Goal: Task Accomplishment & Management: Use online tool/utility

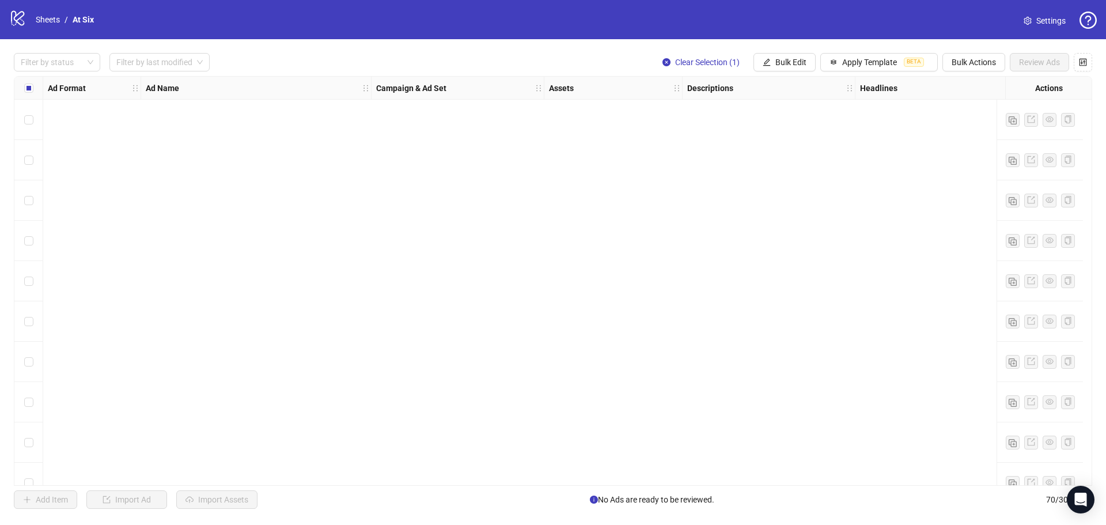
scroll to position [2441, 0]
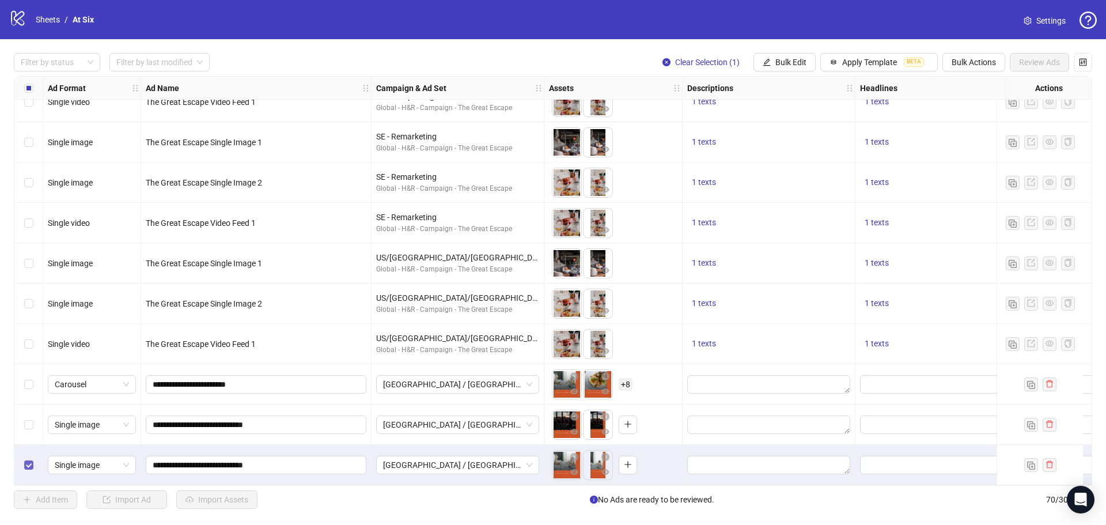
click at [29, 465] on label "Select row 70" at bounding box center [28, 464] width 9 height 13
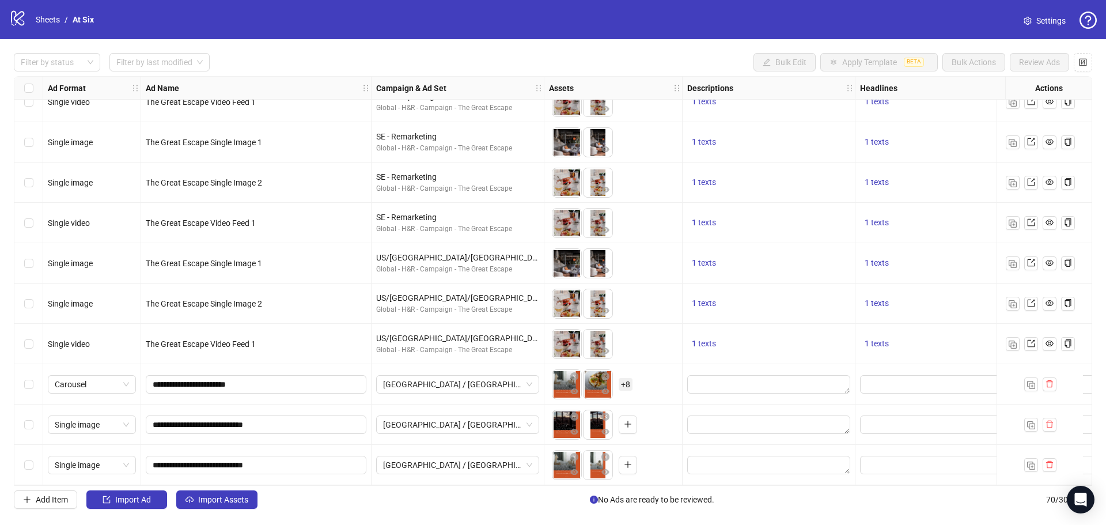
click at [356, 506] on div "Add Item Import Ad Import Assets No Ads are ready to be reviewed. 70 / 300 items" at bounding box center [553, 499] width 1078 height 18
click at [222, 496] on span "Import Assets" at bounding box center [223, 499] width 50 height 9
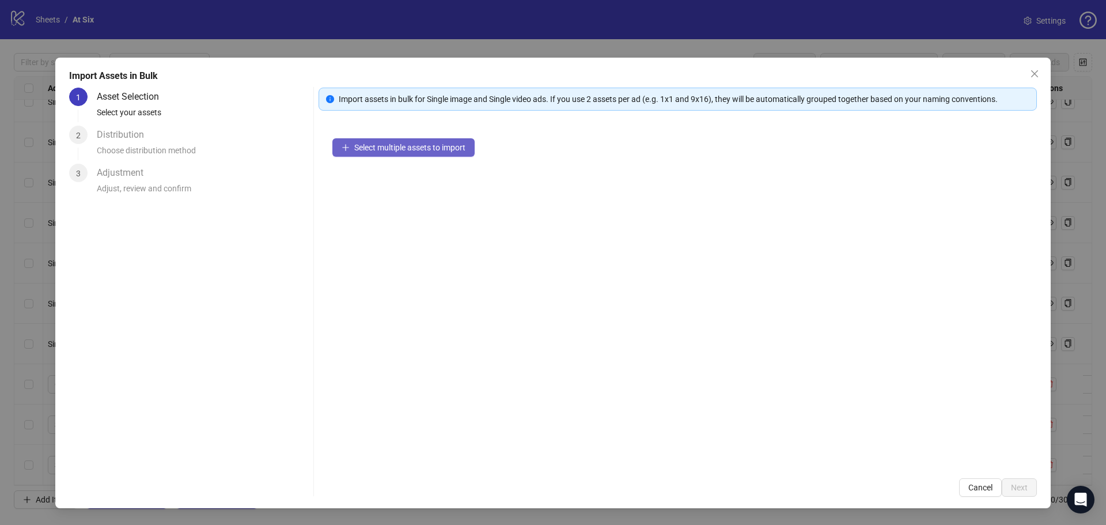
click at [437, 146] on span "Select multiple assets to import" at bounding box center [409, 147] width 111 height 9
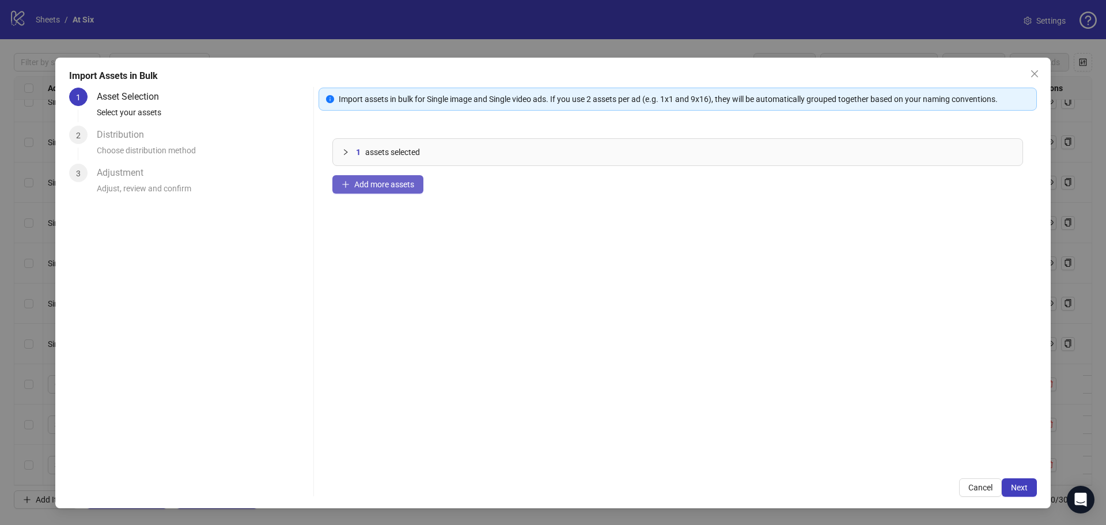
click at [414, 186] on span "Add more assets" at bounding box center [384, 184] width 60 height 9
click at [685, 282] on div "2 assets selected Add more assets" at bounding box center [677, 294] width 718 height 340
click at [1012, 492] on button "Next" at bounding box center [1018, 487] width 35 height 18
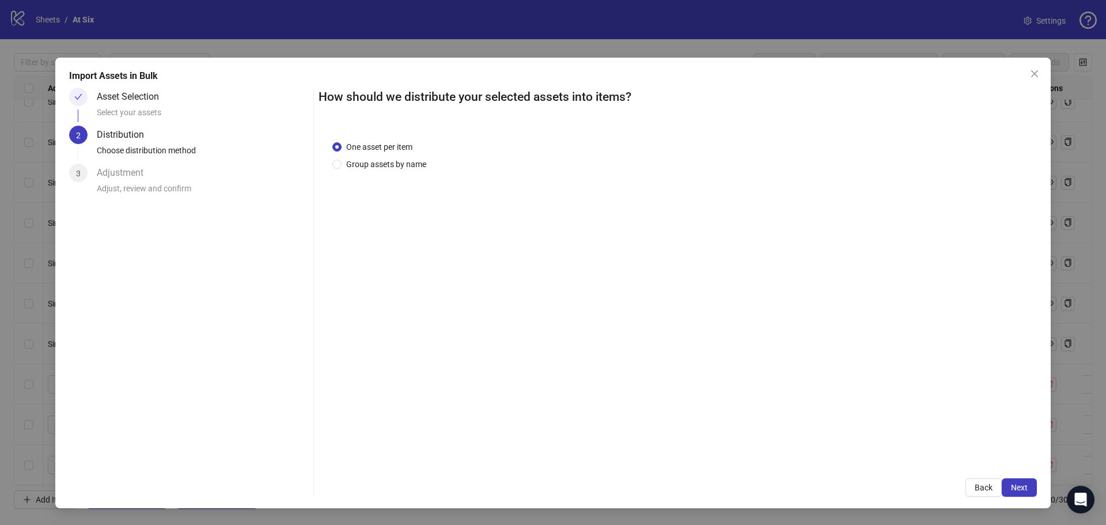
click at [392, 173] on div "One asset per item Group assets by name" at bounding box center [677, 295] width 718 height 337
click at [397, 165] on span "Group assets by name" at bounding box center [386, 164] width 89 height 13
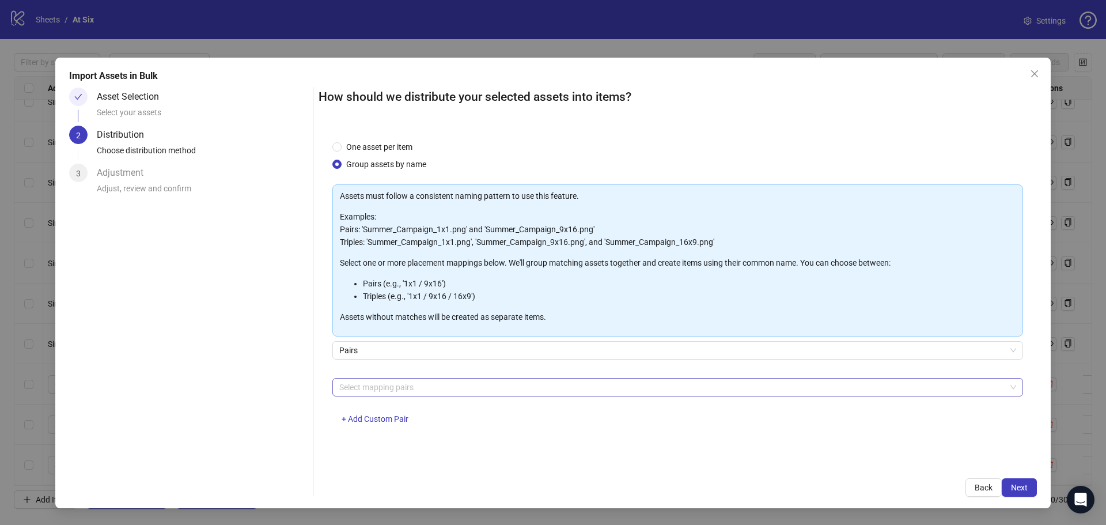
click at [437, 380] on div at bounding box center [672, 387] width 674 height 16
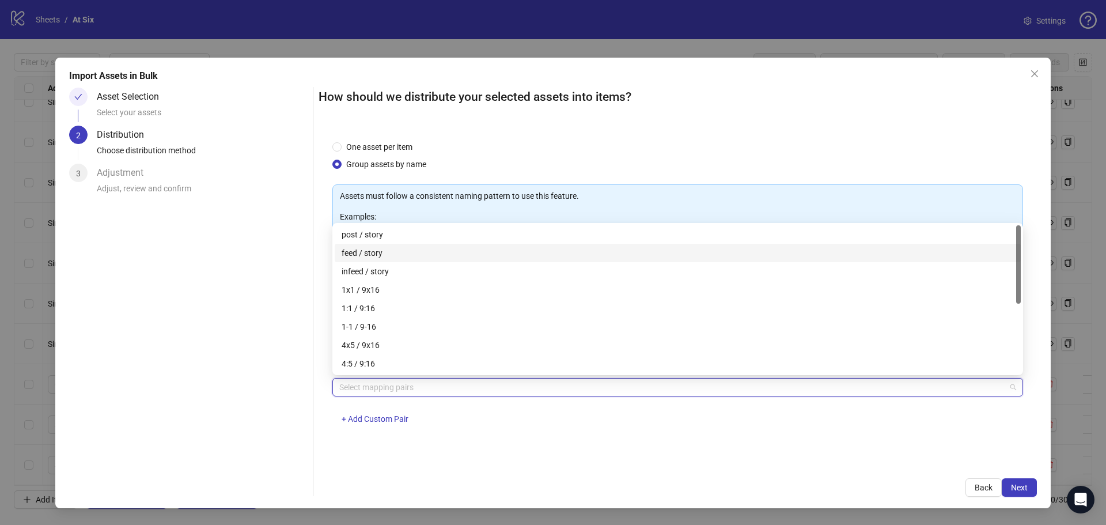
click at [378, 251] on div "feed / story" at bounding box center [678, 252] width 672 height 13
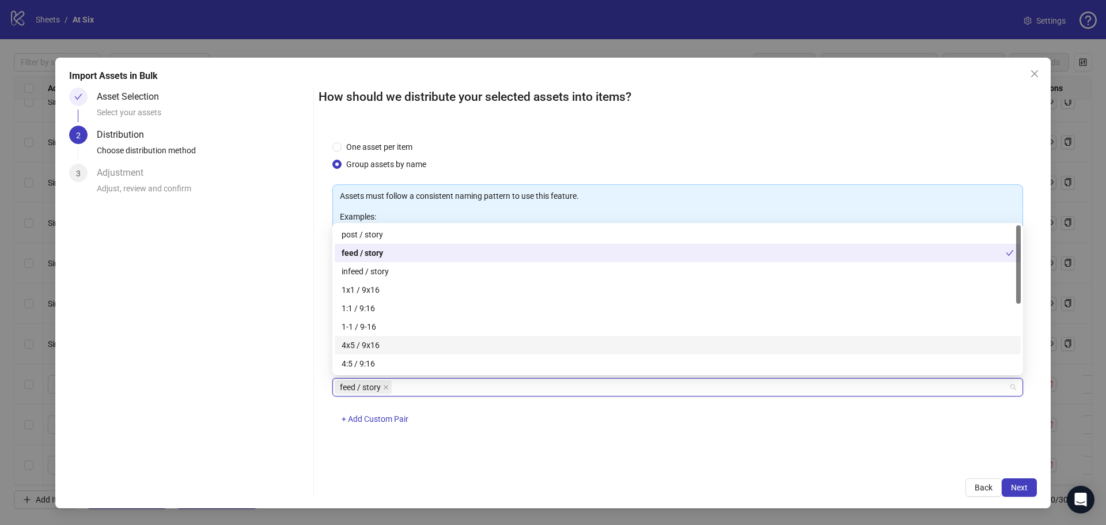
drag, startPoint x: 772, startPoint y: 464, endPoint x: 841, endPoint y: 475, distance: 69.9
click at [774, 464] on div "How should we distribute your selected assets into items? One asset per item Gr…" at bounding box center [677, 292] width 718 height 409
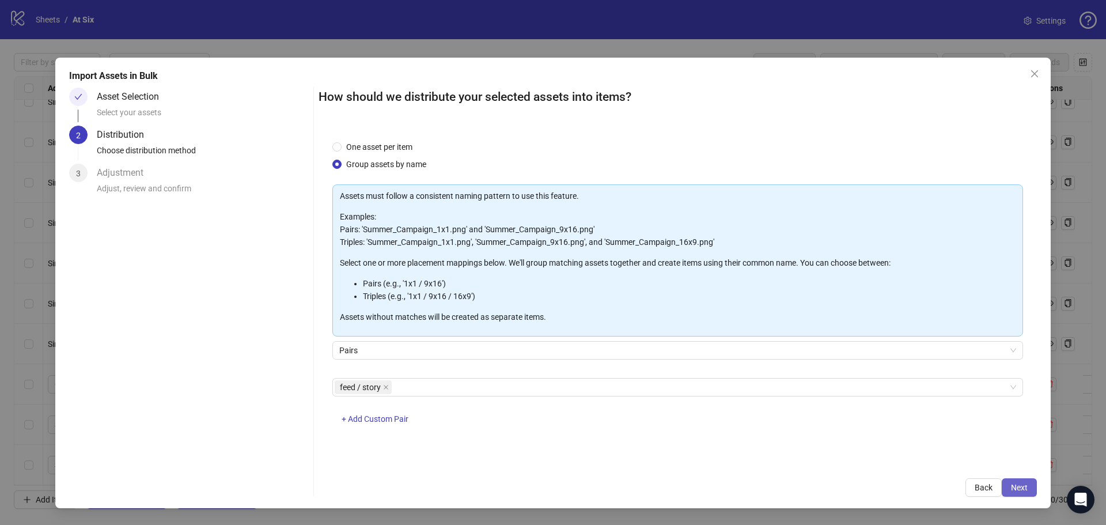
click at [1019, 486] on span "Next" at bounding box center [1019, 487] width 17 height 9
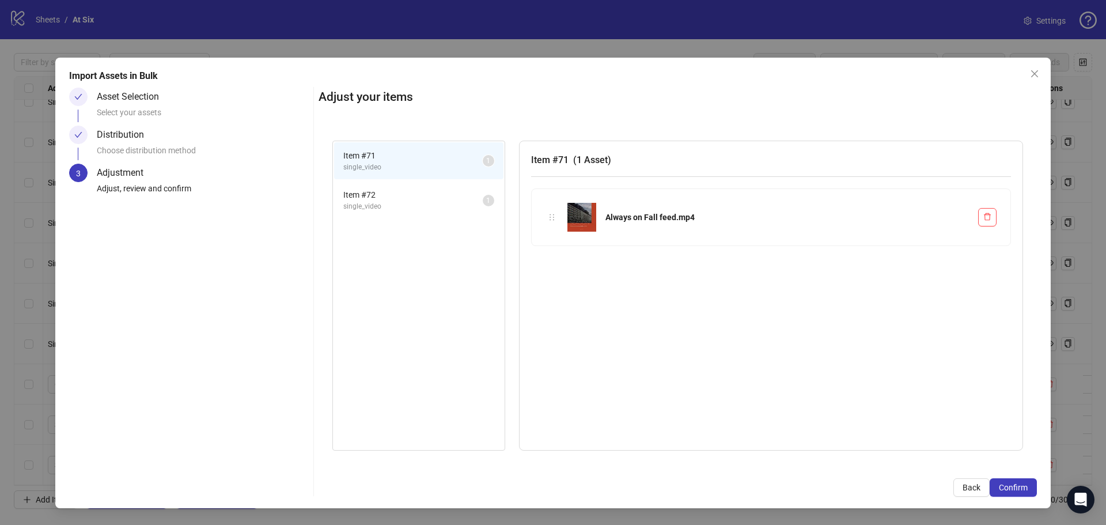
click at [408, 211] on span "single_video" at bounding box center [412, 206] width 139 height 11
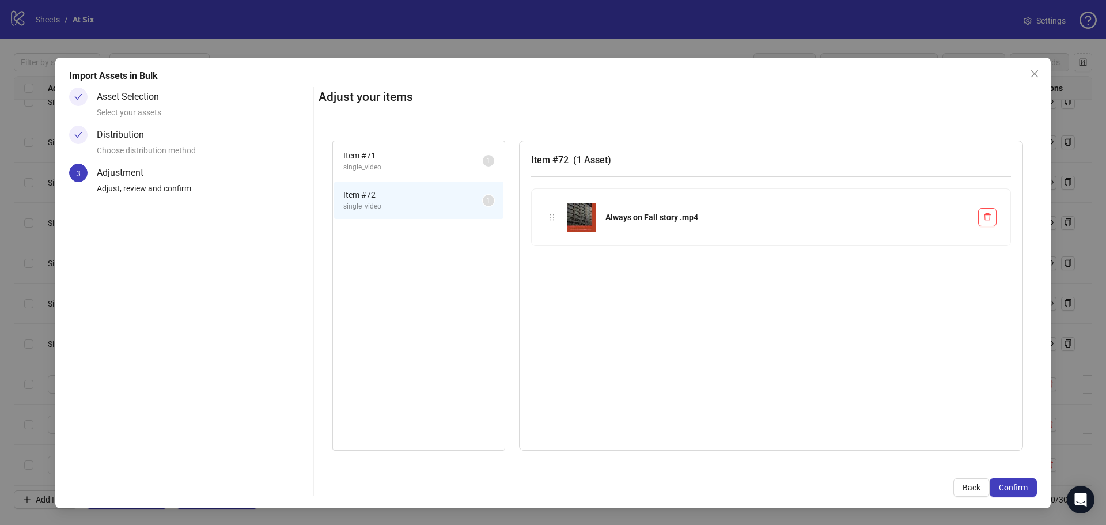
click at [405, 175] on li "Item # 71 single_video 1" at bounding box center [418, 160] width 169 height 37
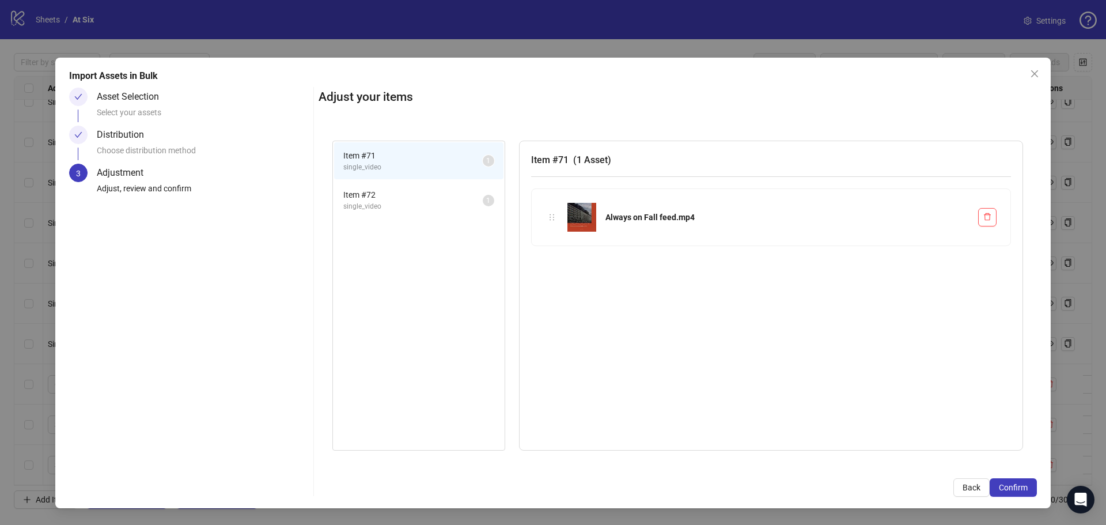
click at [409, 210] on span "single_video" at bounding box center [412, 206] width 139 height 11
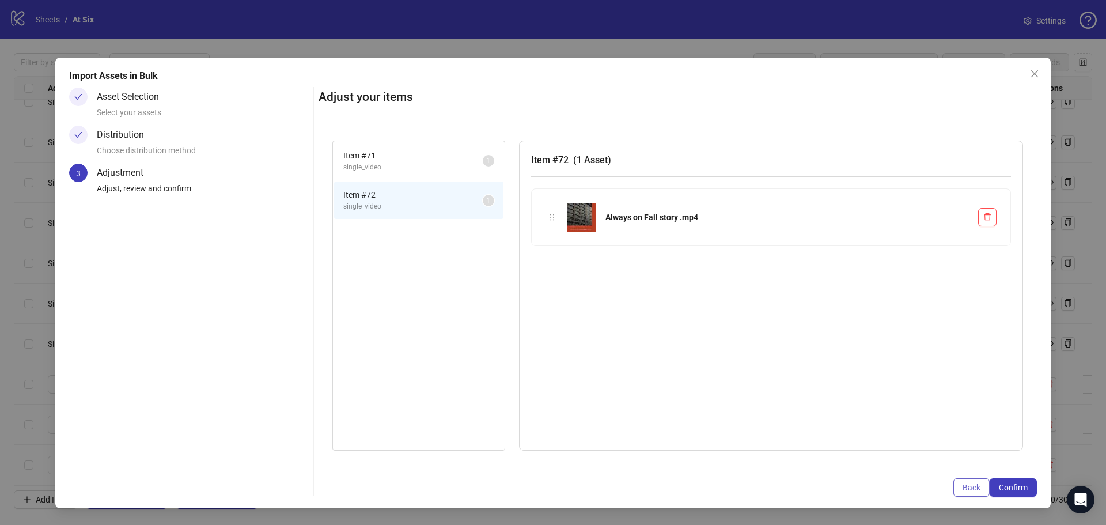
click at [973, 490] on span "Back" at bounding box center [971, 487] width 18 height 9
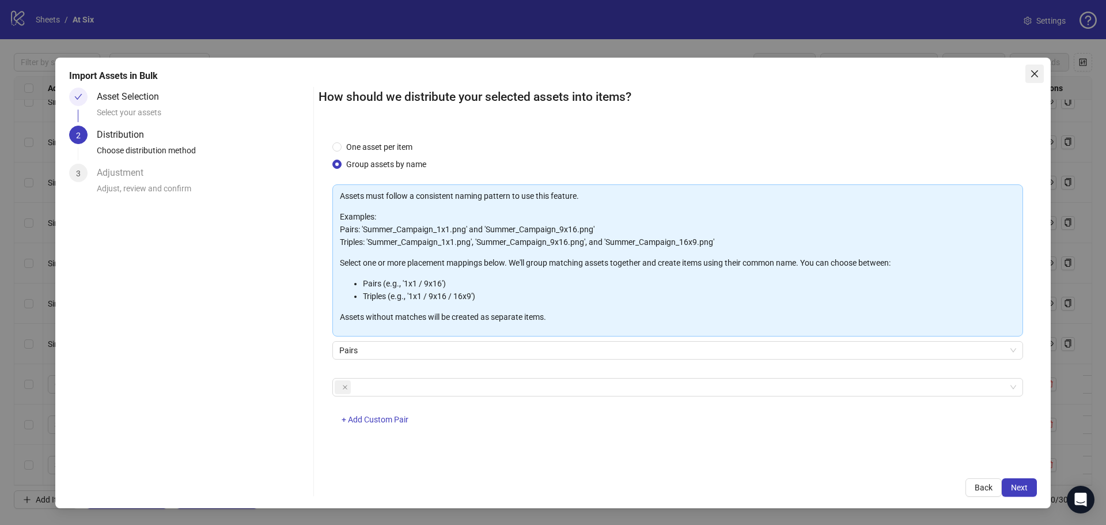
click at [1035, 77] on icon "close" at bounding box center [1034, 73] width 9 height 9
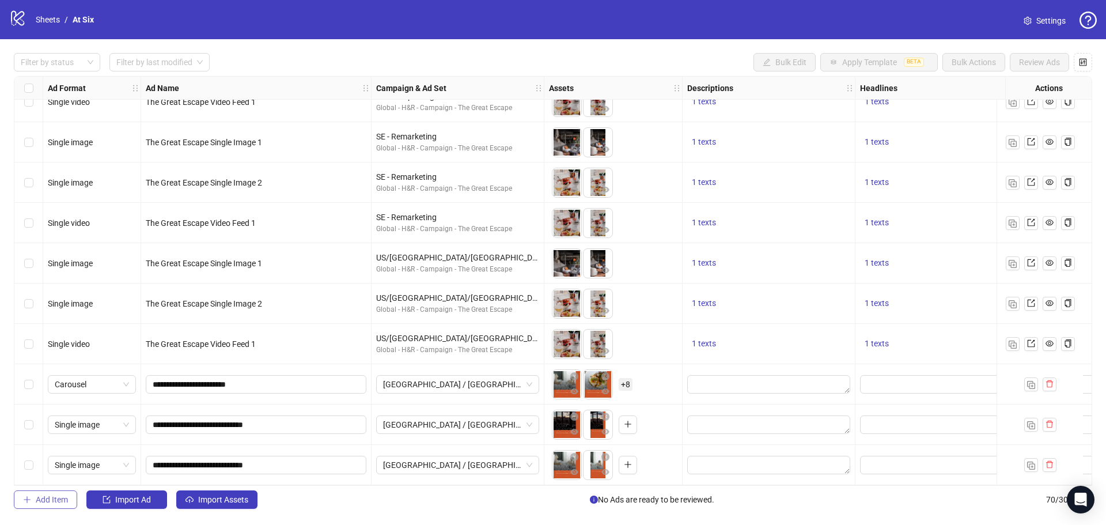
click at [54, 492] on button "Add Item" at bounding box center [45, 499] width 63 height 18
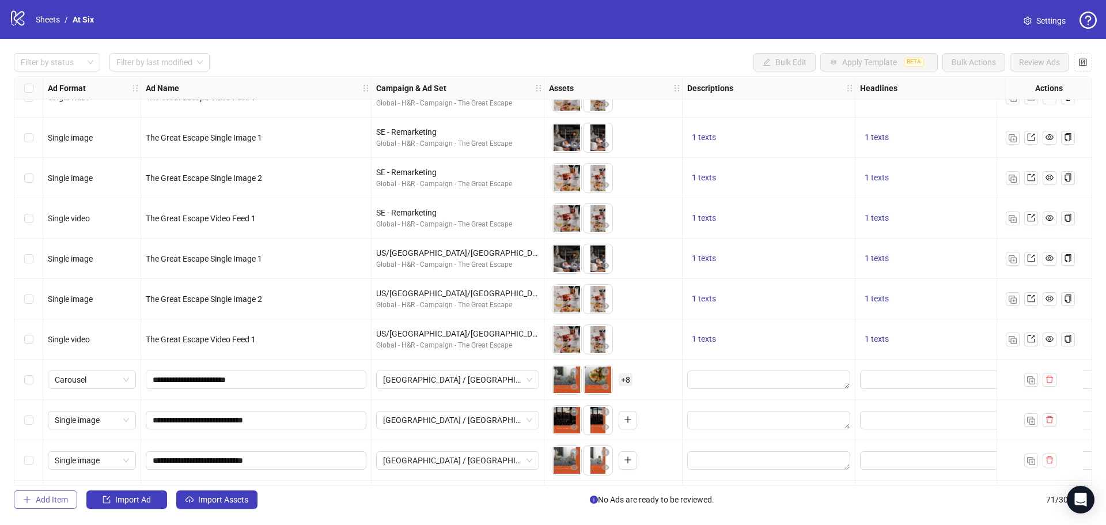
click at [60, 500] on span "Add Item" at bounding box center [52, 499] width 32 height 9
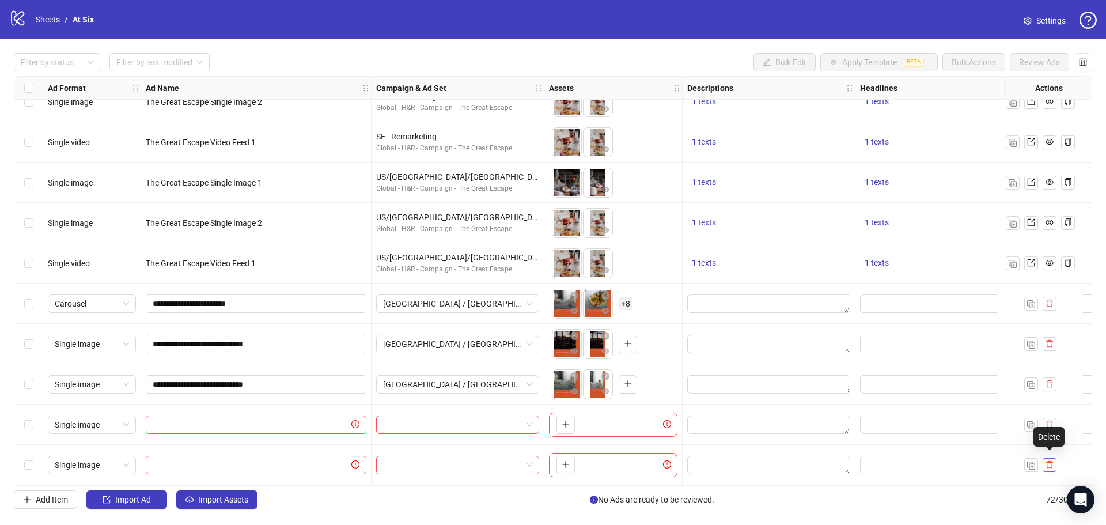
click at [1052, 460] on icon "delete" at bounding box center [1049, 464] width 8 height 8
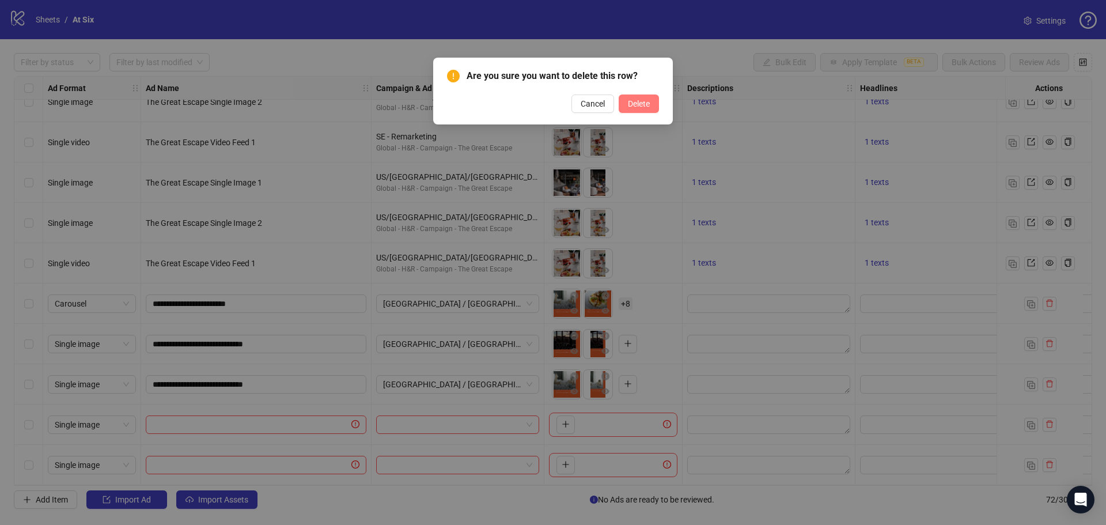
click at [633, 107] on span "Delete" at bounding box center [639, 103] width 22 height 9
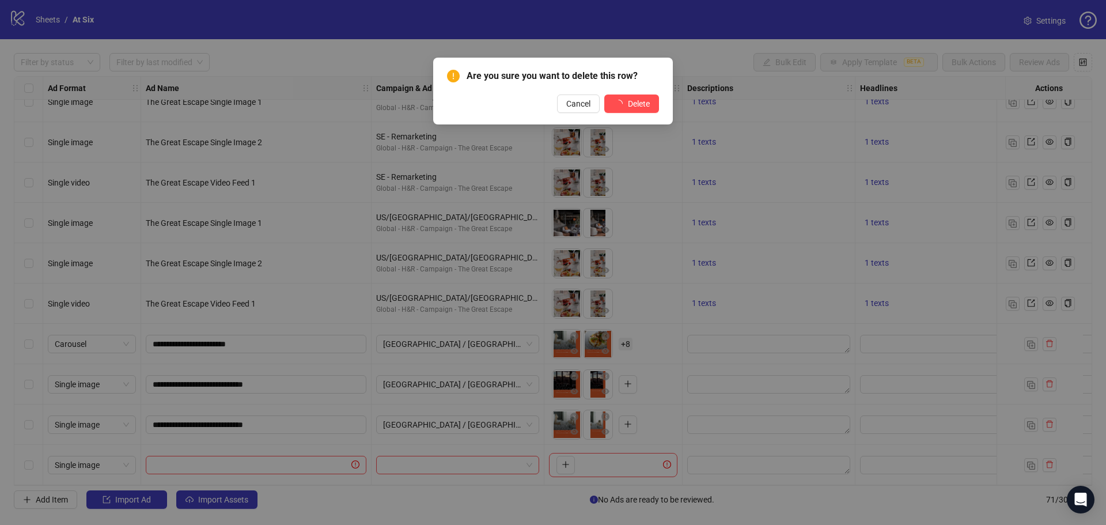
scroll to position [2482, 0]
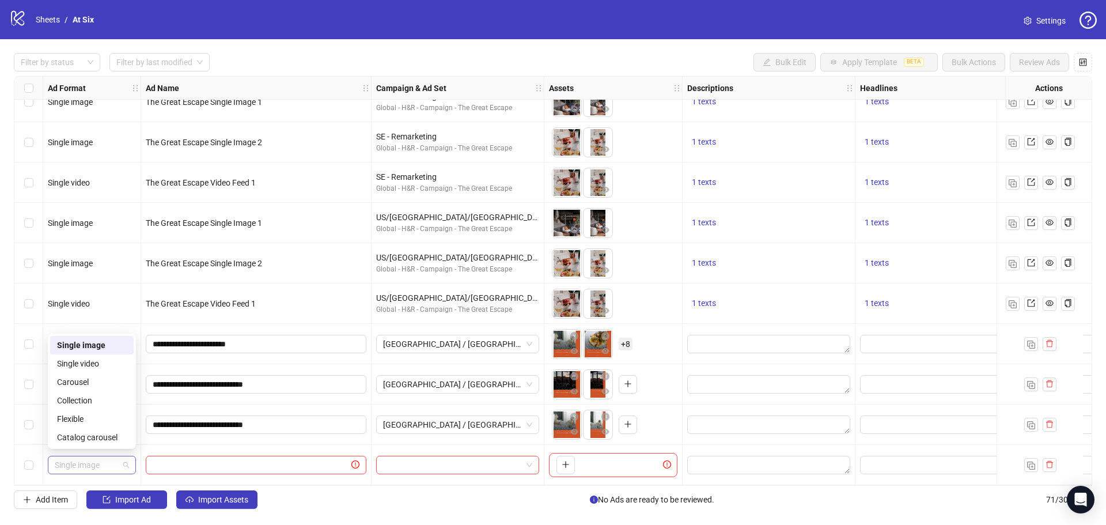
click at [103, 465] on span "Single image" at bounding box center [92, 464] width 74 height 17
click at [105, 363] on div "Single video" at bounding box center [92, 363] width 70 height 13
click at [293, 461] on input "text" at bounding box center [251, 464] width 196 height 13
click at [296, 418] on input "**********" at bounding box center [255, 424] width 204 height 13
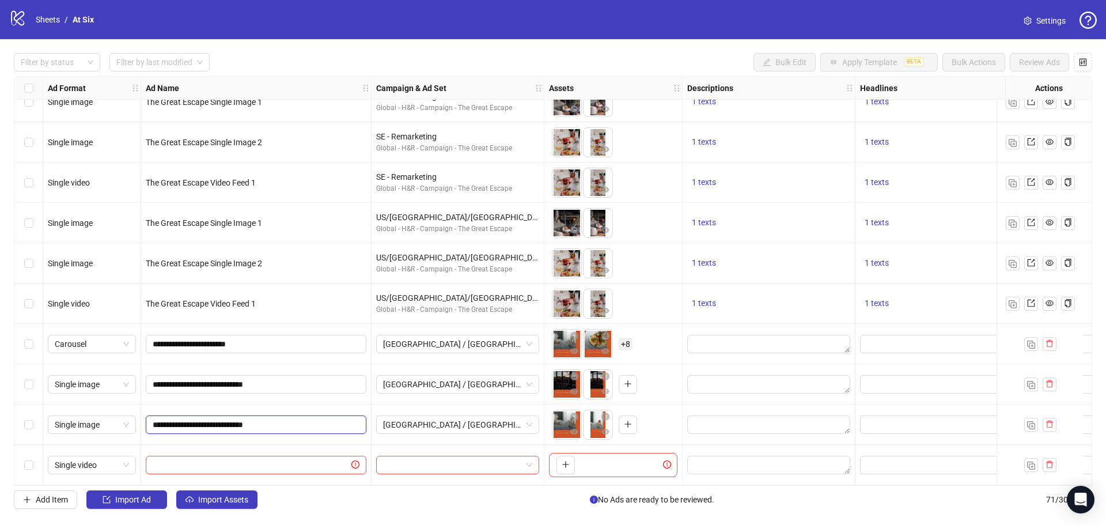
click at [296, 418] on input "**********" at bounding box center [255, 424] width 204 height 13
click at [280, 476] on div at bounding box center [256, 465] width 230 height 40
click at [282, 463] on input "text" at bounding box center [251, 464] width 196 height 13
paste input "**********"
drag, startPoint x: 215, startPoint y: 460, endPoint x: 315, endPoint y: 469, distance: 100.1
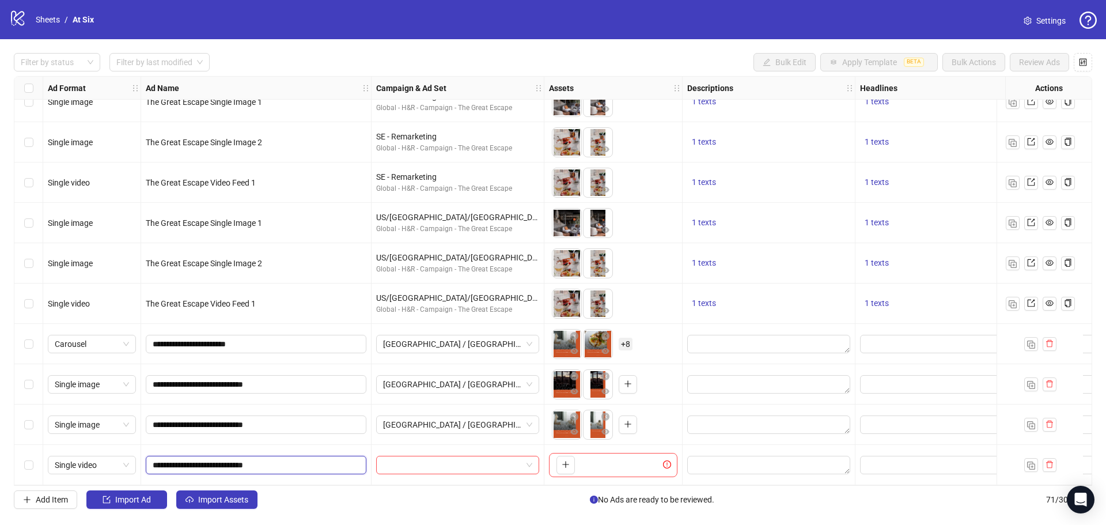
click at [314, 470] on div "**********" at bounding box center [256, 465] width 230 height 40
type input "**********"
click at [415, 468] on input "search" at bounding box center [452, 464] width 139 height 17
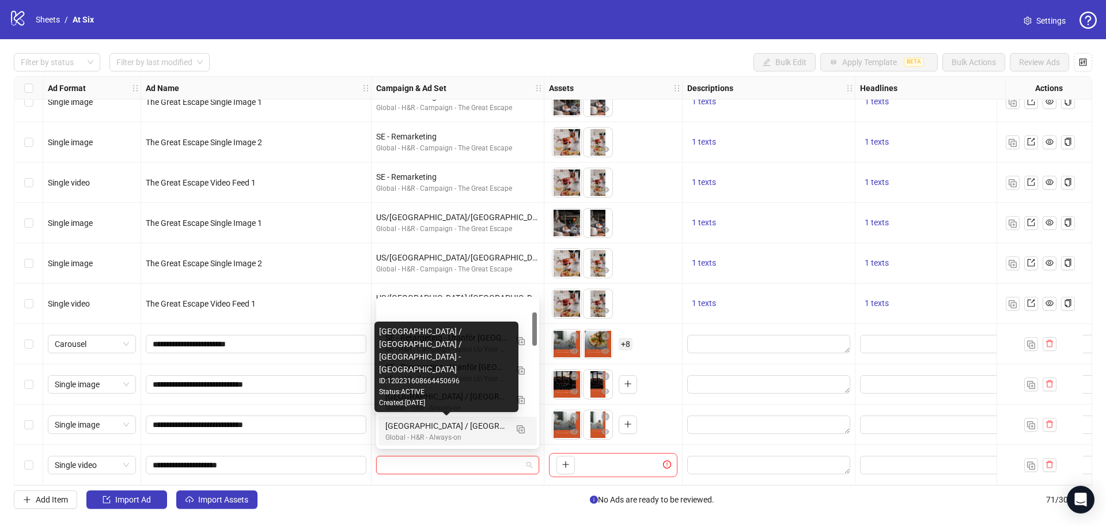
scroll to position [58, 0]
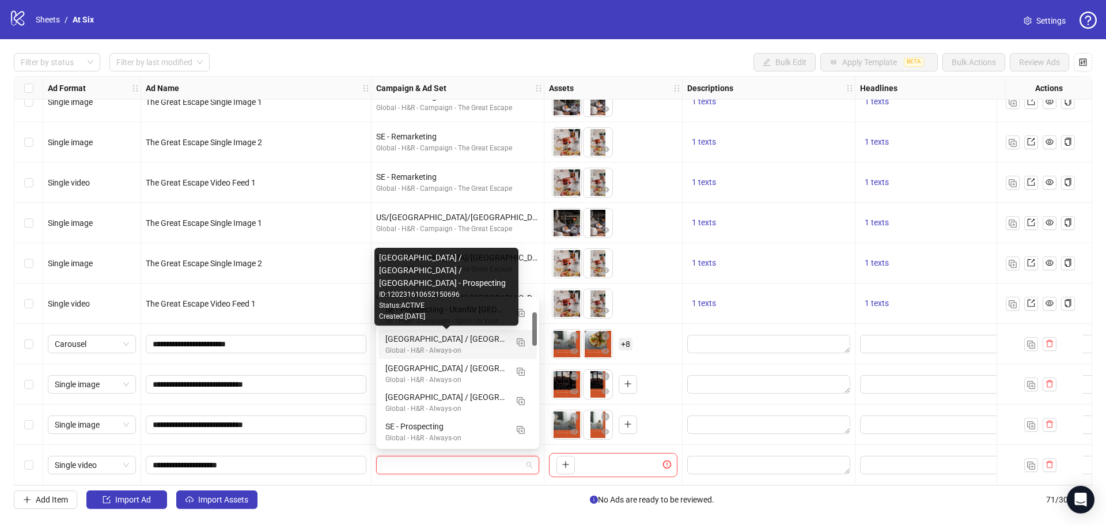
click at [492, 342] on div "[GEOGRAPHIC_DATA] / [GEOGRAPHIC_DATA] / [GEOGRAPHIC_DATA] - Prospecting" at bounding box center [446, 338] width 122 height 13
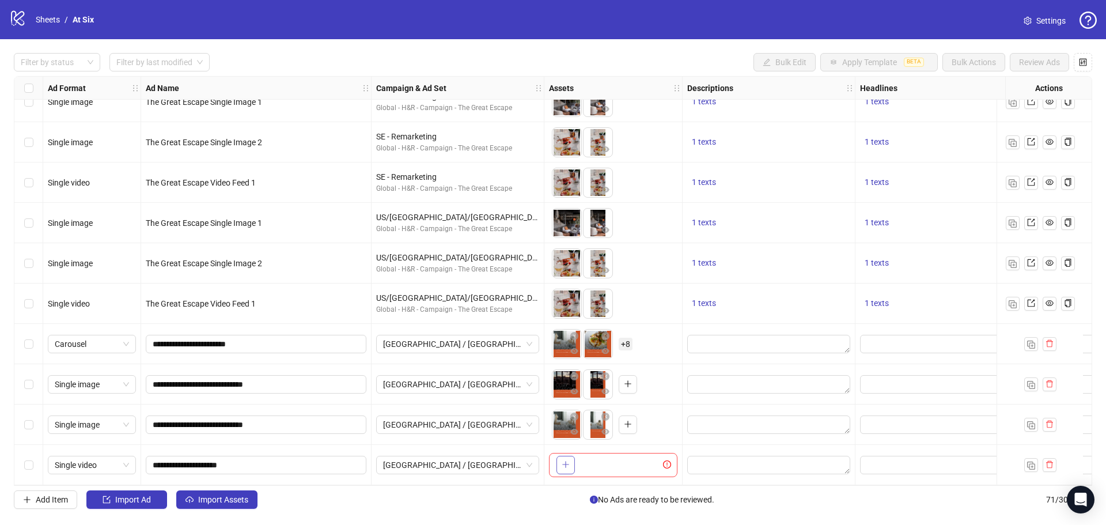
click at [569, 462] on icon "plus" at bounding box center [565, 464] width 8 height 8
click at [597, 460] on icon "plus" at bounding box center [597, 464] width 8 height 8
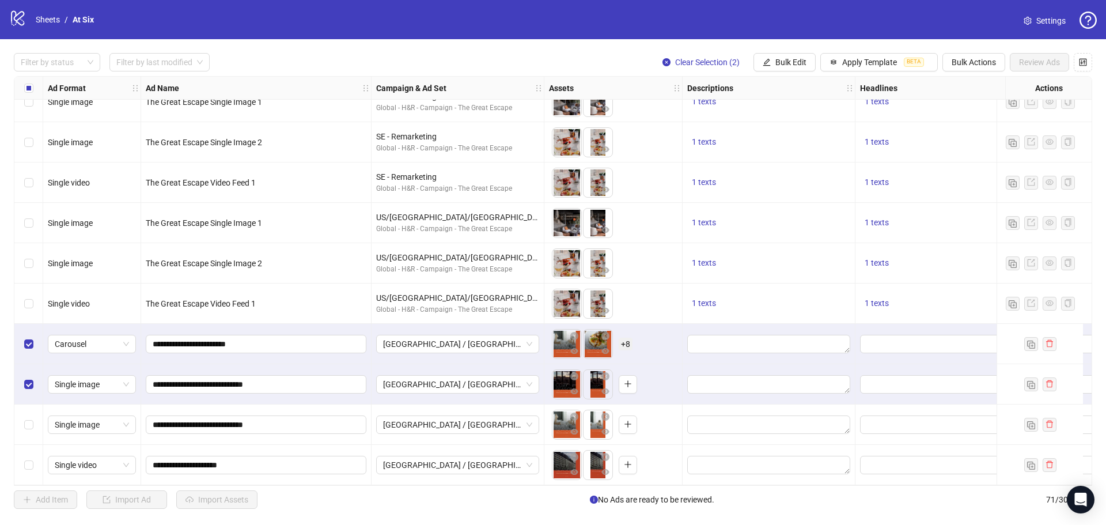
click at [24, 407] on div "Select row 70" at bounding box center [28, 424] width 29 height 40
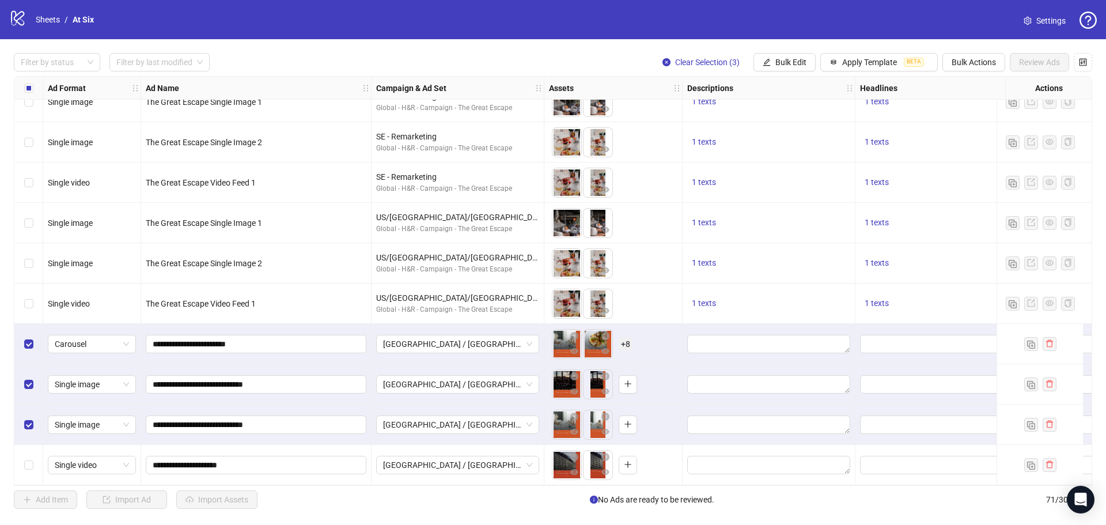
click at [27, 449] on div "Select row 71" at bounding box center [28, 465] width 29 height 40
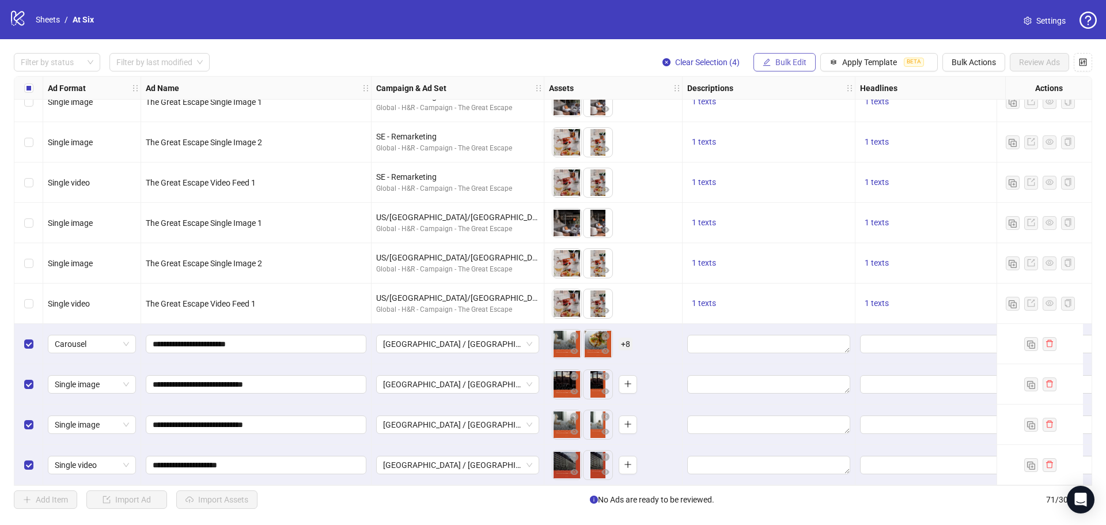
click at [777, 59] on span "Bulk Edit" at bounding box center [790, 62] width 31 height 9
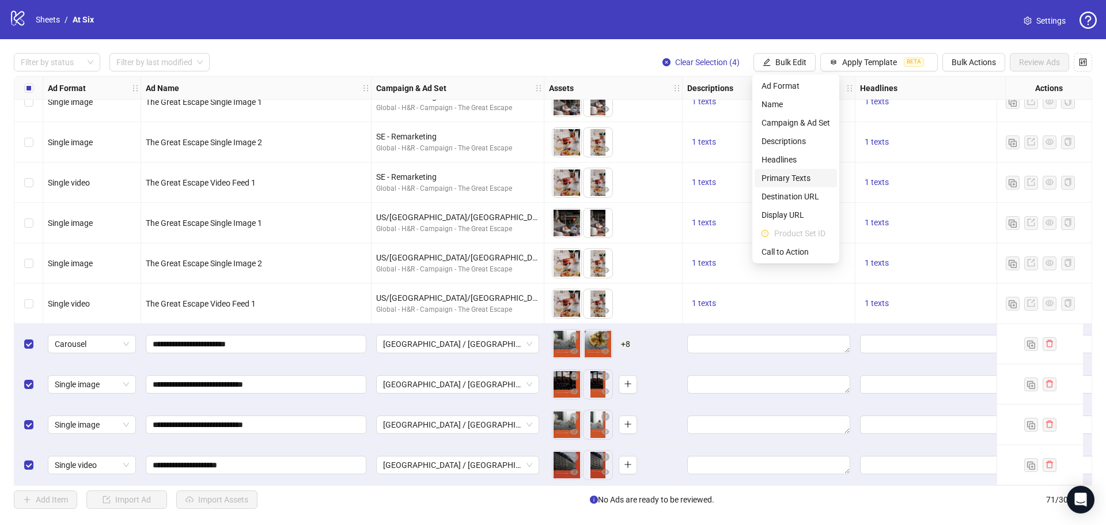
click at [806, 174] on span "Primary Texts" at bounding box center [795, 178] width 69 height 13
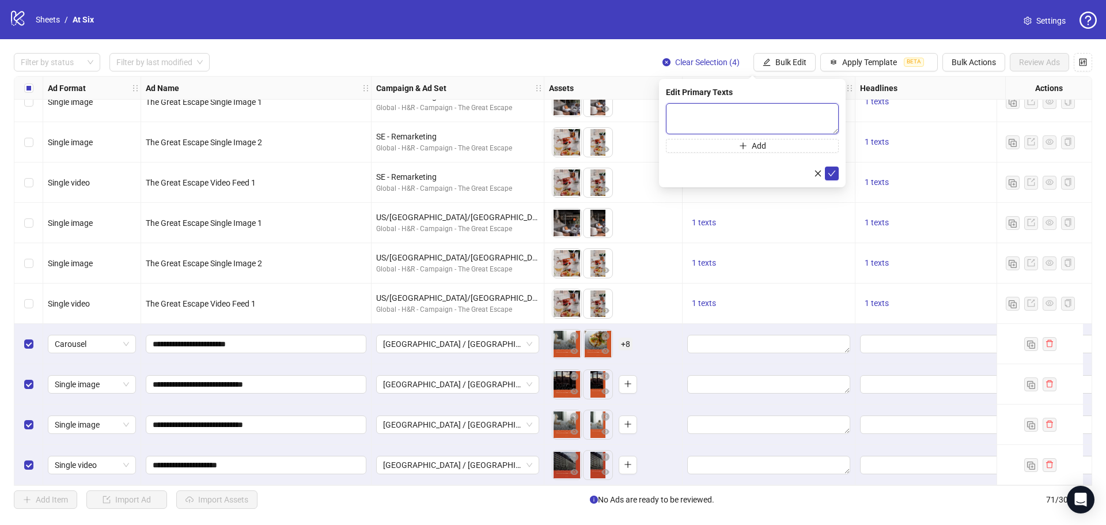
click at [732, 119] on textarea at bounding box center [752, 118] width 173 height 31
paste textarea "**********"
type textarea "**********"
click at [831, 173] on icon "check" at bounding box center [832, 173] width 8 height 8
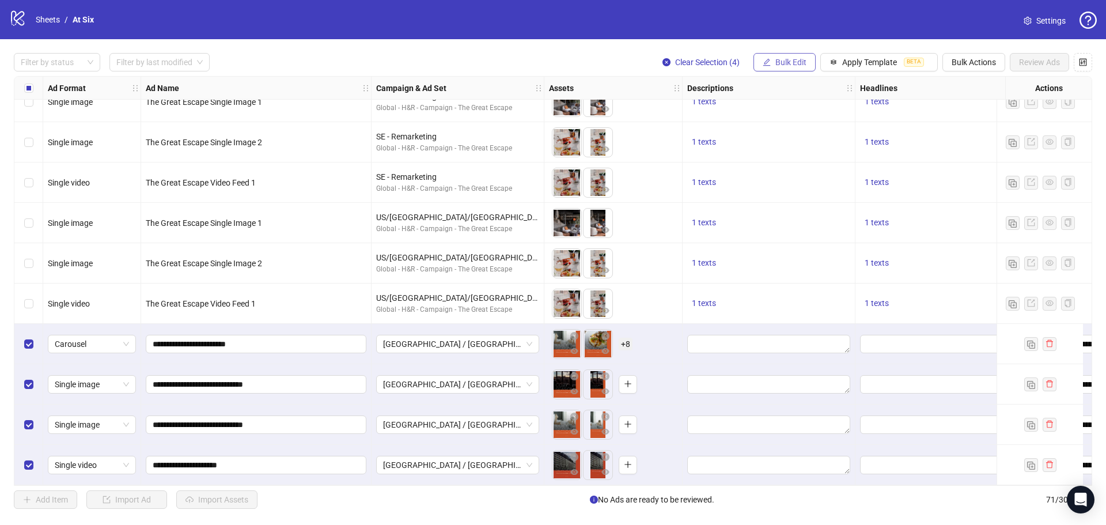
click at [789, 67] on span "Bulk Edit" at bounding box center [790, 62] width 31 height 9
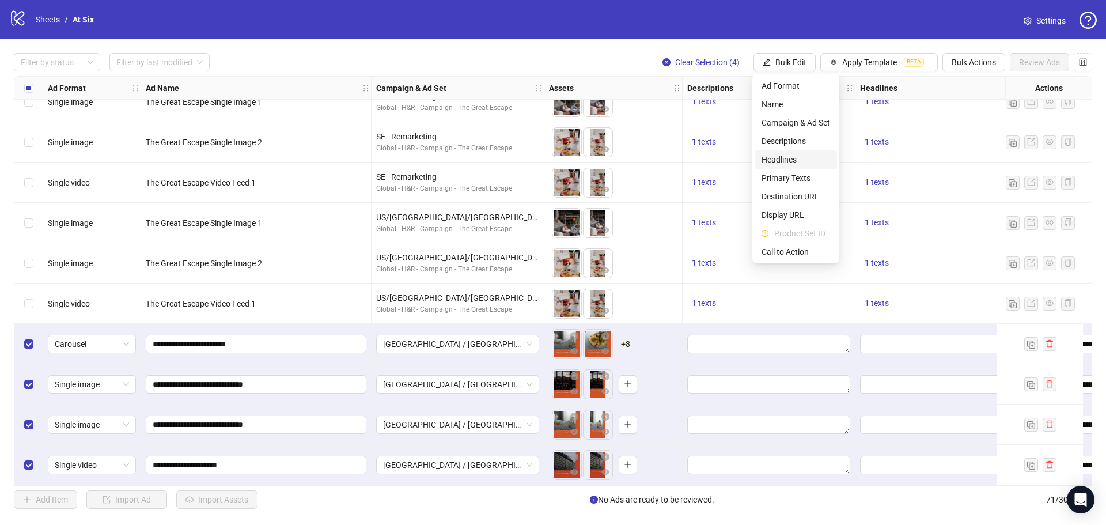
click at [799, 159] on span "Headlines" at bounding box center [795, 159] width 69 height 13
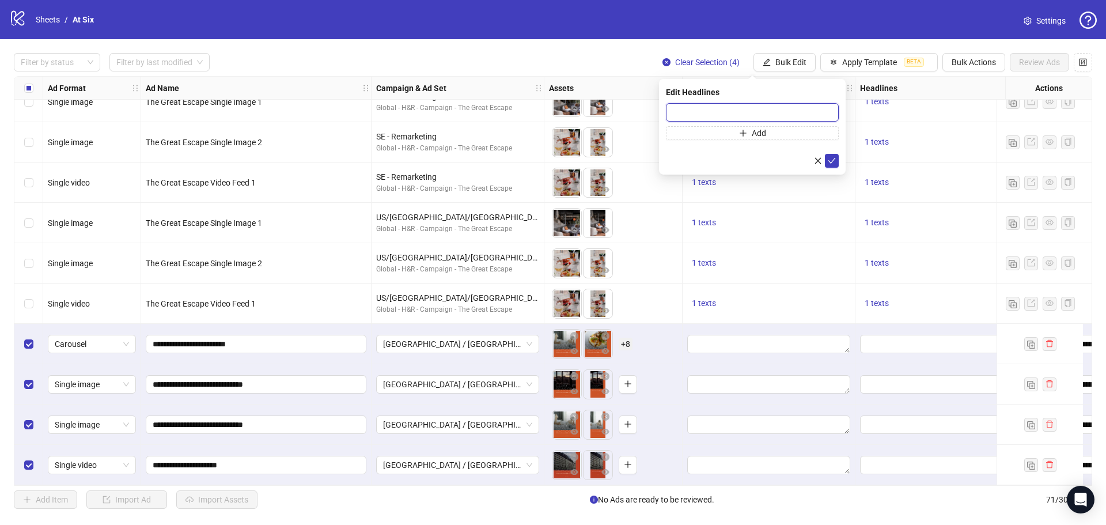
click at [769, 111] on input "text" at bounding box center [752, 112] width 173 height 18
paste input "**********"
type input "**********"
click at [833, 162] on icon "check" at bounding box center [832, 161] width 8 height 8
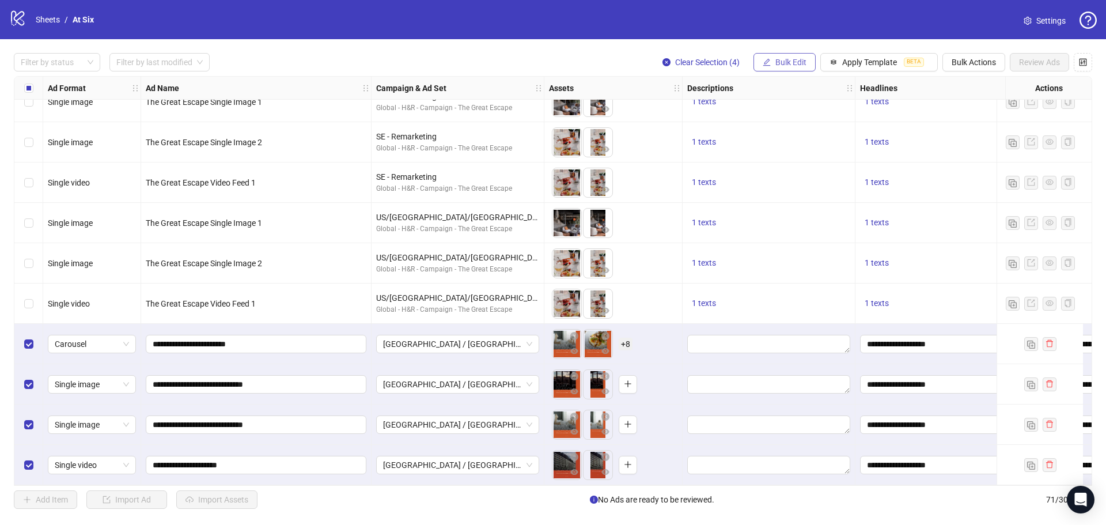
click at [797, 64] on span "Bulk Edit" at bounding box center [790, 62] width 31 height 9
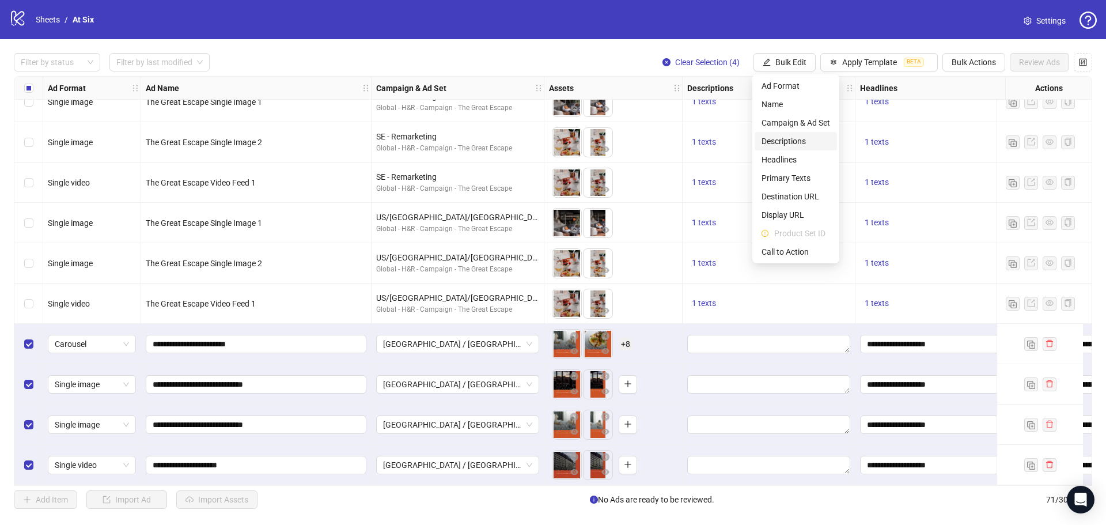
click at [803, 142] on span "Descriptions" at bounding box center [795, 141] width 69 height 13
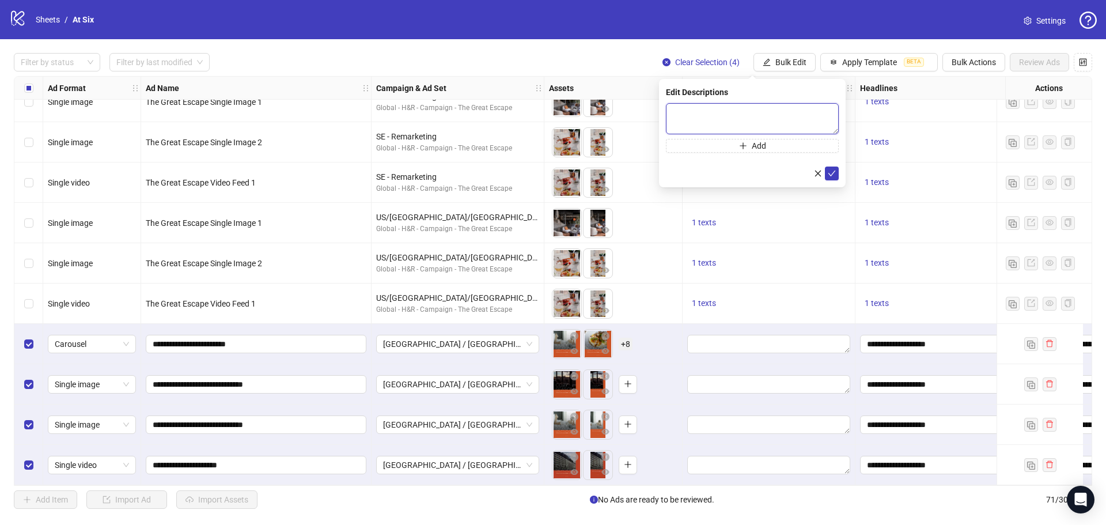
click at [768, 118] on textarea at bounding box center [752, 118] width 173 height 31
paste textarea "**********"
type textarea "**********"
click at [826, 172] on button "submit" at bounding box center [832, 173] width 14 height 14
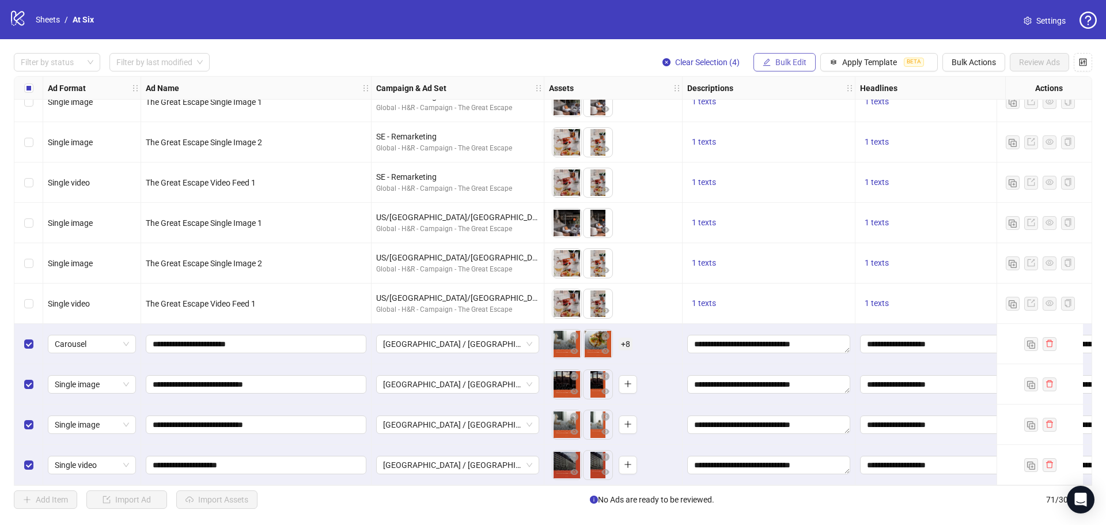
click at [782, 61] on span "Bulk Edit" at bounding box center [790, 62] width 31 height 9
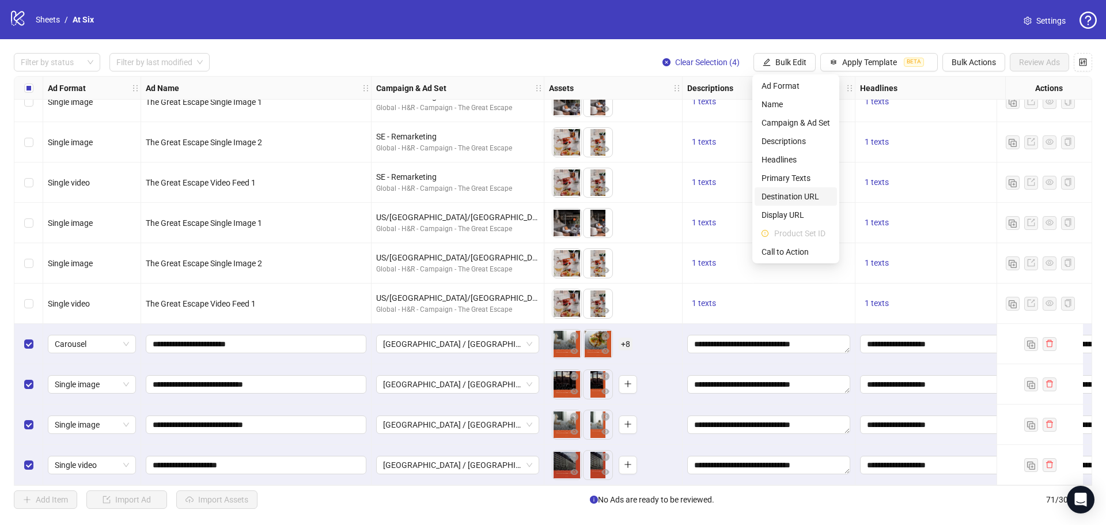
click at [815, 197] on span "Destination URL" at bounding box center [795, 196] width 69 height 13
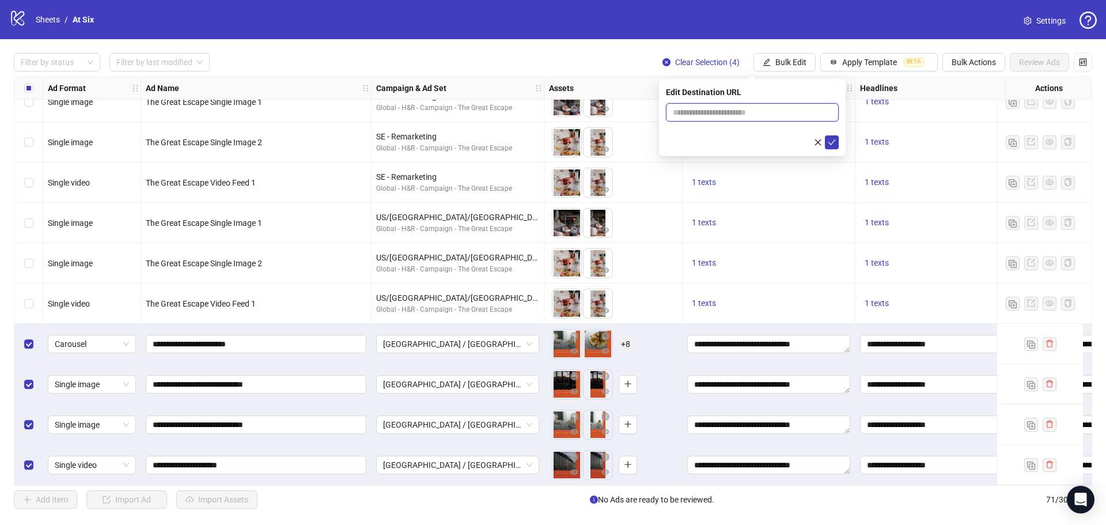
click at [737, 113] on input "text" at bounding box center [748, 112] width 150 height 13
paste input "**********"
type input "**********"
click at [831, 138] on icon "check" at bounding box center [832, 142] width 8 height 8
click at [791, 56] on button "Bulk Edit" at bounding box center [784, 62] width 62 height 18
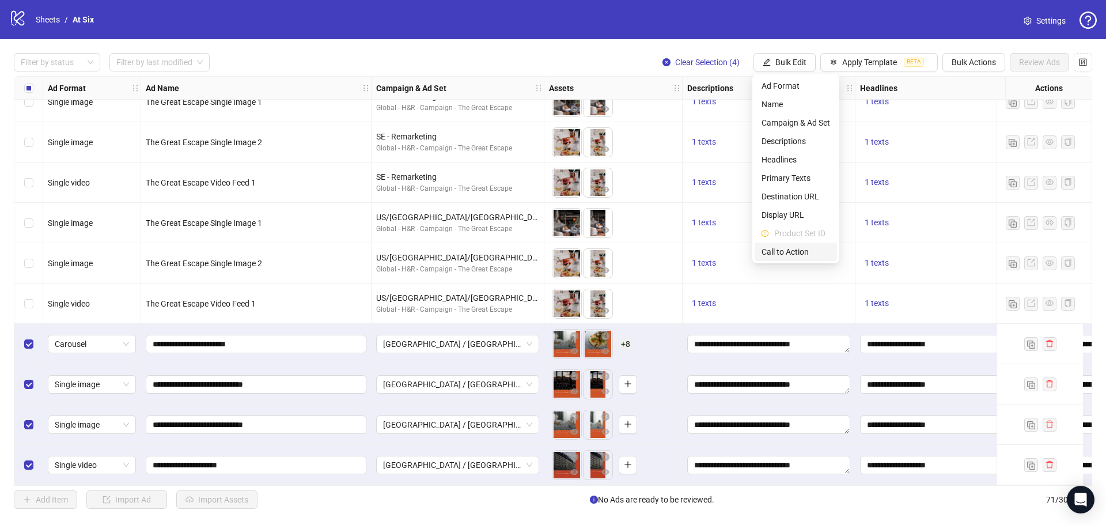
click at [791, 246] on span "Call to Action" at bounding box center [795, 251] width 69 height 13
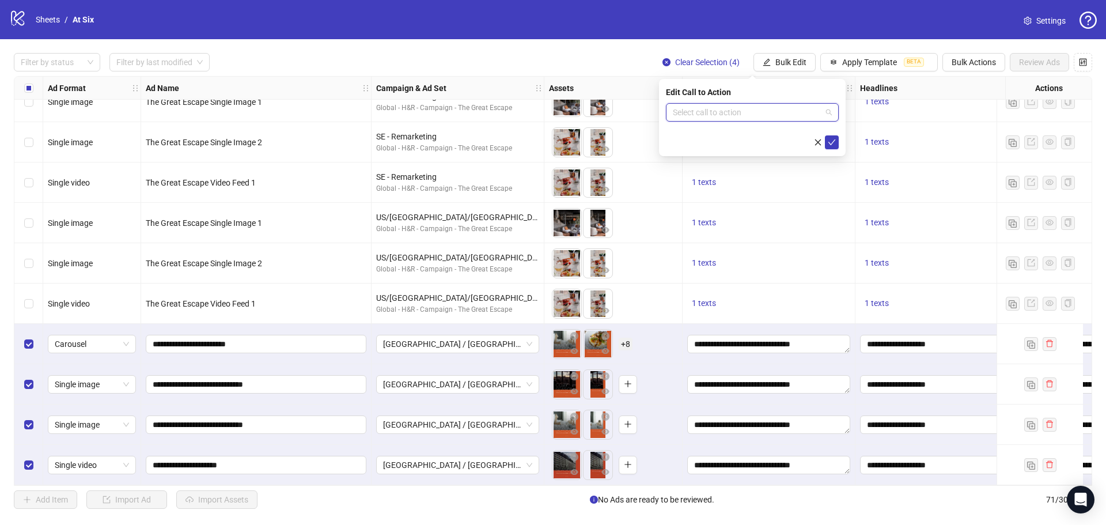
click at [758, 111] on input "search" at bounding box center [747, 112] width 149 height 17
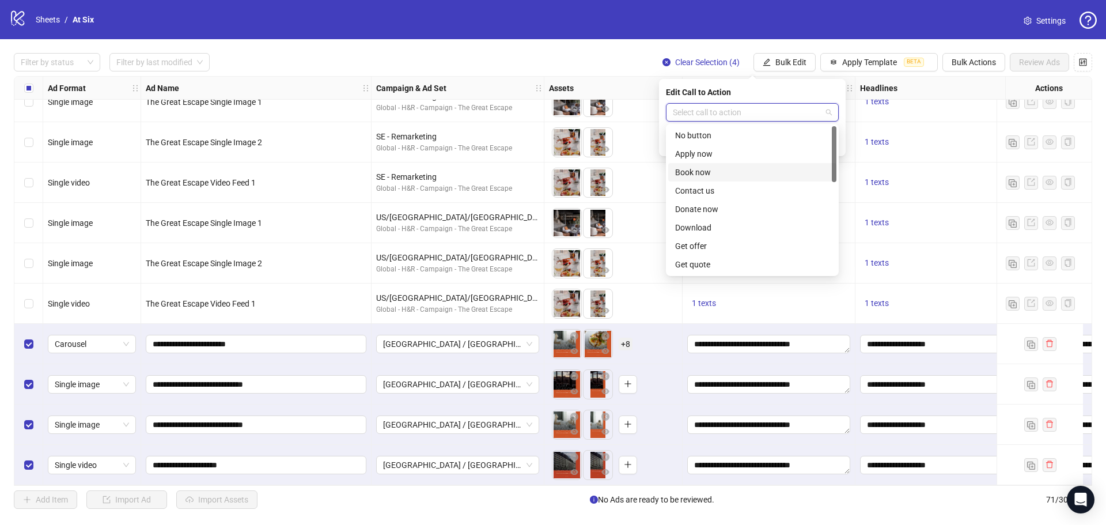
click at [751, 176] on div "Book now" at bounding box center [752, 172] width 154 height 13
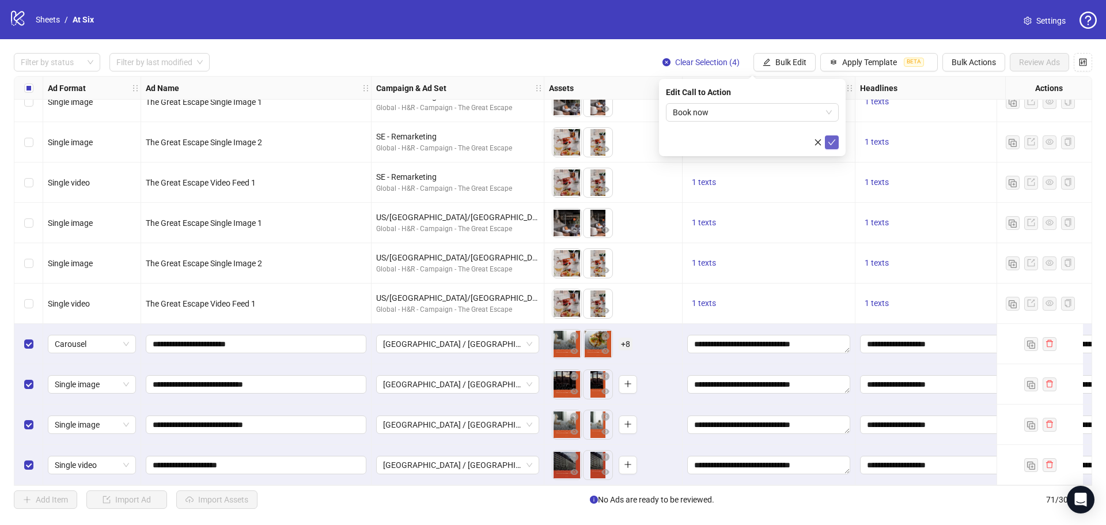
click at [835, 140] on icon "check" at bounding box center [832, 142] width 8 height 8
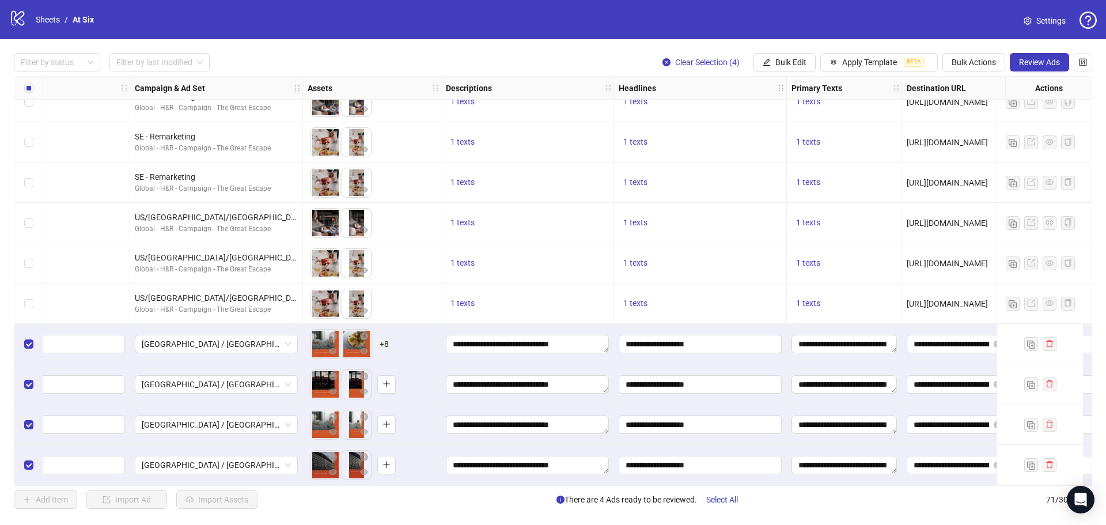
scroll to position [2482, 0]
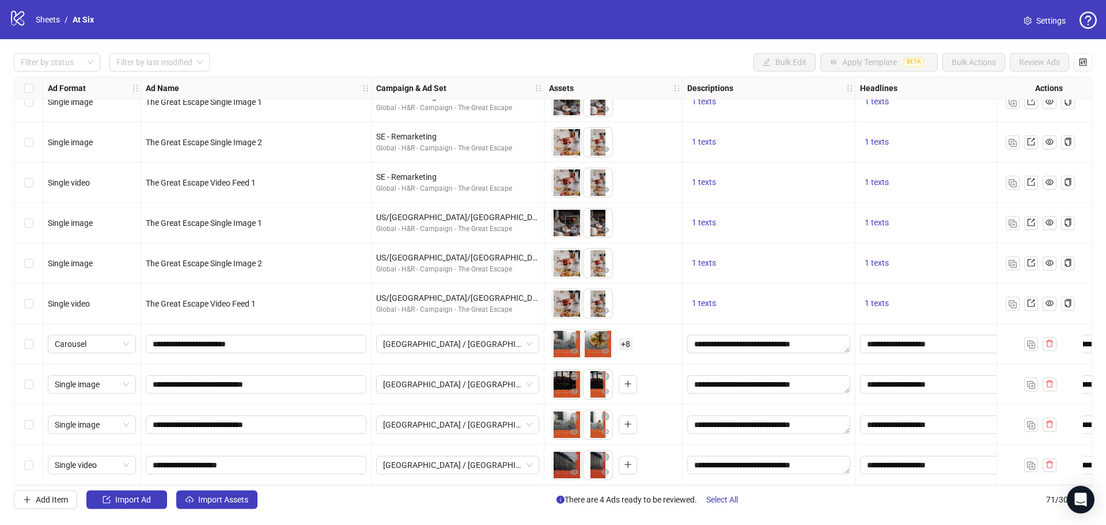
click at [23, 382] on div "Select row 69" at bounding box center [28, 384] width 29 height 40
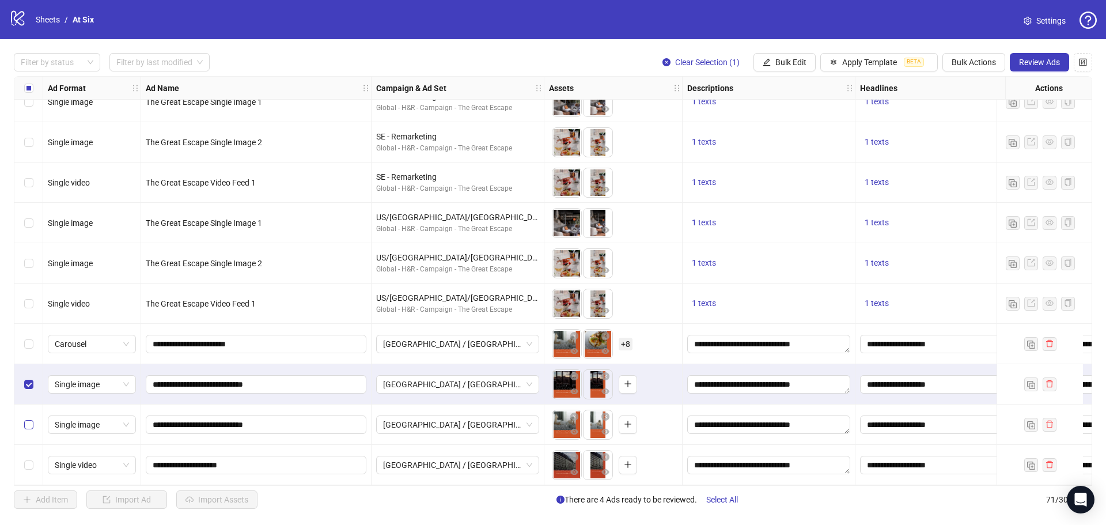
click at [25, 426] on label "Select row 70" at bounding box center [28, 424] width 9 height 13
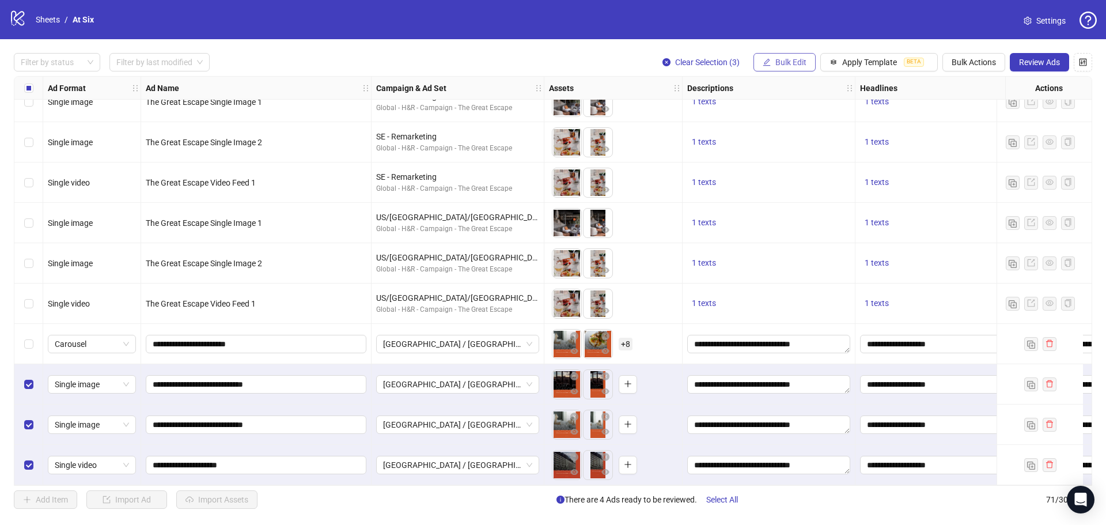
click at [775, 60] on span "Bulk Edit" at bounding box center [790, 62] width 31 height 9
click at [989, 58] on span "Bulk Actions" at bounding box center [973, 62] width 44 height 9
click at [1012, 122] on span "Duplicate with assets" at bounding box center [989, 122] width 79 height 13
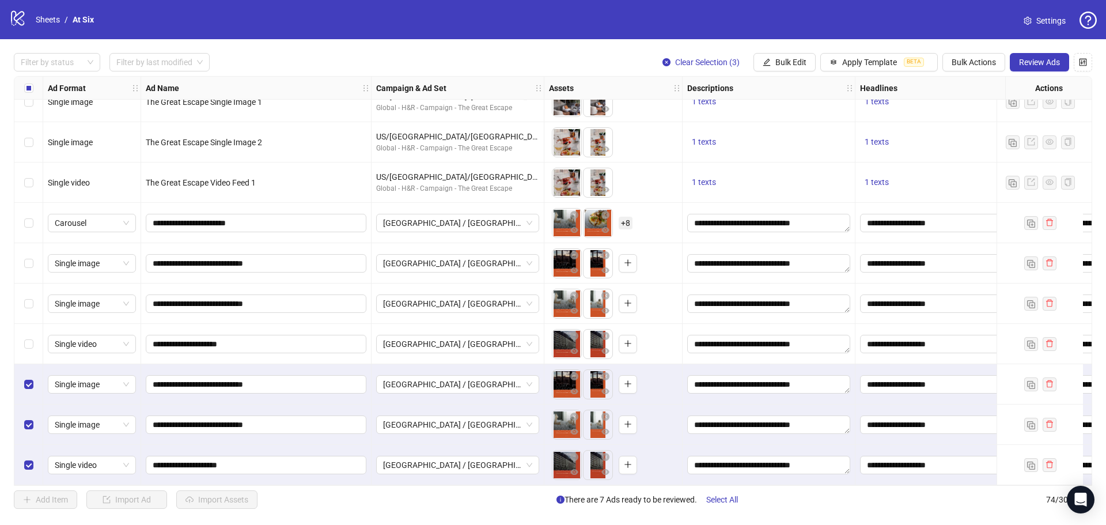
scroll to position [2602, 0]
click at [472, 386] on span "[GEOGRAPHIC_DATA] / [GEOGRAPHIC_DATA] / [GEOGRAPHIC_DATA] - Prospecting" at bounding box center [457, 383] width 149 height 17
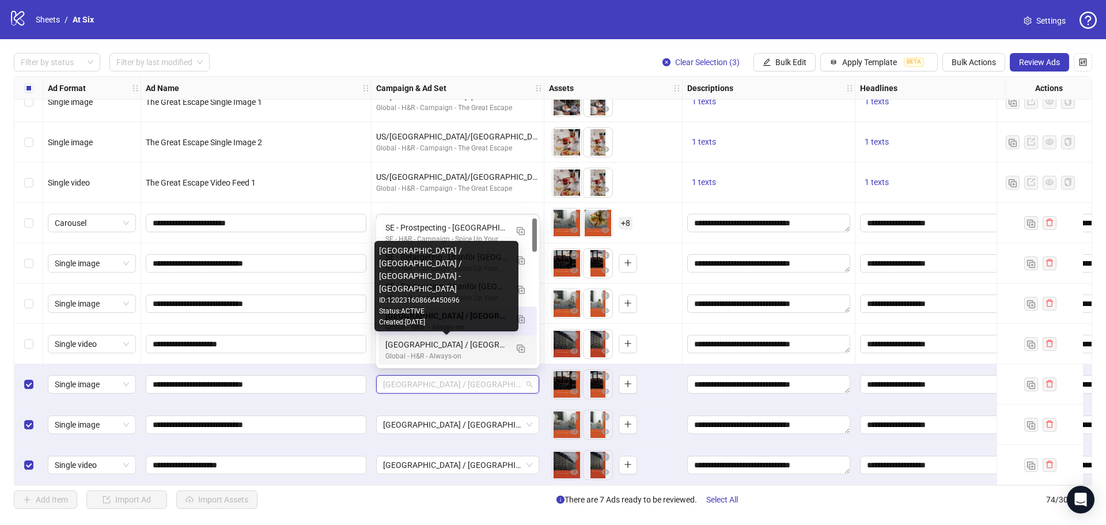
click at [482, 345] on div "[GEOGRAPHIC_DATA] / [GEOGRAPHIC_DATA] / [GEOGRAPHIC_DATA] - [GEOGRAPHIC_DATA]" at bounding box center [446, 344] width 122 height 13
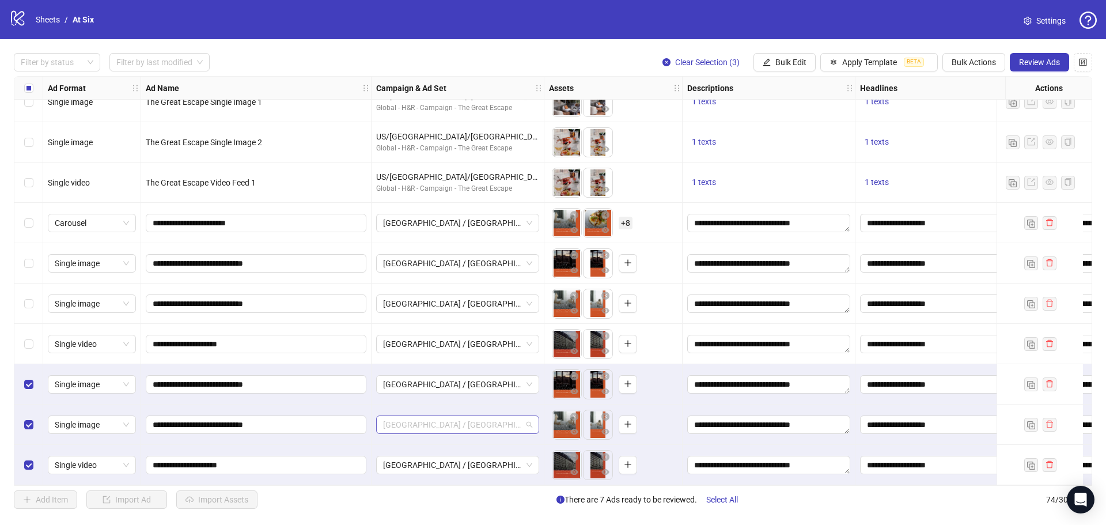
click at [481, 428] on span "[GEOGRAPHIC_DATA] / [GEOGRAPHIC_DATA] / [GEOGRAPHIC_DATA] - Prospecting" at bounding box center [457, 424] width 149 height 17
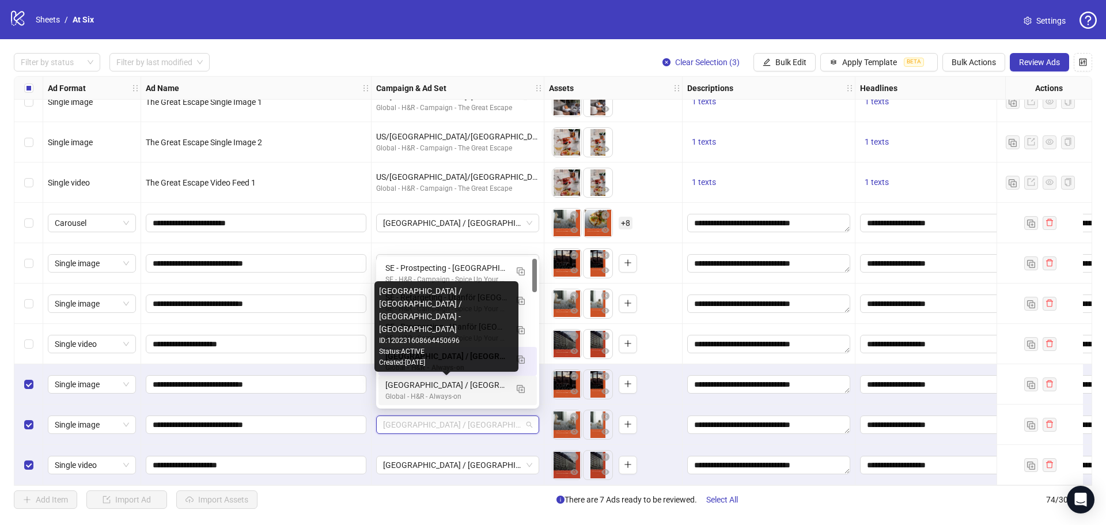
click at [470, 385] on div "[GEOGRAPHIC_DATA] / [GEOGRAPHIC_DATA] / [GEOGRAPHIC_DATA] - [GEOGRAPHIC_DATA]" at bounding box center [446, 384] width 122 height 13
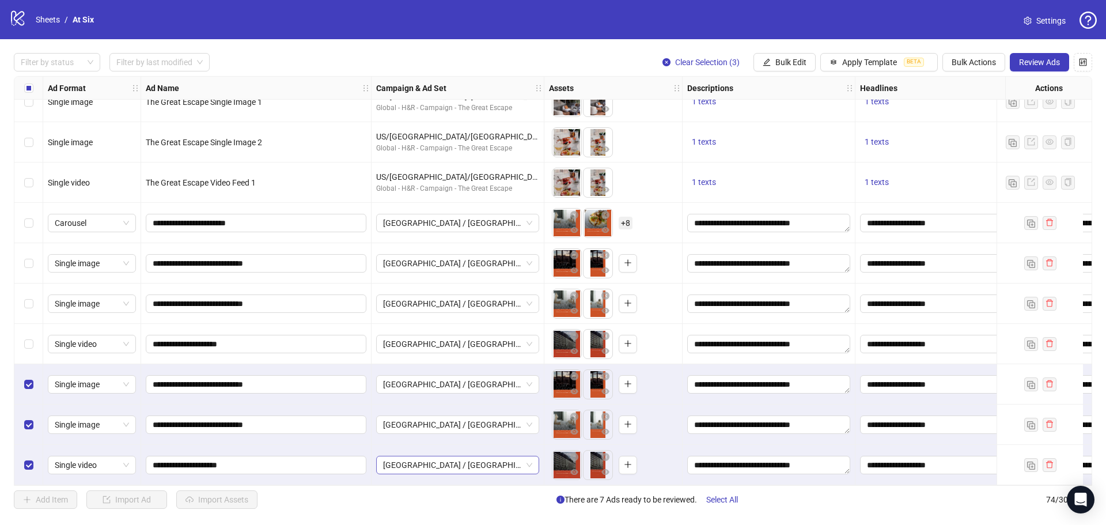
click at [476, 461] on span "[GEOGRAPHIC_DATA] / [GEOGRAPHIC_DATA] / [GEOGRAPHIC_DATA] - Prospecting" at bounding box center [457, 464] width 149 height 17
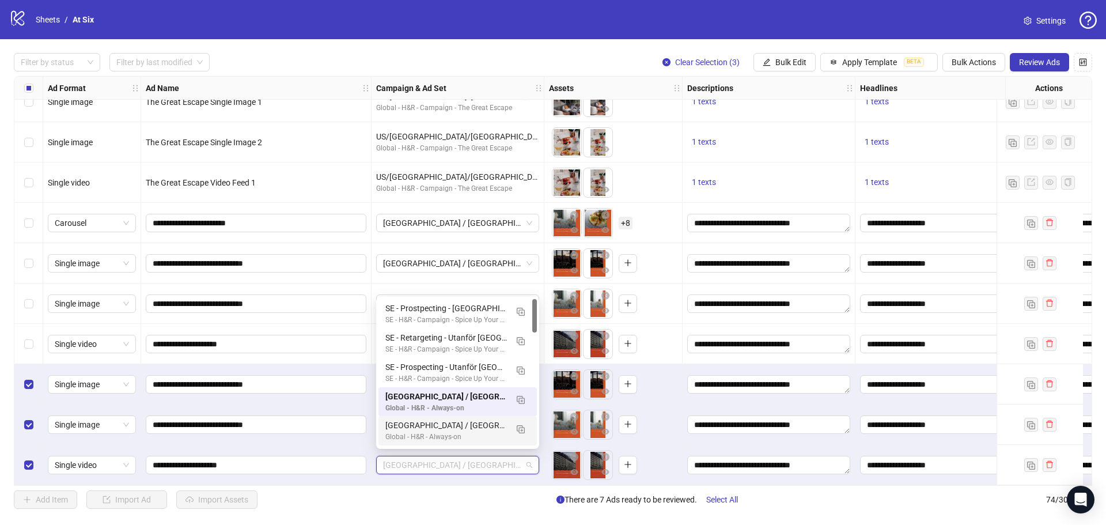
click at [479, 427] on div "[GEOGRAPHIC_DATA] / [GEOGRAPHIC_DATA] / [GEOGRAPHIC_DATA] - [GEOGRAPHIC_DATA]" at bounding box center [446, 425] width 122 height 13
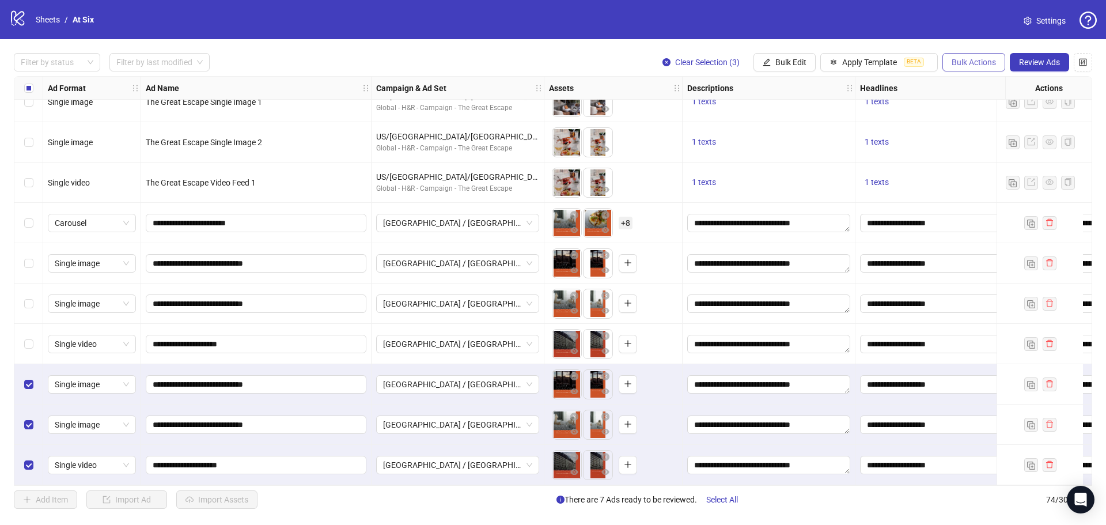
click at [972, 66] on span "Bulk Actions" at bounding box center [973, 62] width 44 height 9
click at [996, 122] on span "Duplicate with assets" at bounding box center [989, 122] width 79 height 13
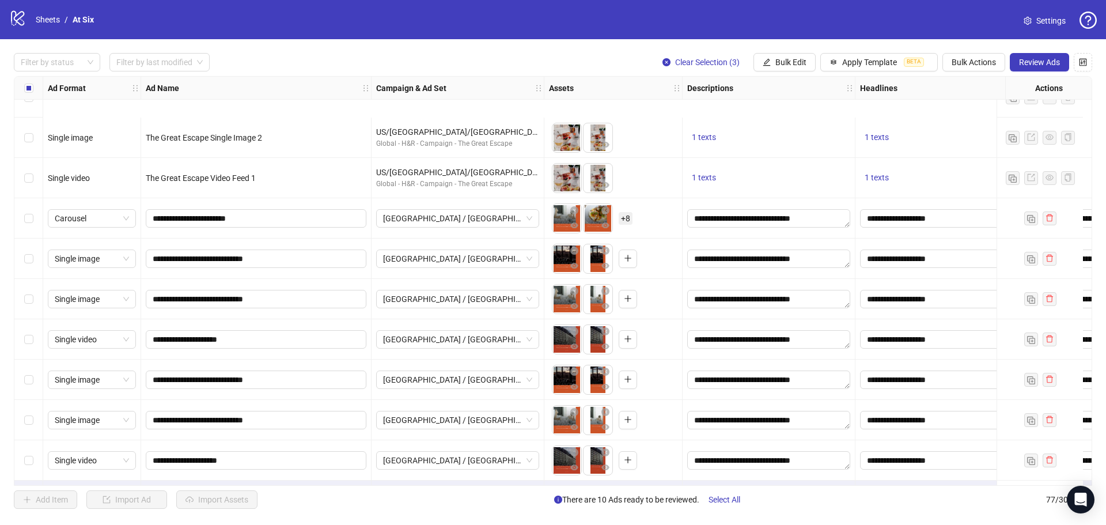
scroll to position [2723, 0]
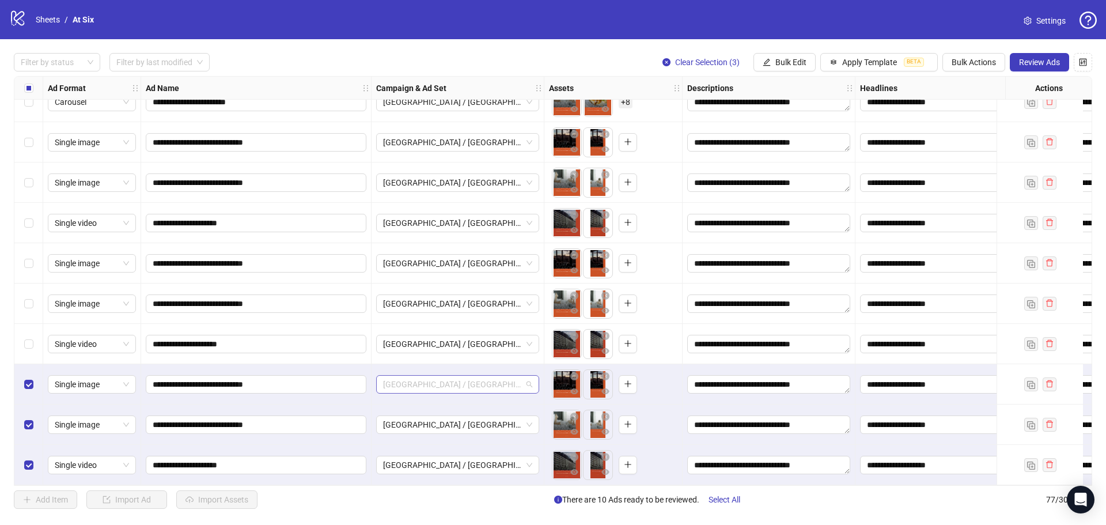
click at [530, 384] on span "[GEOGRAPHIC_DATA] / [GEOGRAPHIC_DATA] / [GEOGRAPHIC_DATA] - [GEOGRAPHIC_DATA]" at bounding box center [457, 383] width 149 height 17
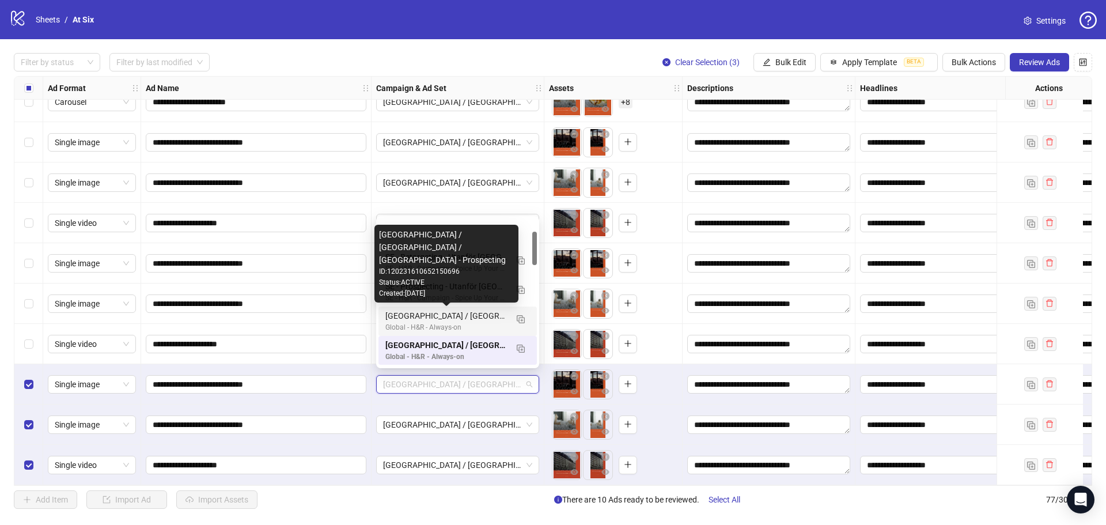
scroll to position [58, 0]
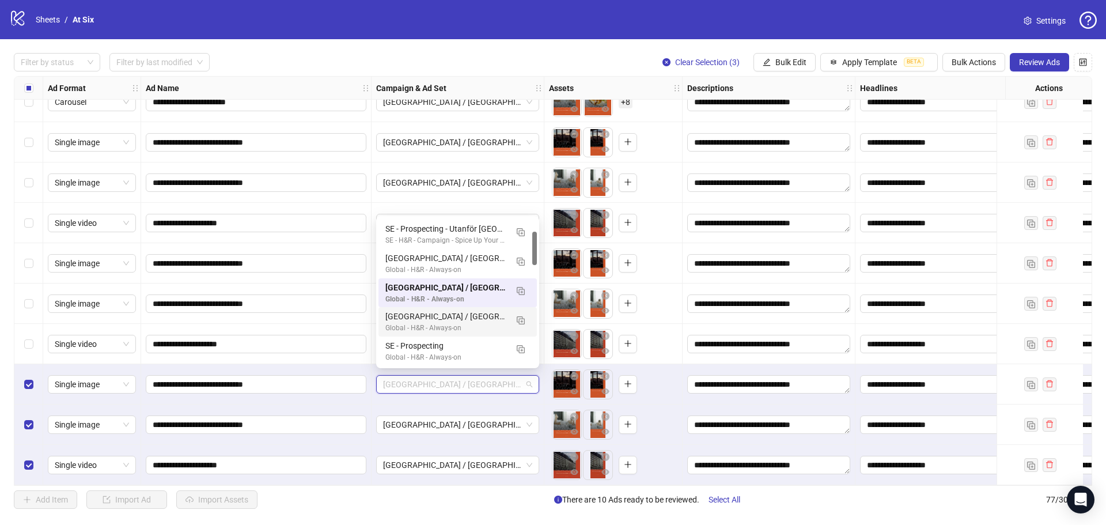
click at [462, 317] on div "[GEOGRAPHIC_DATA] / [GEOGRAPHIC_DATA] / [GEOGRAPHIC_DATA] - Prospecting" at bounding box center [446, 316] width 122 height 13
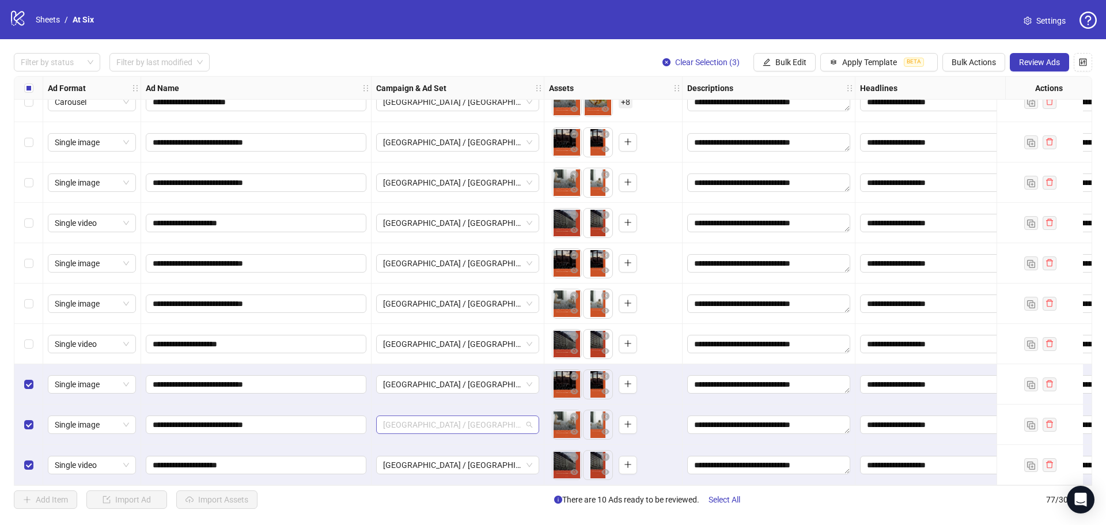
click at [525, 422] on span "[GEOGRAPHIC_DATA] / [GEOGRAPHIC_DATA] / [GEOGRAPHIC_DATA] - [GEOGRAPHIC_DATA]" at bounding box center [457, 424] width 149 height 17
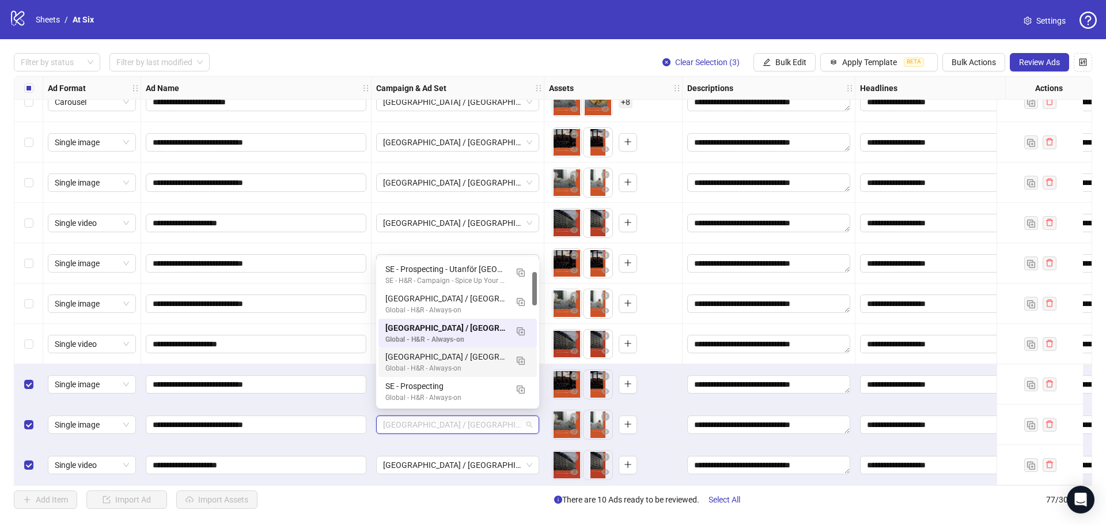
click at [463, 360] on div "[GEOGRAPHIC_DATA] / [GEOGRAPHIC_DATA] / [GEOGRAPHIC_DATA] - Prospecting" at bounding box center [446, 356] width 122 height 13
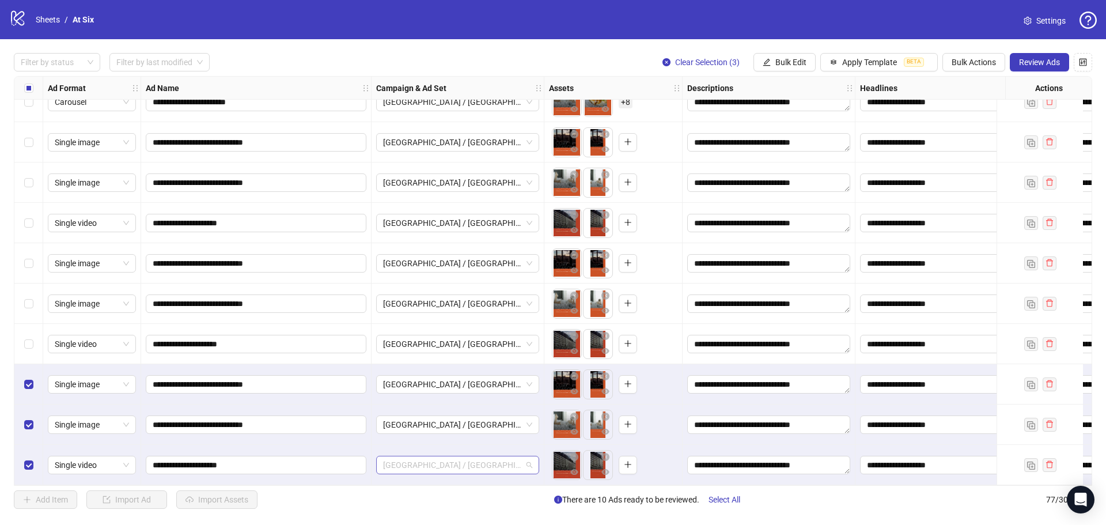
click at [525, 456] on span "[GEOGRAPHIC_DATA] / [GEOGRAPHIC_DATA] / [GEOGRAPHIC_DATA] - [GEOGRAPHIC_DATA]" at bounding box center [457, 464] width 149 height 17
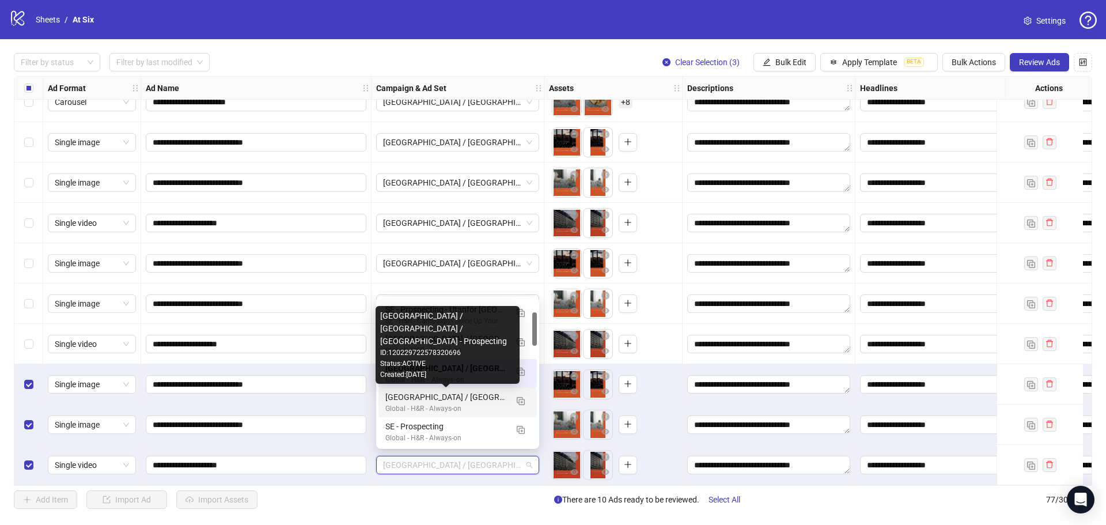
click at [485, 403] on div "[GEOGRAPHIC_DATA] / [GEOGRAPHIC_DATA] / [GEOGRAPHIC_DATA] - Prospecting" at bounding box center [446, 396] width 122 height 13
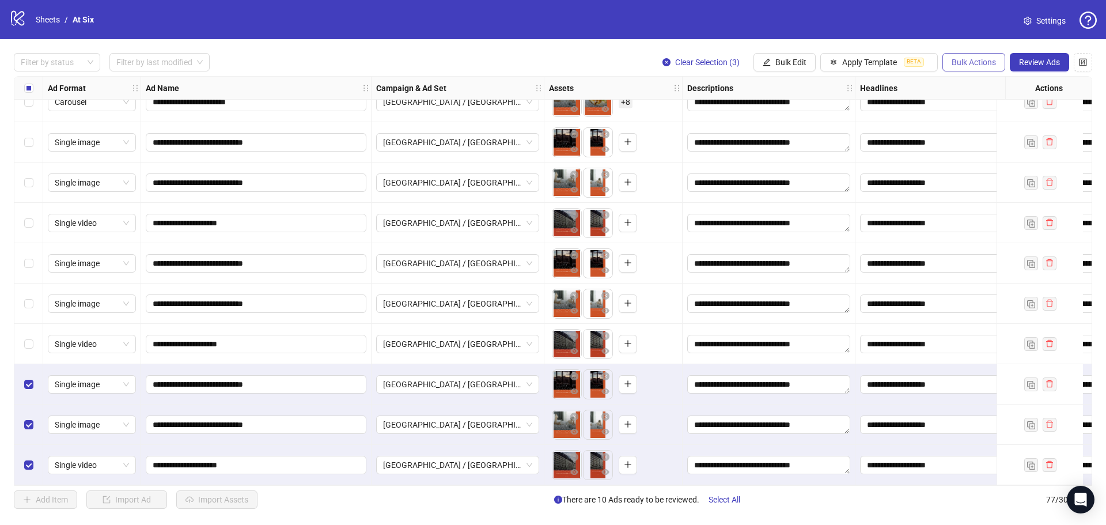
click at [961, 58] on span "Bulk Actions" at bounding box center [973, 62] width 44 height 9
drag, startPoint x: 996, startPoint y: 119, endPoint x: 953, endPoint y: 142, distance: 49.5
click at [996, 119] on span "Duplicate with assets" at bounding box center [989, 122] width 79 height 13
click at [526, 380] on span "[GEOGRAPHIC_DATA] / [GEOGRAPHIC_DATA] / [GEOGRAPHIC_DATA] - Prospecting" at bounding box center [457, 383] width 149 height 17
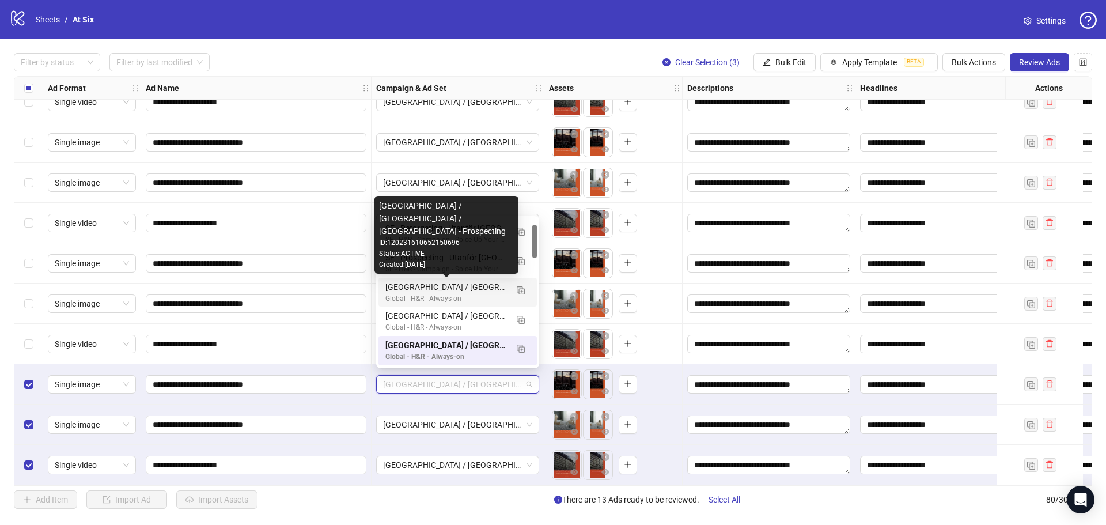
scroll to position [86, 0]
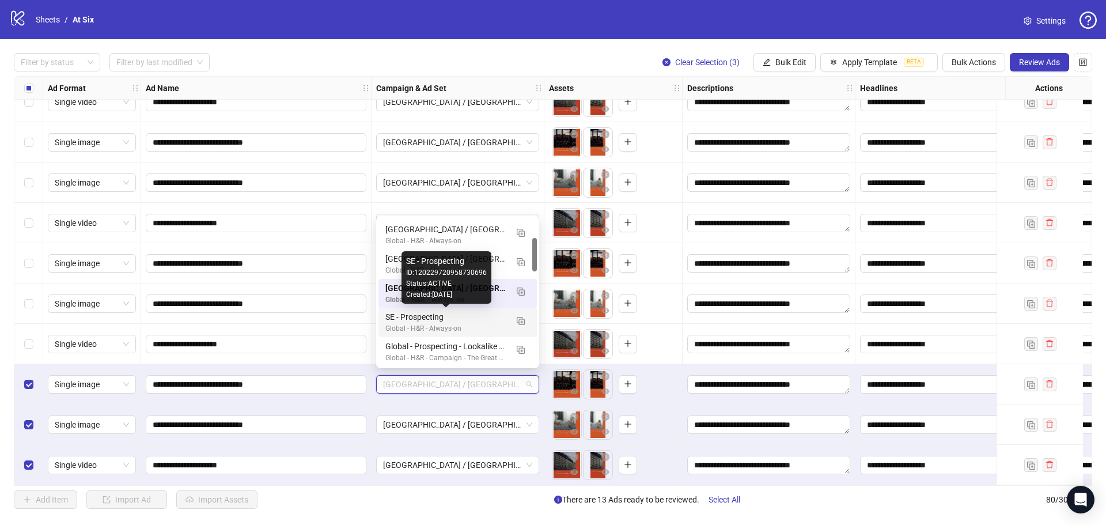
click at [452, 317] on div "SE - Prospecting" at bounding box center [446, 316] width 122 height 13
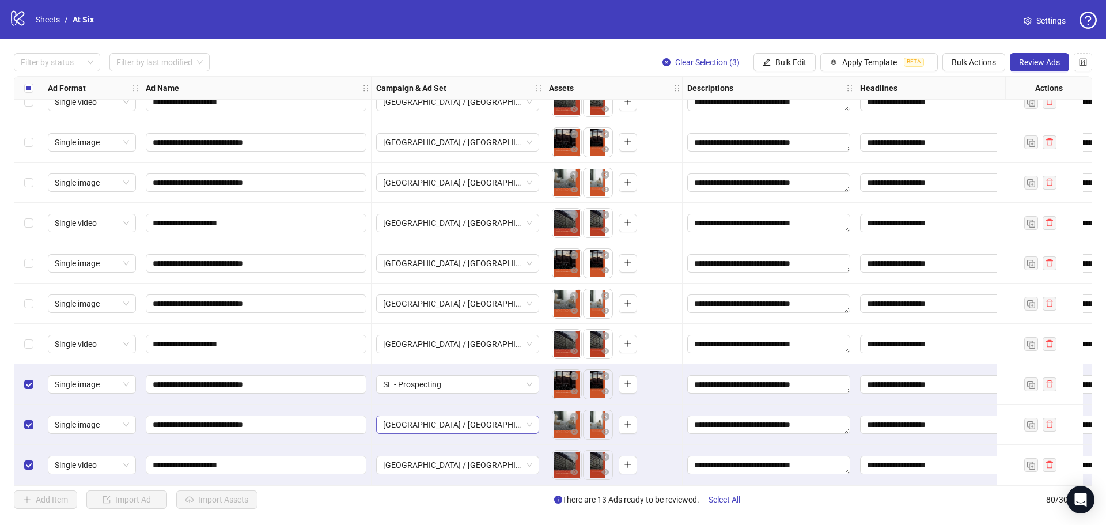
click at [519, 419] on span "[GEOGRAPHIC_DATA] / [GEOGRAPHIC_DATA] / [GEOGRAPHIC_DATA] - Prospecting" at bounding box center [457, 424] width 149 height 17
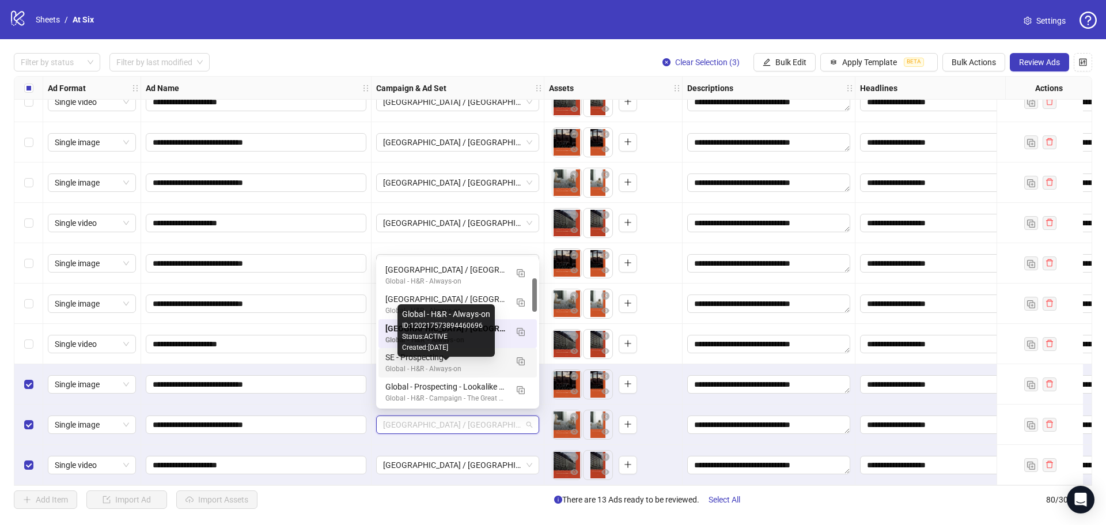
click at [459, 363] on div "Global - H&R - Always-on" at bounding box center [446, 368] width 122 height 11
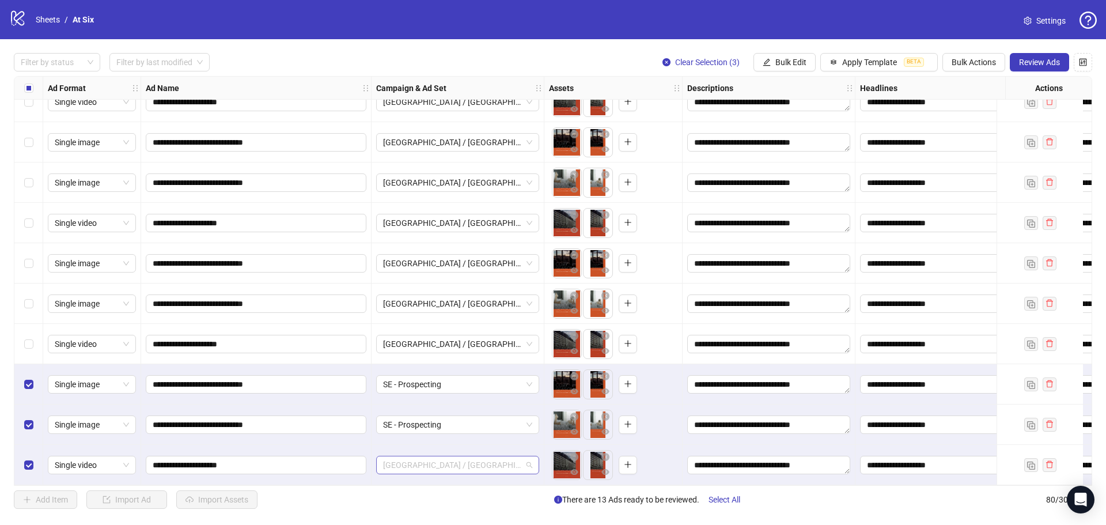
click at [492, 461] on span "[GEOGRAPHIC_DATA] / [GEOGRAPHIC_DATA] / [GEOGRAPHIC_DATA] - Prospecting" at bounding box center [457, 464] width 149 height 17
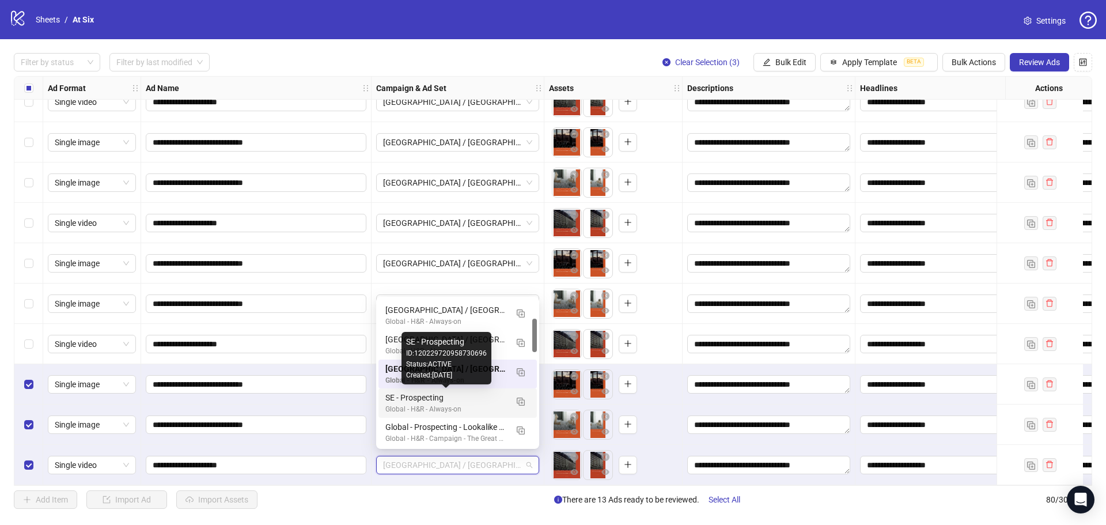
click at [465, 399] on div "SE - Prospecting" at bounding box center [446, 397] width 122 height 13
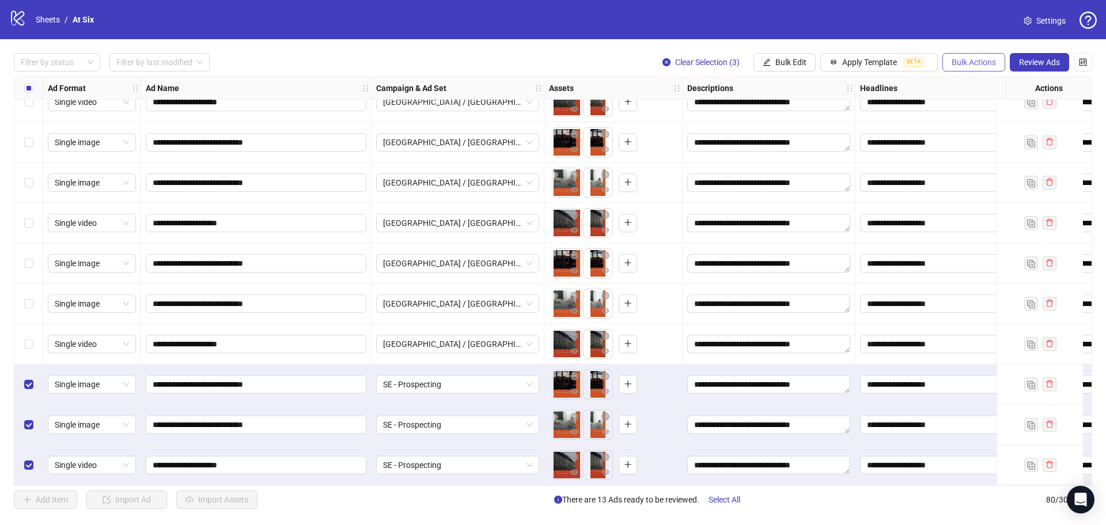
click at [970, 66] on span "Bulk Actions" at bounding box center [973, 62] width 44 height 9
click at [970, 120] on span "Duplicate with assets" at bounding box center [989, 122] width 79 height 13
click at [491, 381] on span "SE - Prospecting" at bounding box center [457, 383] width 149 height 17
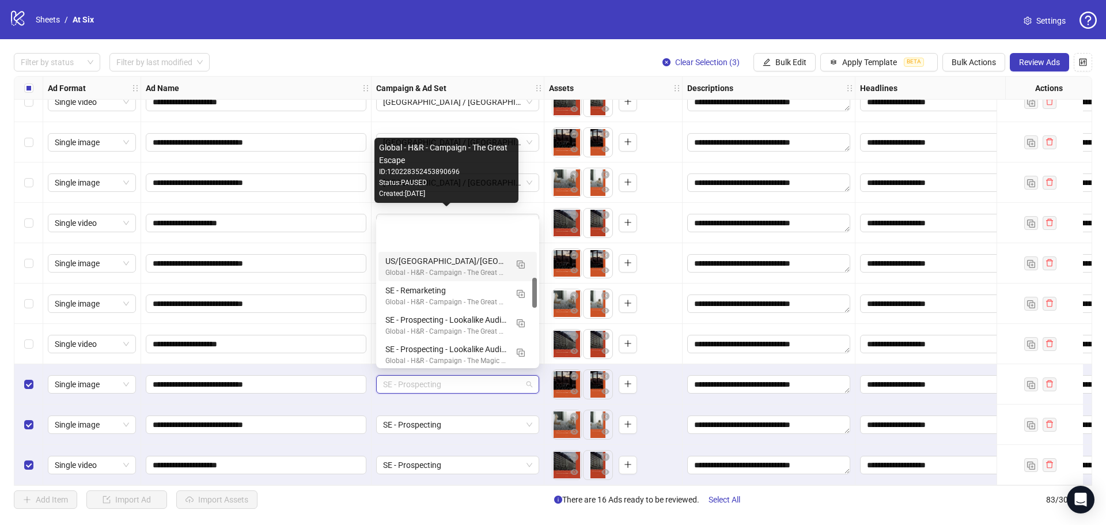
scroll to position [289, 0]
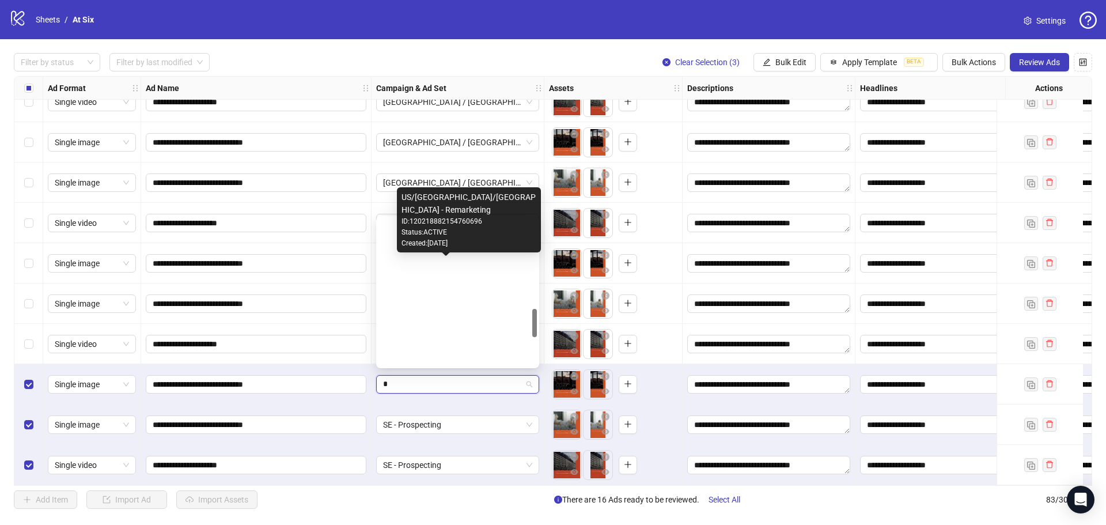
type input "**"
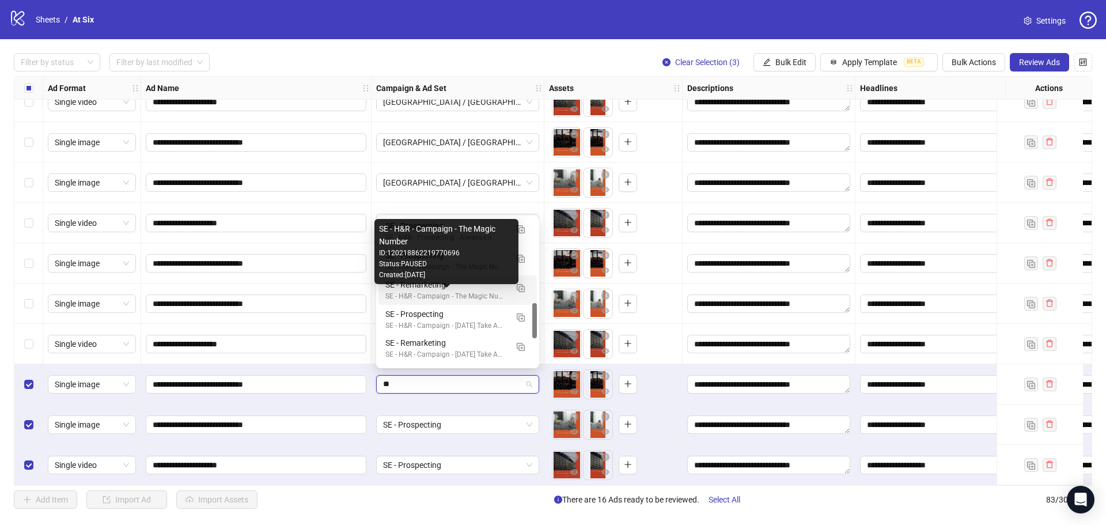
scroll to position [297, 0]
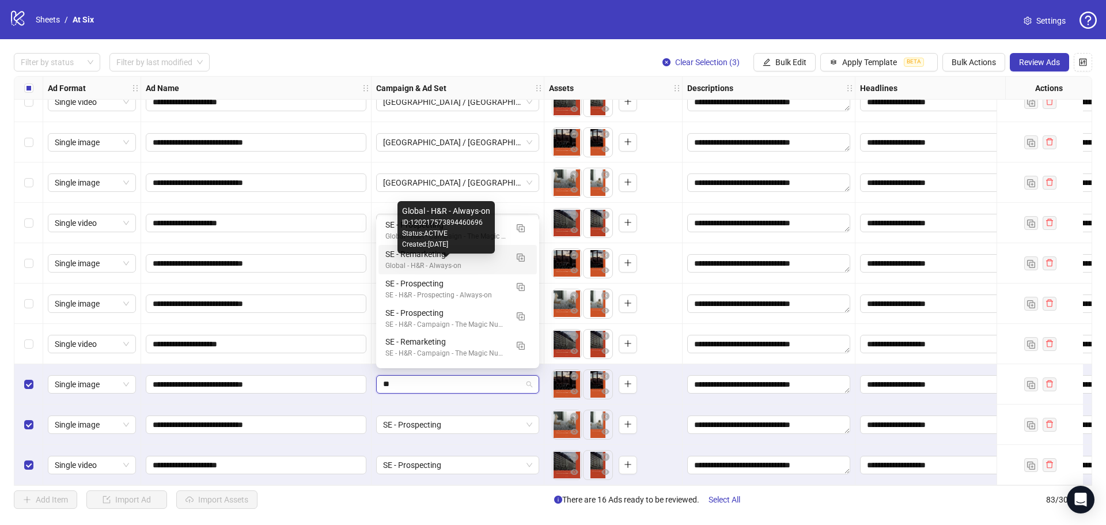
drag, startPoint x: 485, startPoint y: 263, endPoint x: 490, endPoint y: 253, distance: 10.1
click at [485, 263] on div "Global - H&R - Always-on" at bounding box center [446, 265] width 122 height 11
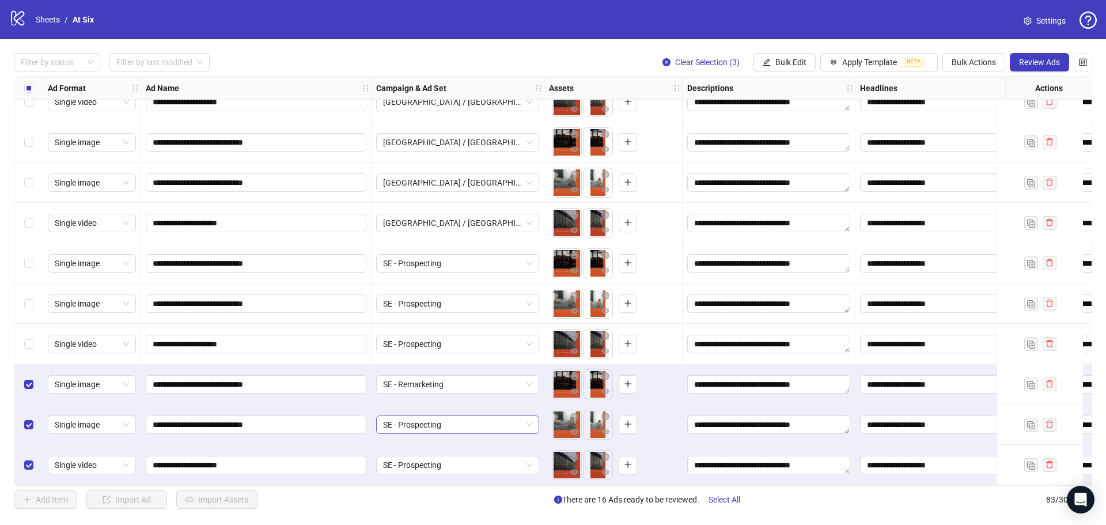
click at [515, 420] on span "SE - Prospecting" at bounding box center [457, 424] width 149 height 17
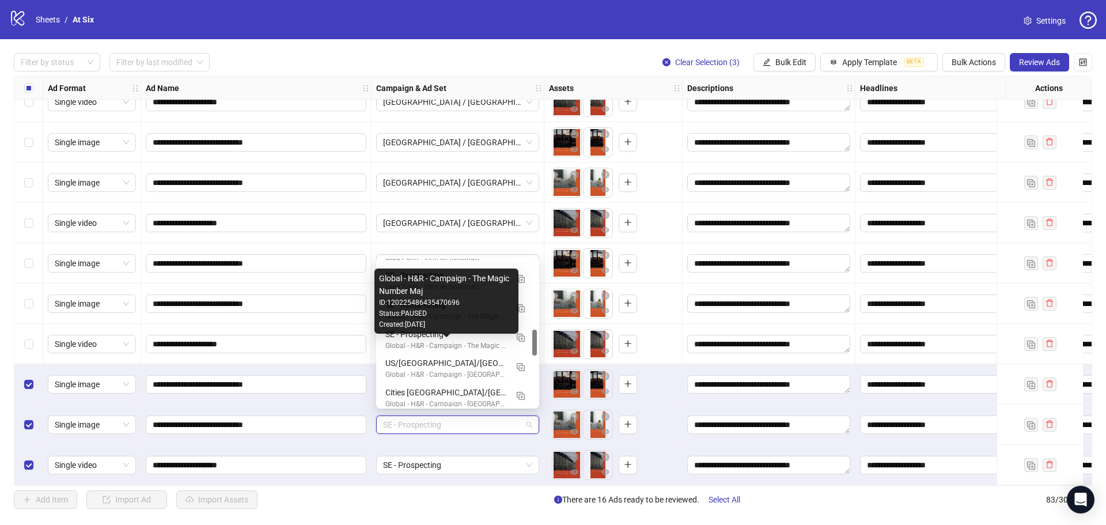
scroll to position [461, 0]
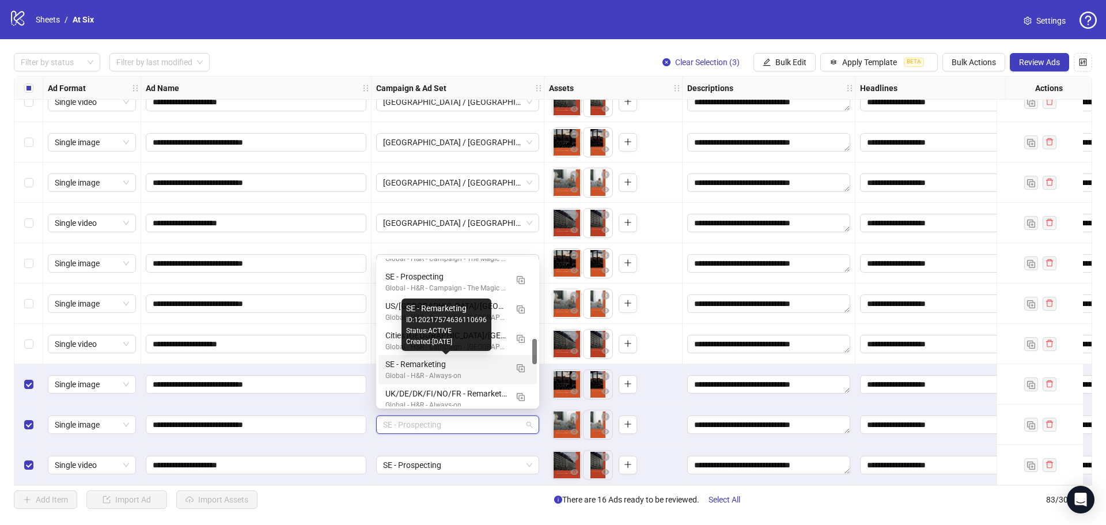
click at [468, 366] on div "SE - Remarketing" at bounding box center [446, 364] width 122 height 13
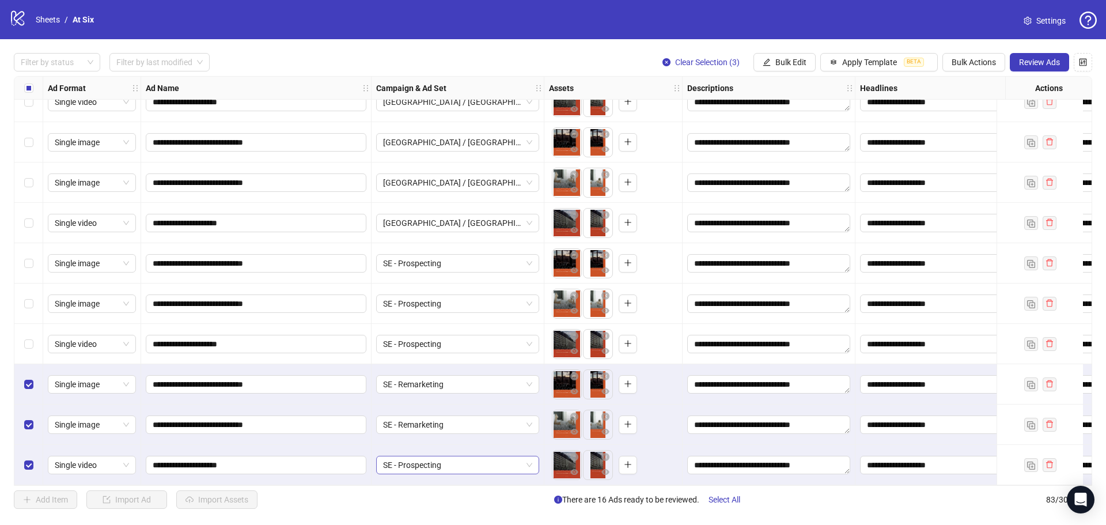
click at [490, 461] on span "SE - Prospecting" at bounding box center [457, 464] width 149 height 17
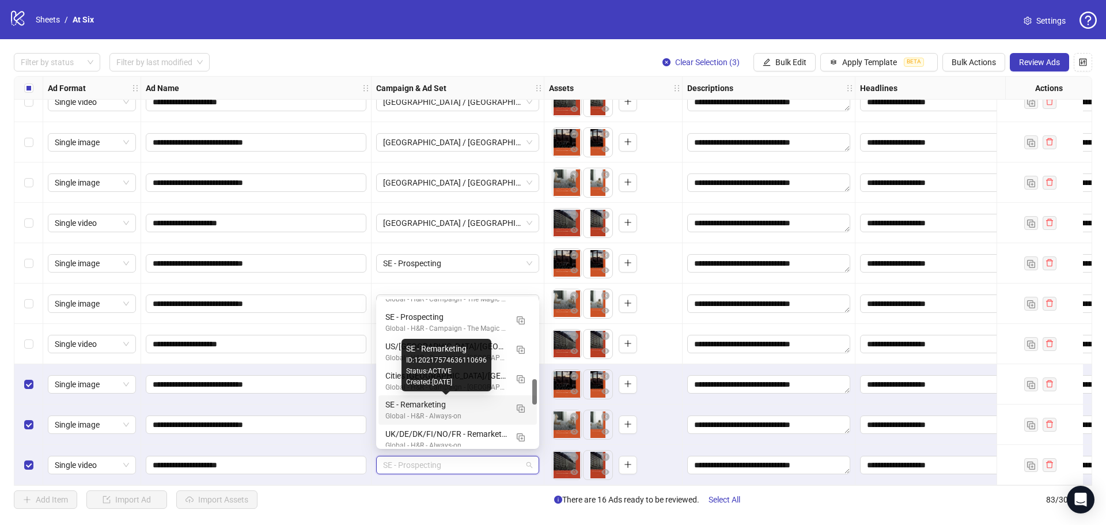
click at [477, 409] on div "SE - Remarketing" at bounding box center [446, 404] width 122 height 13
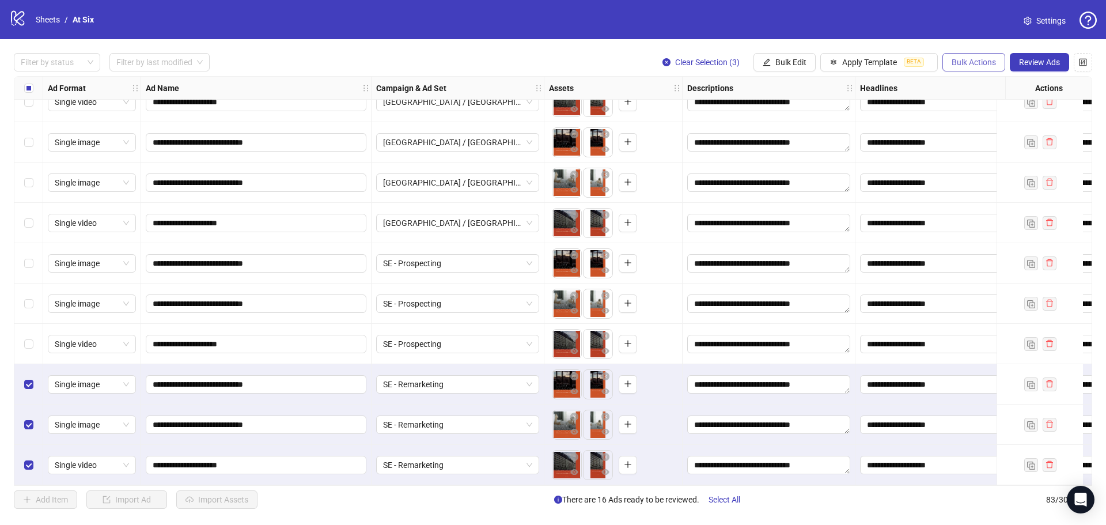
click at [963, 56] on button "Bulk Actions" at bounding box center [973, 62] width 63 height 18
click at [974, 124] on span "Duplicate with assets" at bounding box center [989, 122] width 79 height 13
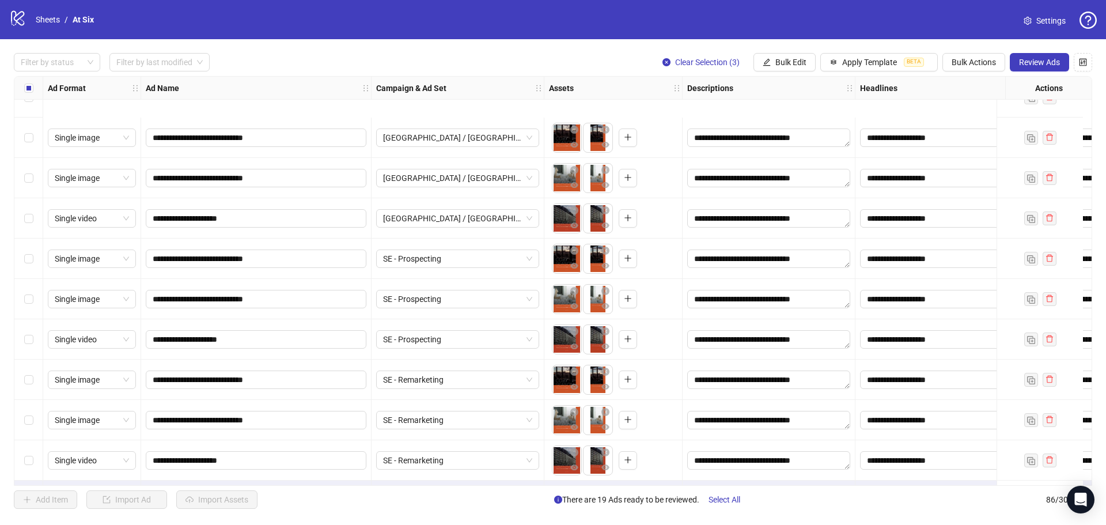
scroll to position [3086, 0]
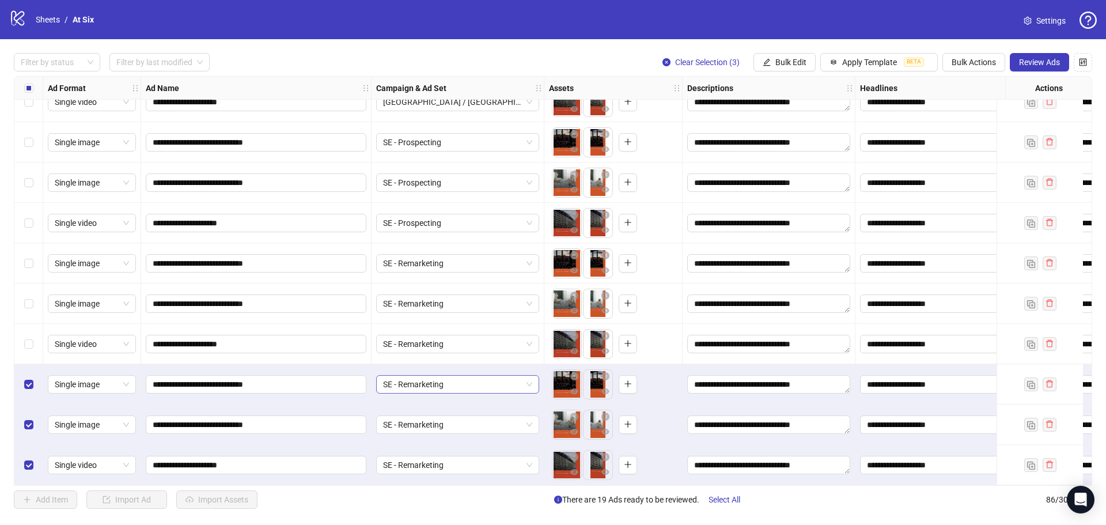
click at [530, 382] on span "SE - Remarketing" at bounding box center [457, 383] width 149 height 17
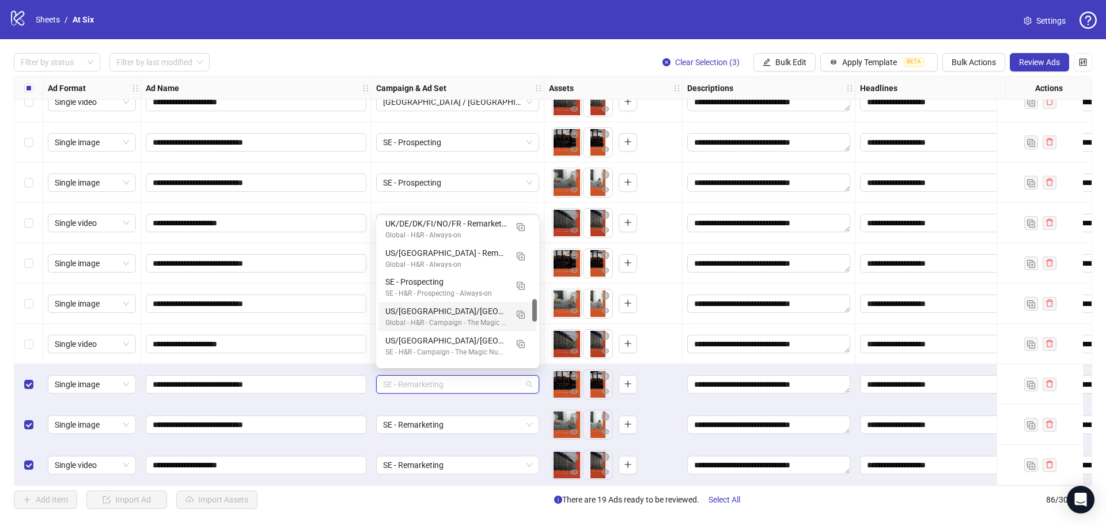
scroll to position [523, 0]
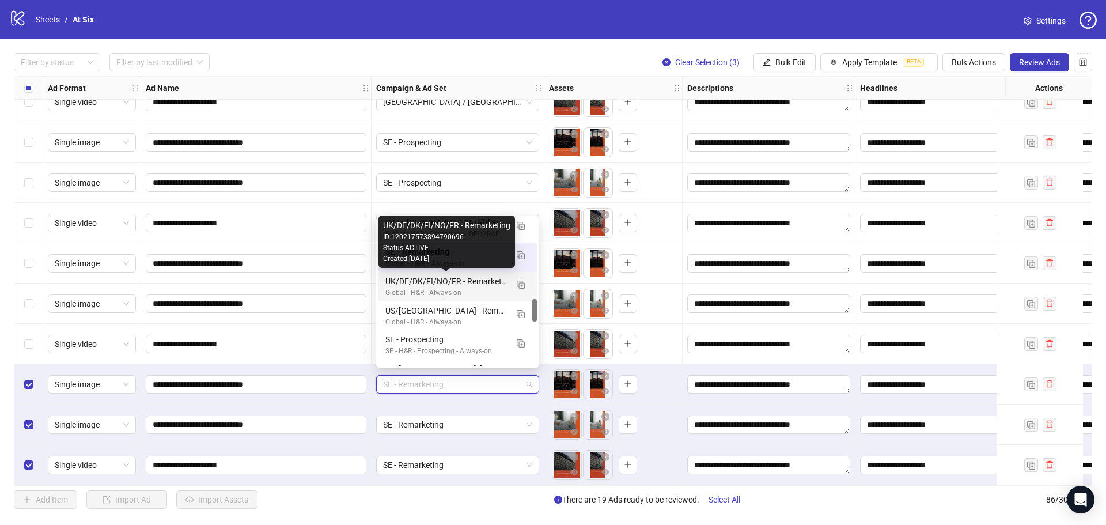
click at [486, 286] on div "UK/DE/DK/FI/NO/FR - Remarketing" at bounding box center [446, 281] width 122 height 13
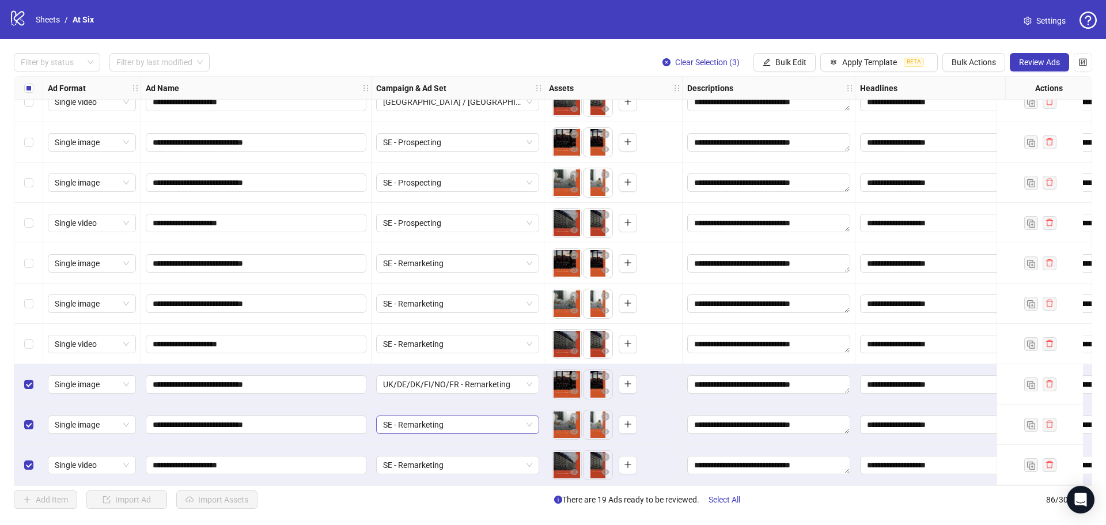
click at [472, 419] on span "SE - Remarketing" at bounding box center [457, 424] width 149 height 17
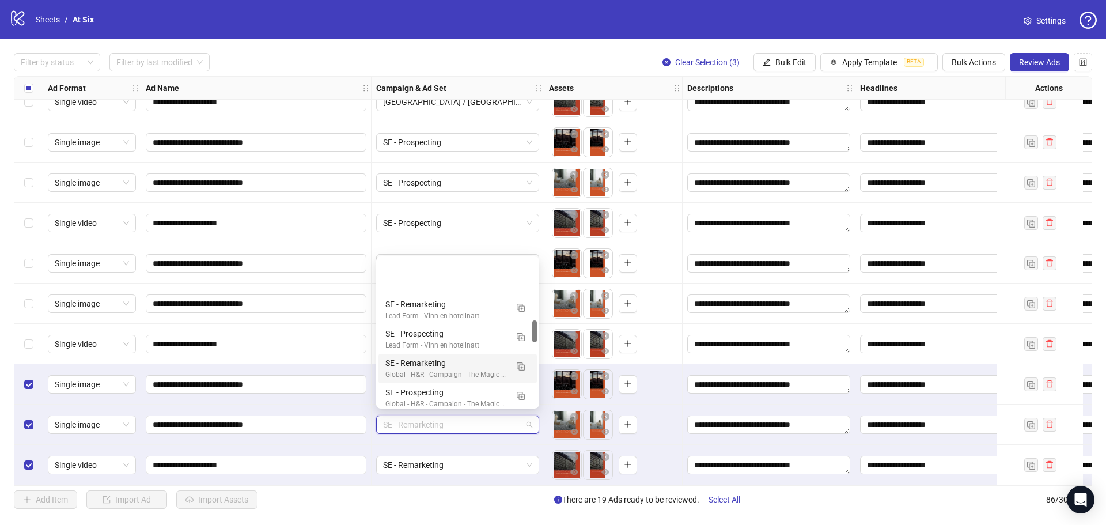
scroll to position [403, 0]
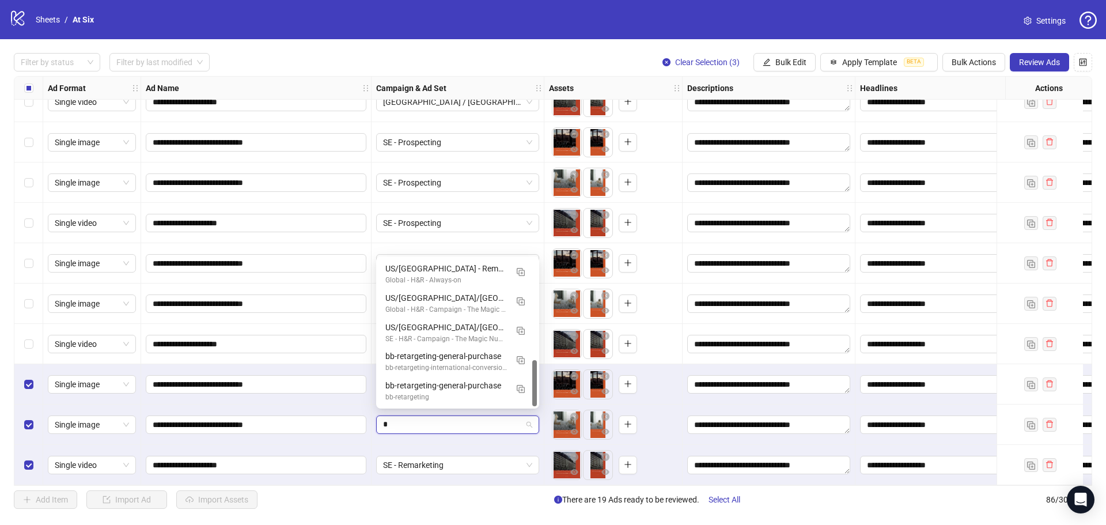
type input "**"
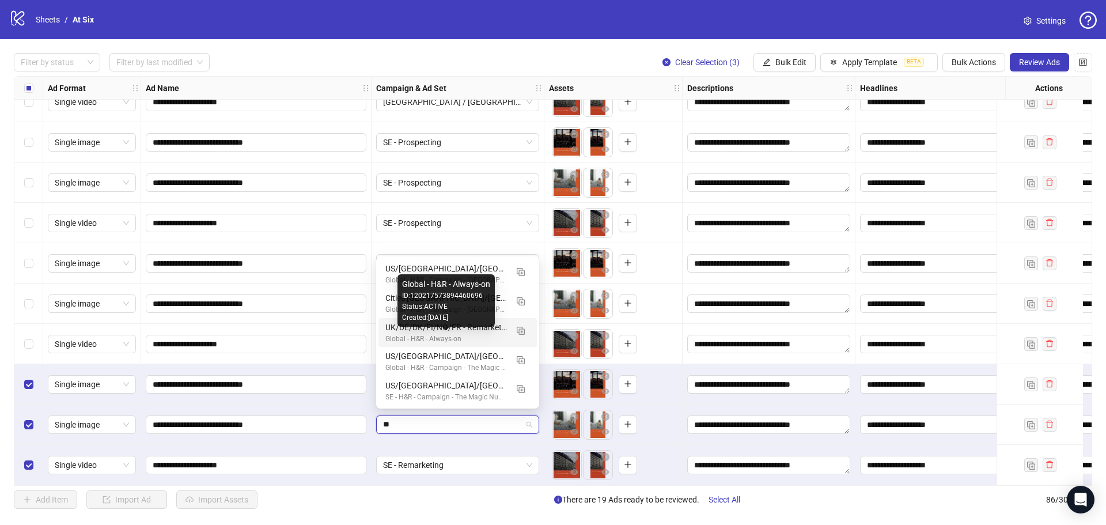
click at [468, 334] on div "Global - H&R - Always-on" at bounding box center [446, 338] width 122 height 11
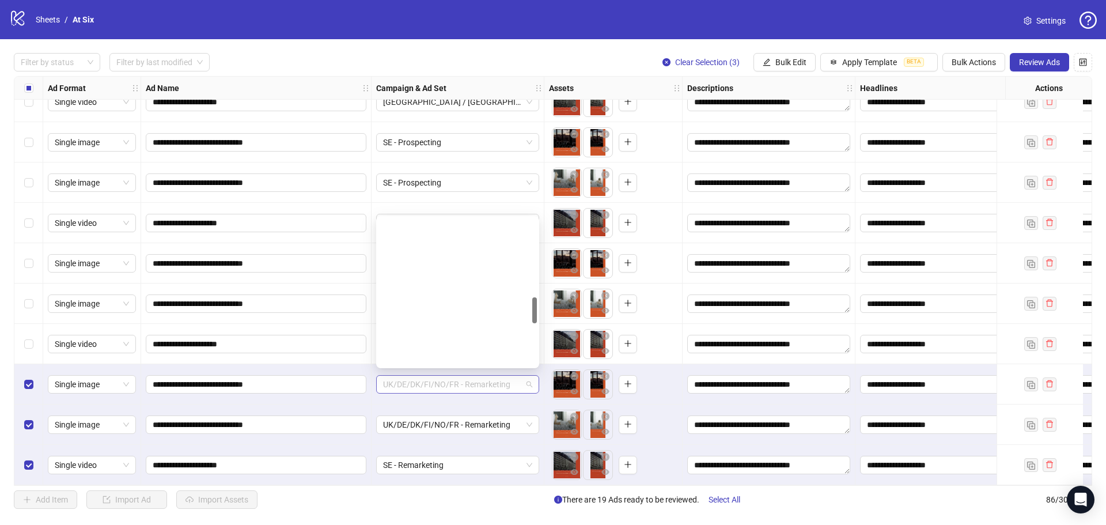
click at [508, 375] on span "UK/DE/DK/FI/NO/FR - Remarketing" at bounding box center [457, 383] width 149 height 17
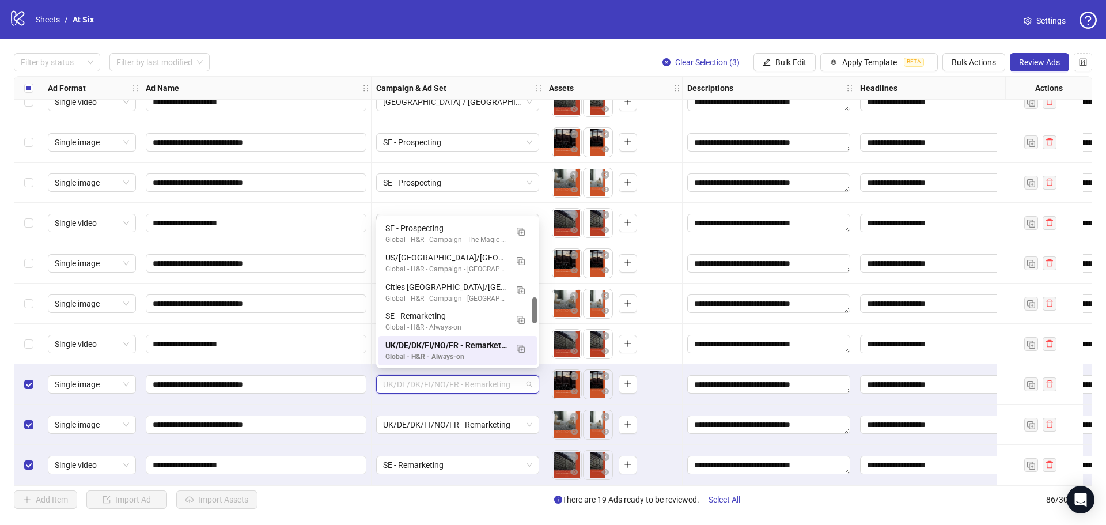
click at [508, 375] on span "UK/DE/DK/FI/NO/FR - Remarketing" at bounding box center [457, 383] width 149 height 17
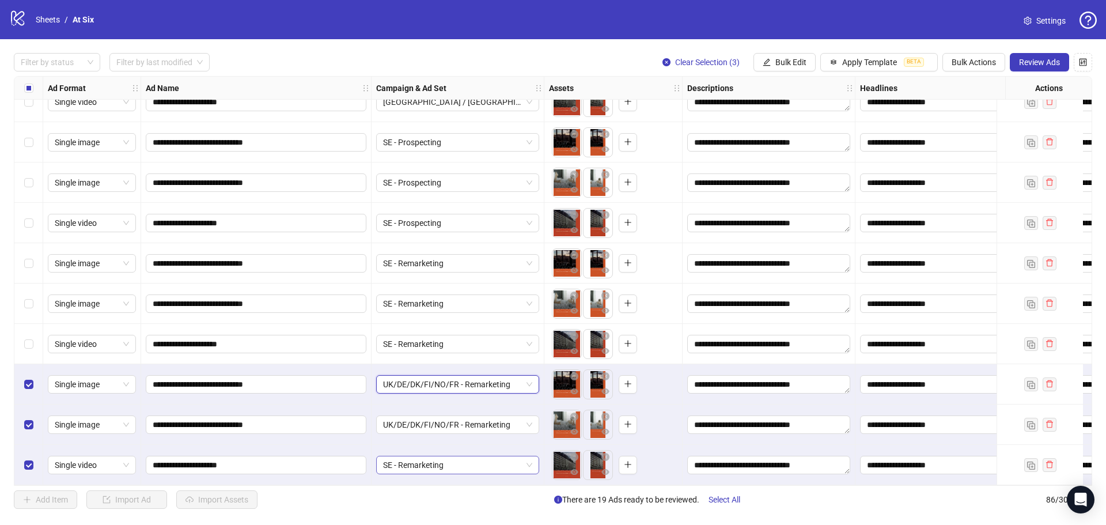
click at [483, 465] on span "SE - Remarketing" at bounding box center [457, 464] width 149 height 17
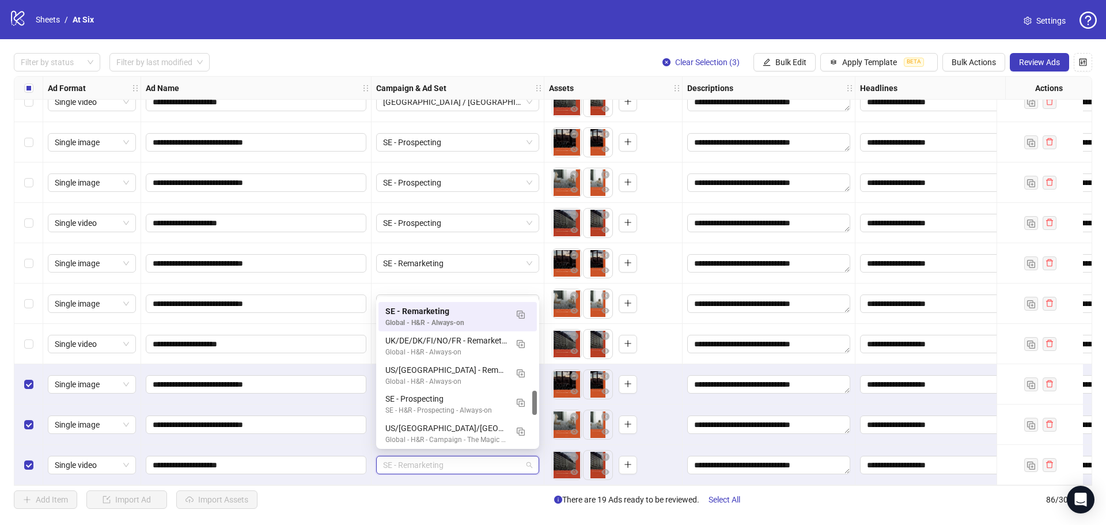
scroll to position [602, 0]
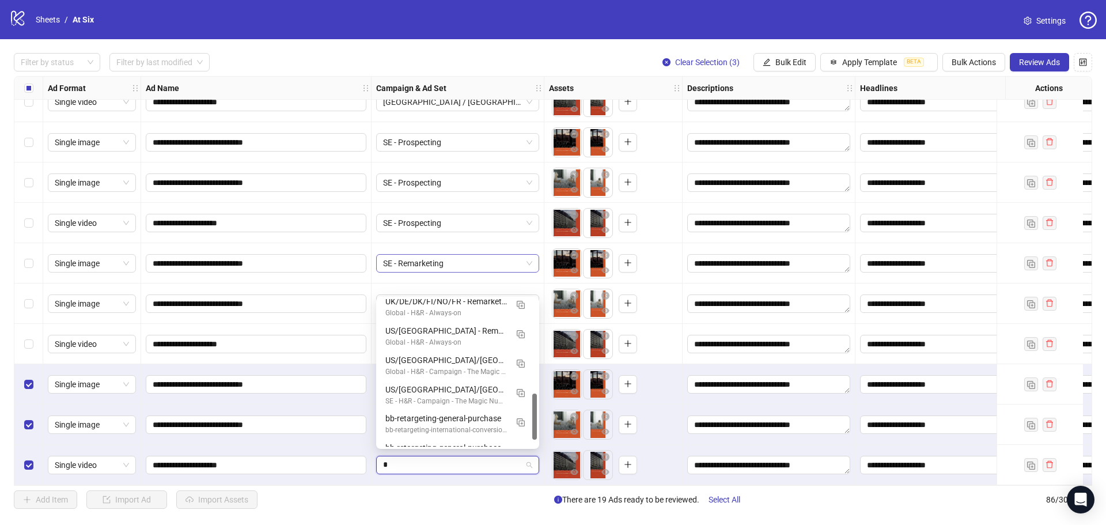
type input "**"
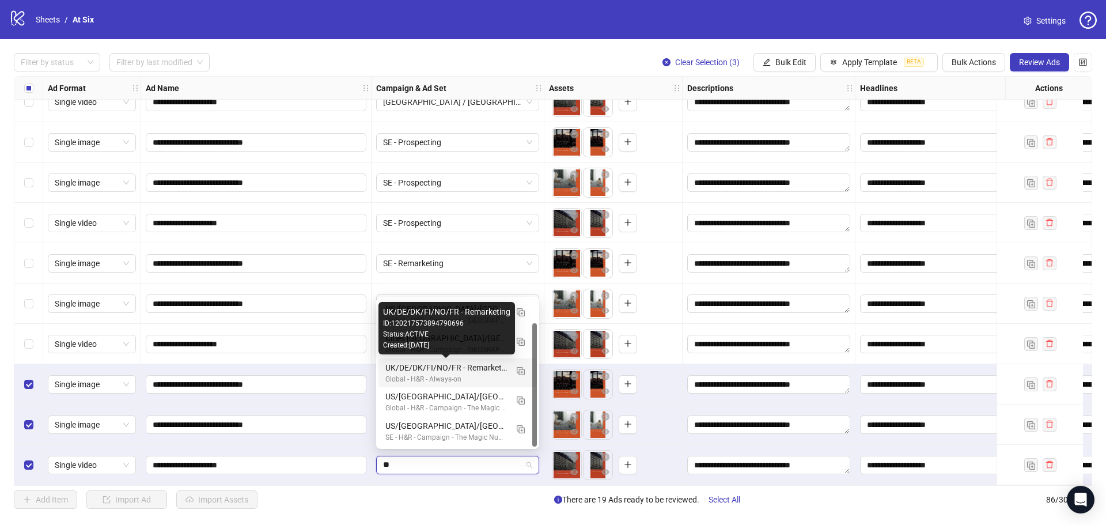
click at [481, 373] on div "UK/DE/DK/FI/NO/FR - Remarketing" at bounding box center [446, 367] width 122 height 13
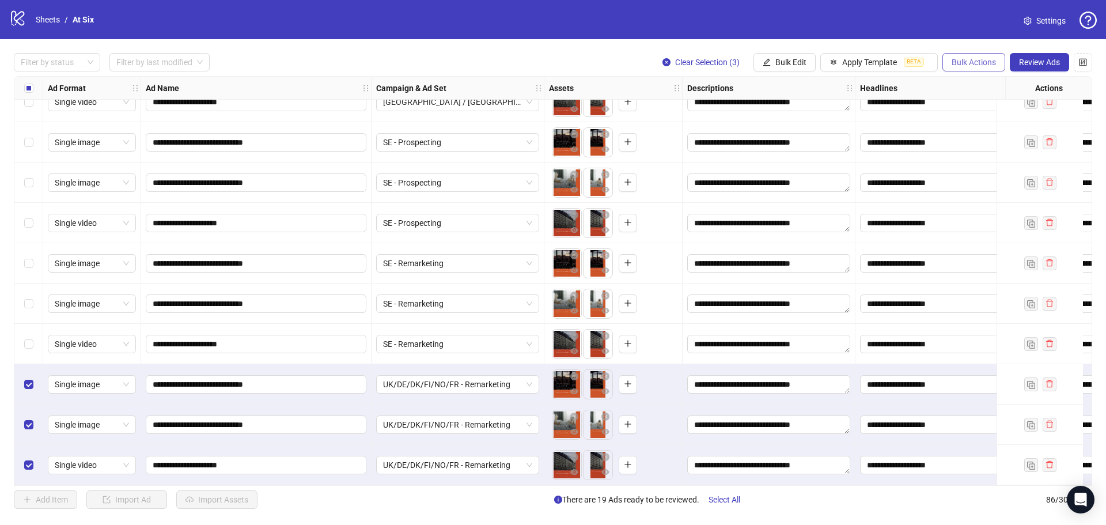
click at [957, 66] on span "Bulk Actions" at bounding box center [973, 62] width 44 height 9
click at [987, 118] on span "Duplicate with assets" at bounding box center [989, 122] width 79 height 13
click at [496, 388] on span "UK/DE/DK/FI/NO/FR - Remarketing" at bounding box center [457, 383] width 149 height 17
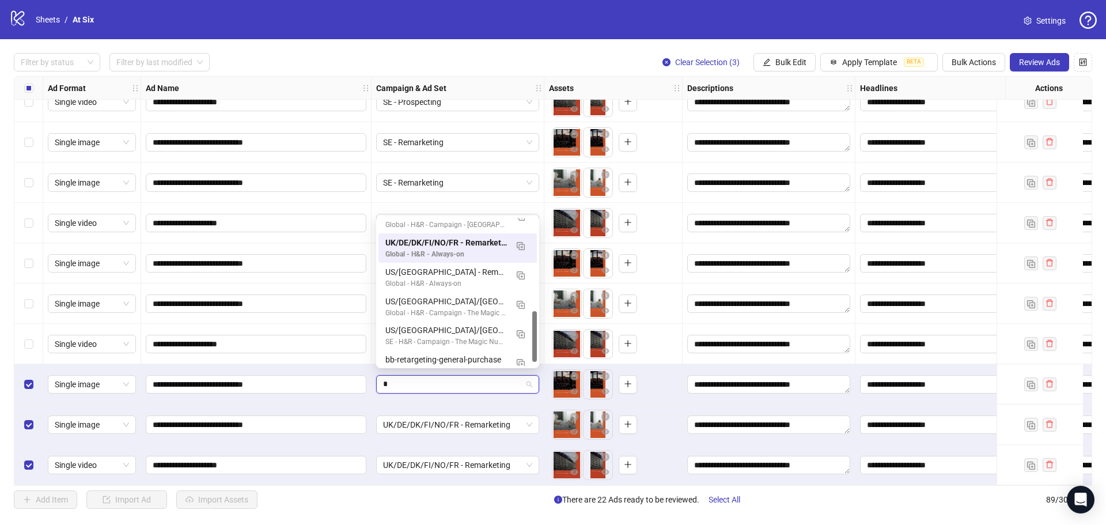
scroll to position [29, 0]
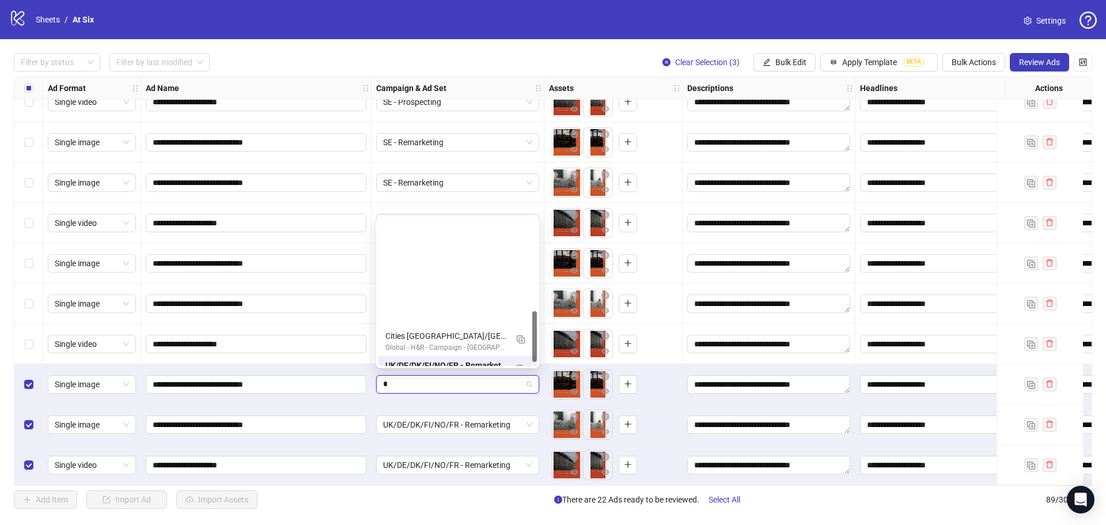
type input "**"
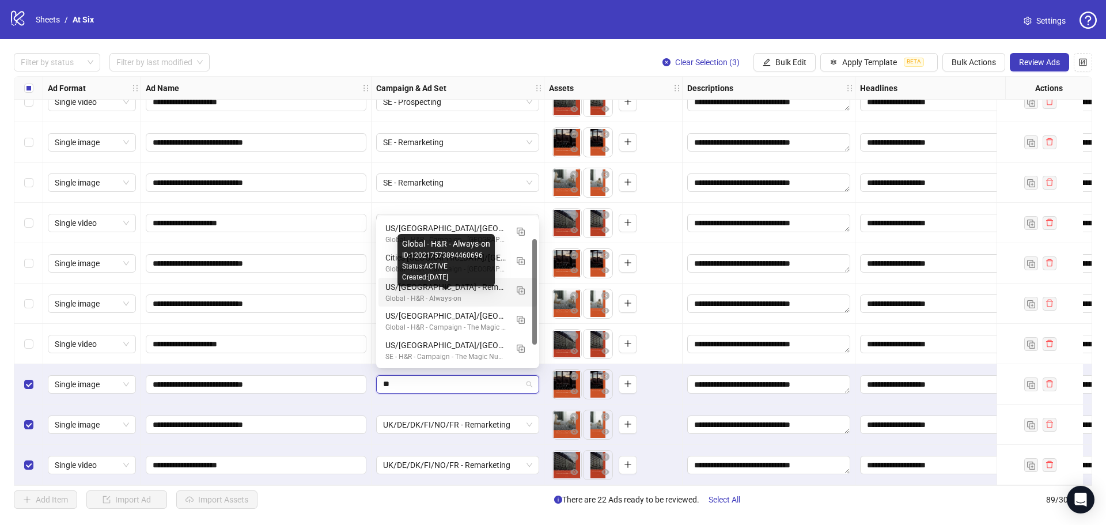
click at [480, 291] on div "US/[GEOGRAPHIC_DATA] - Remarketing" at bounding box center [446, 286] width 122 height 13
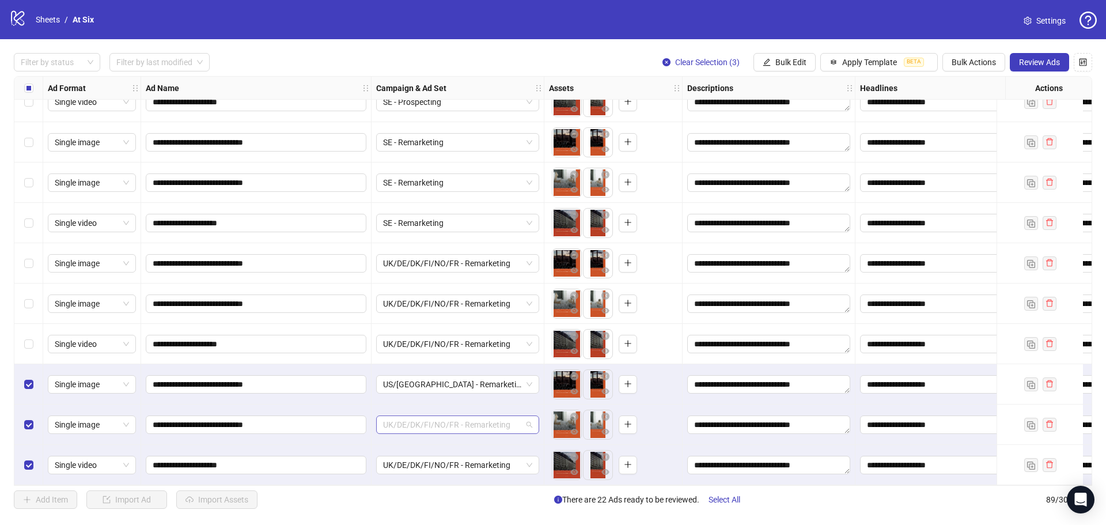
click at [477, 423] on span "UK/DE/DK/FI/NO/FR - Remarketing" at bounding box center [457, 424] width 149 height 17
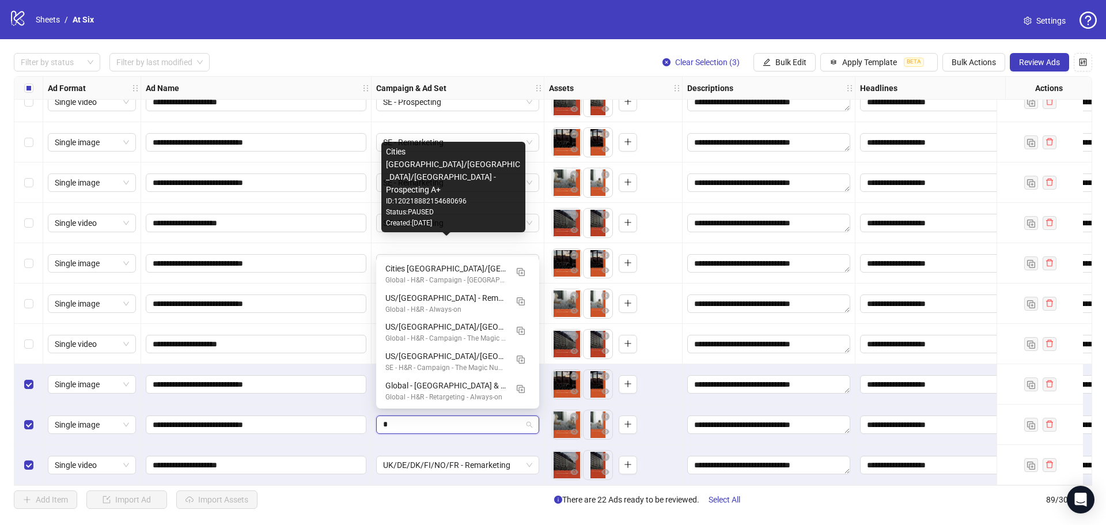
type input "**"
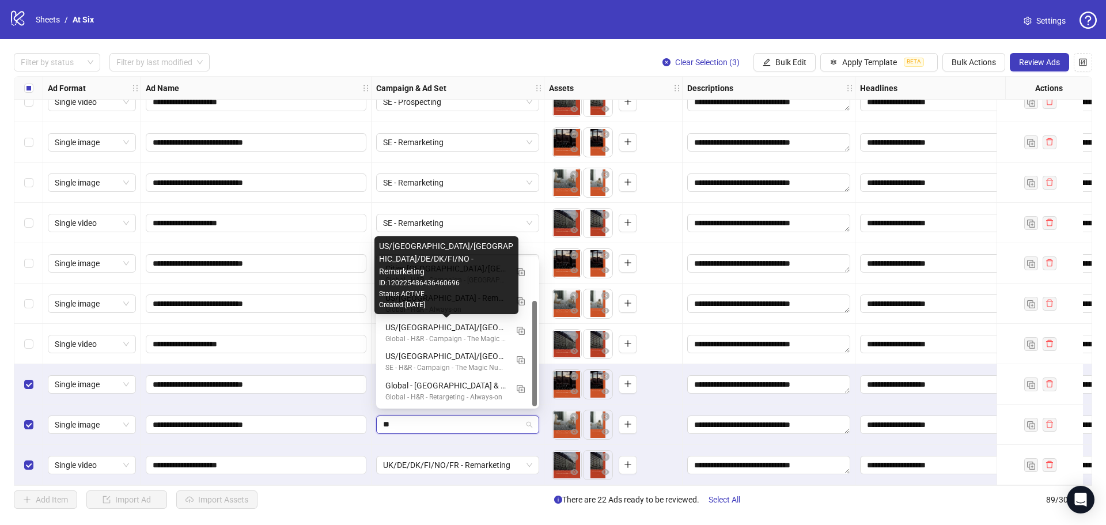
scroll to position [0, 0]
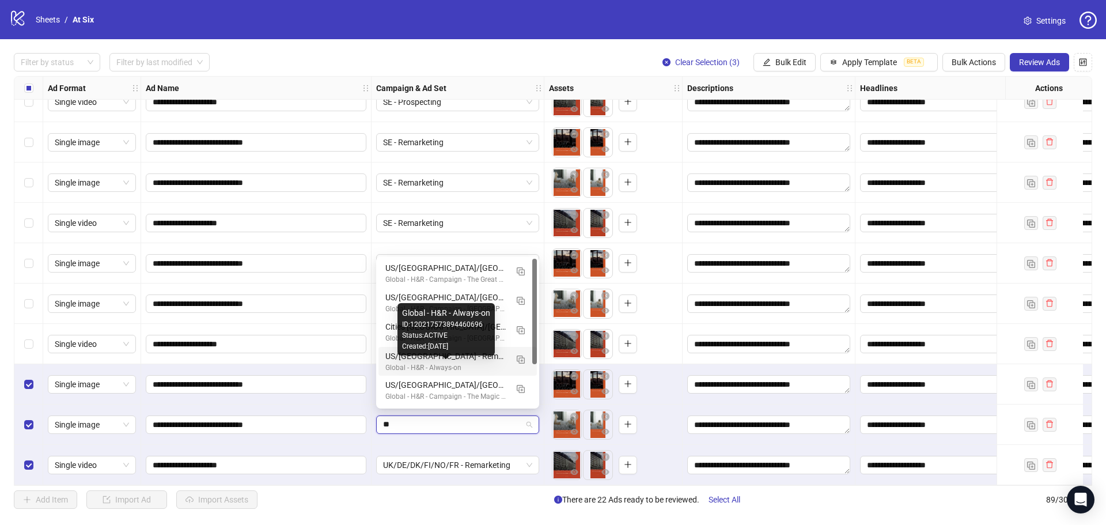
click at [434, 366] on div "Global - H&R - Always-on" at bounding box center [446, 367] width 122 height 11
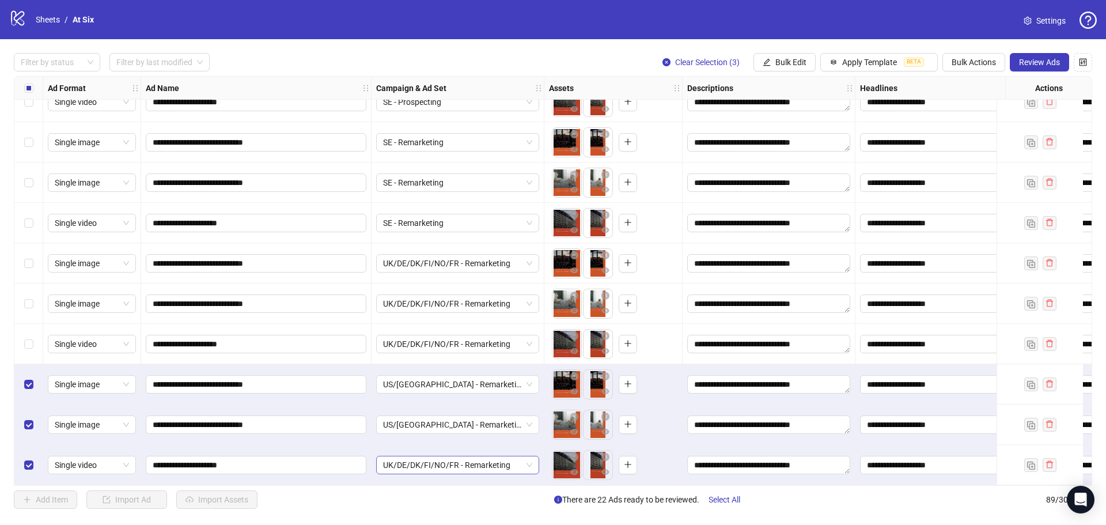
click at [430, 466] on span "UK/DE/DK/FI/NO/FR - Remarketing" at bounding box center [457, 464] width 149 height 17
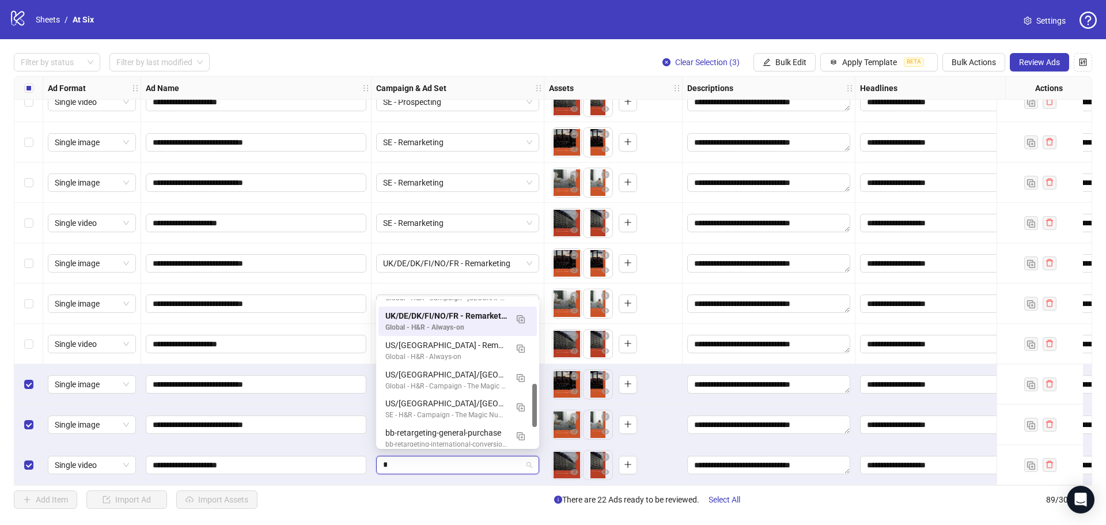
type input "**"
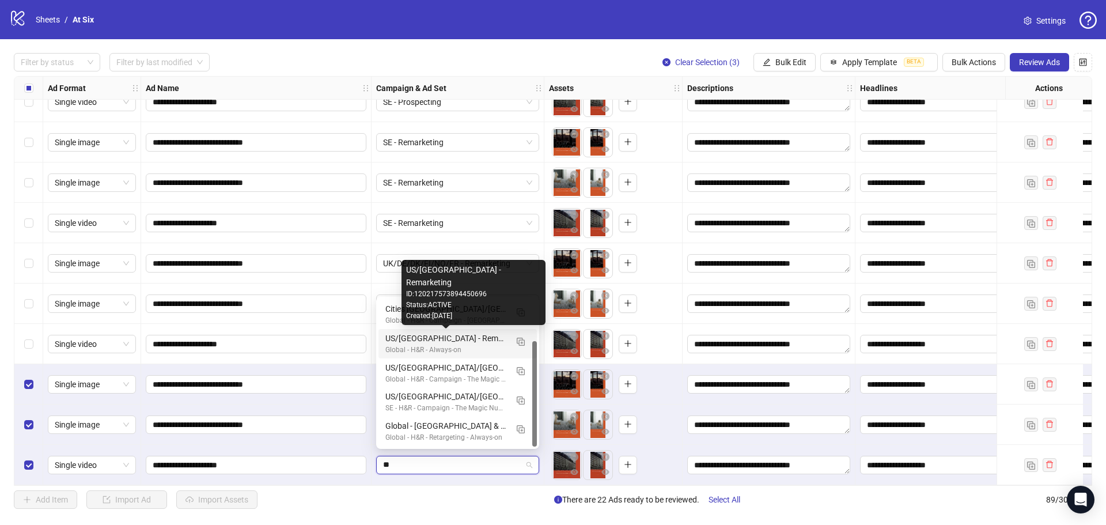
click at [472, 342] on div "US/[GEOGRAPHIC_DATA] - Remarketing" at bounding box center [446, 338] width 122 height 13
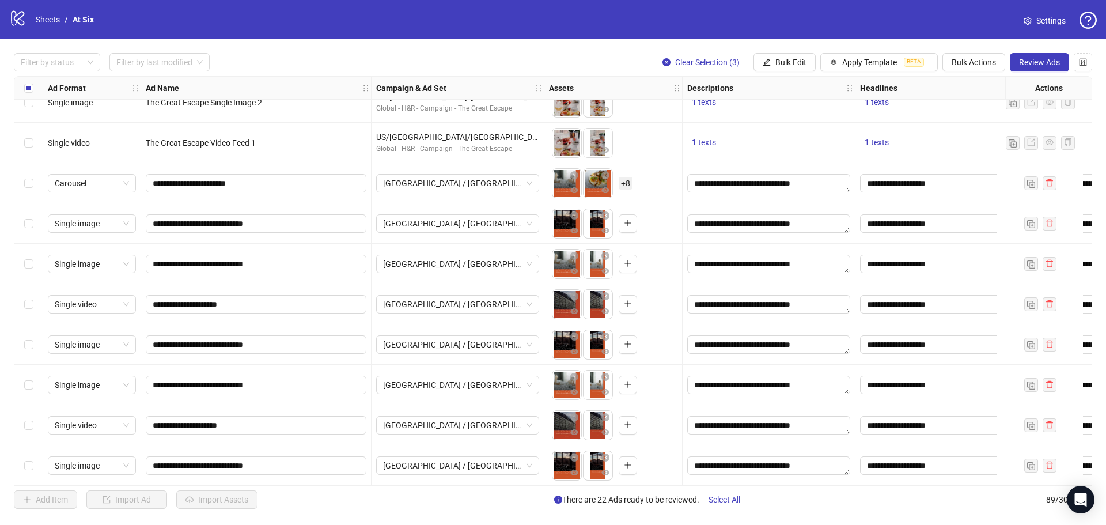
scroll to position [2631, 0]
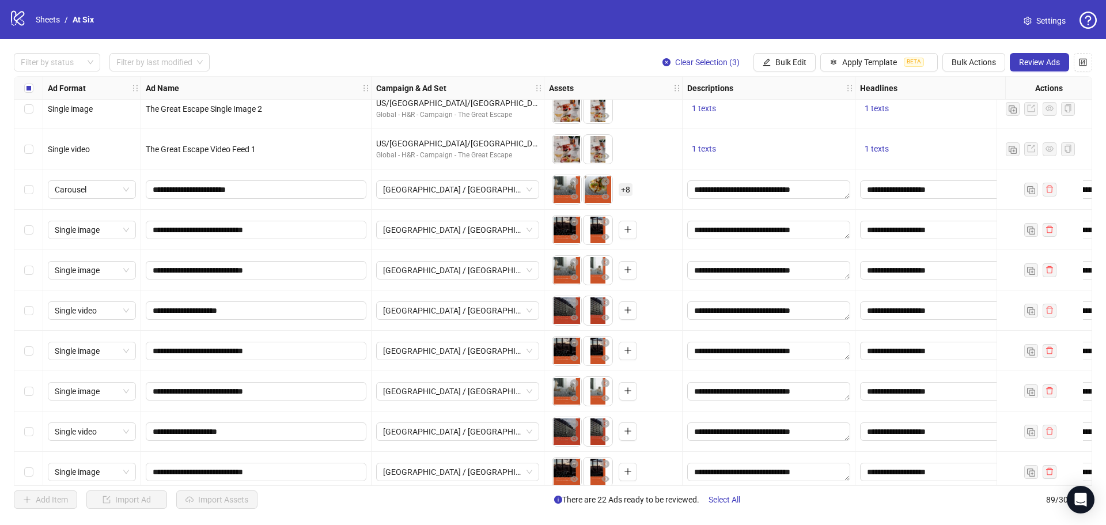
click at [20, 189] on div "Select row 68" at bounding box center [28, 189] width 29 height 40
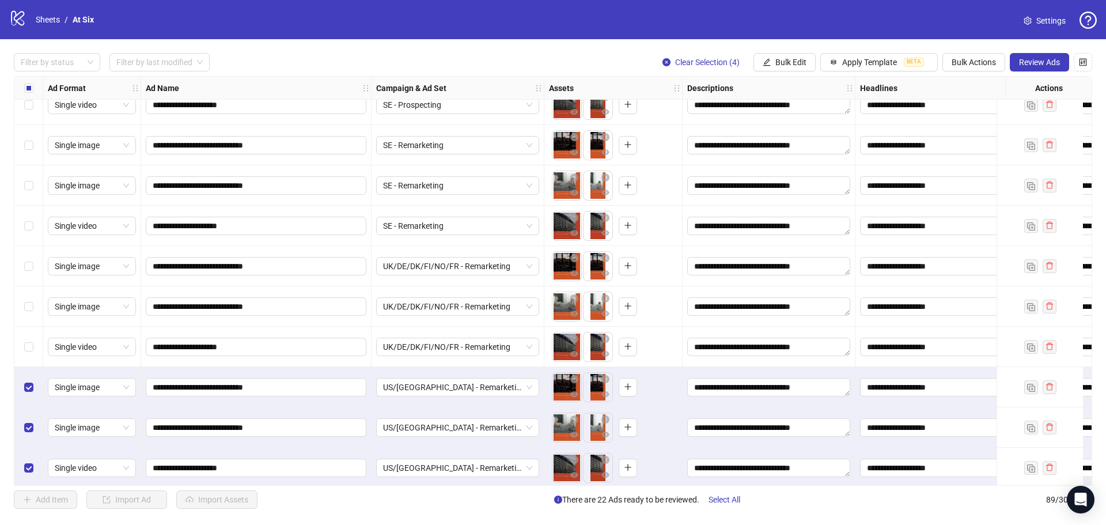
scroll to position [3207, 0]
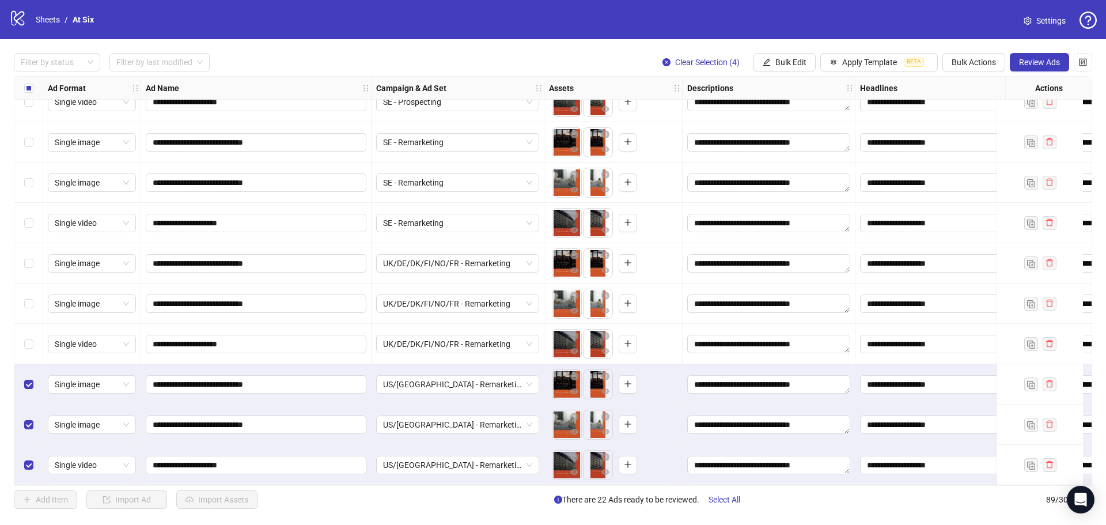
click at [34, 465] on div "Select row 89" at bounding box center [28, 465] width 29 height 40
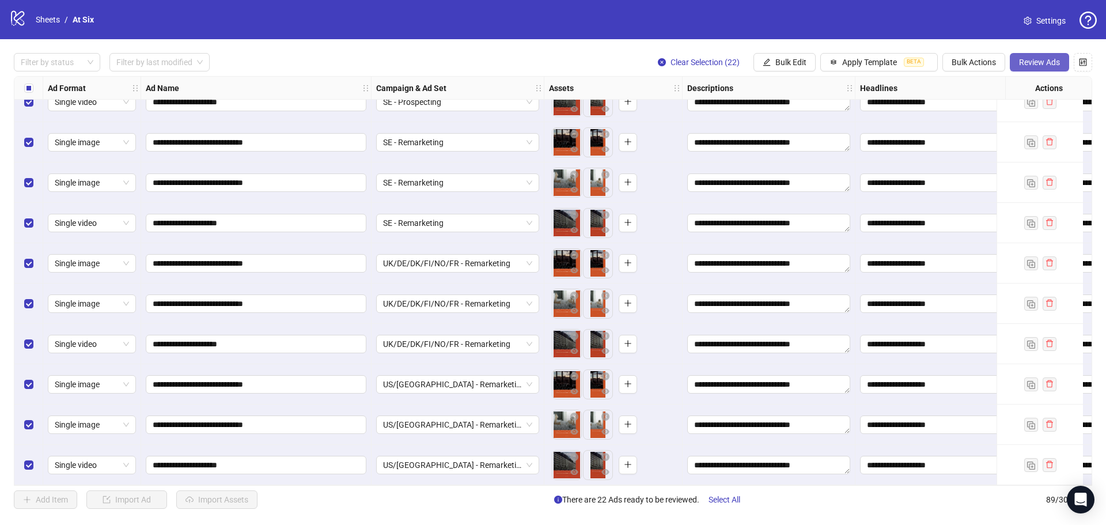
click at [1048, 63] on span "Review Ads" at bounding box center [1039, 62] width 41 height 9
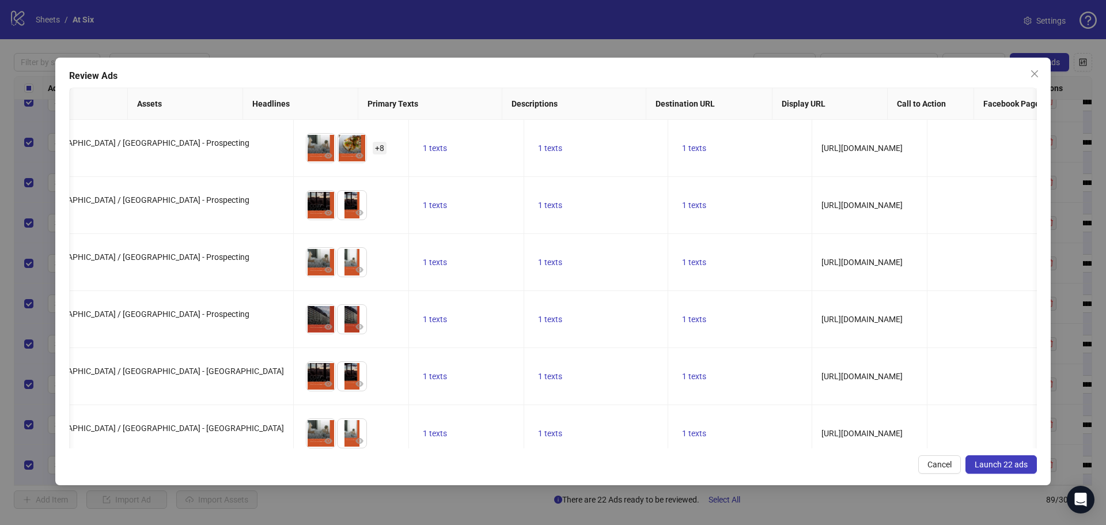
scroll to position [0, 286]
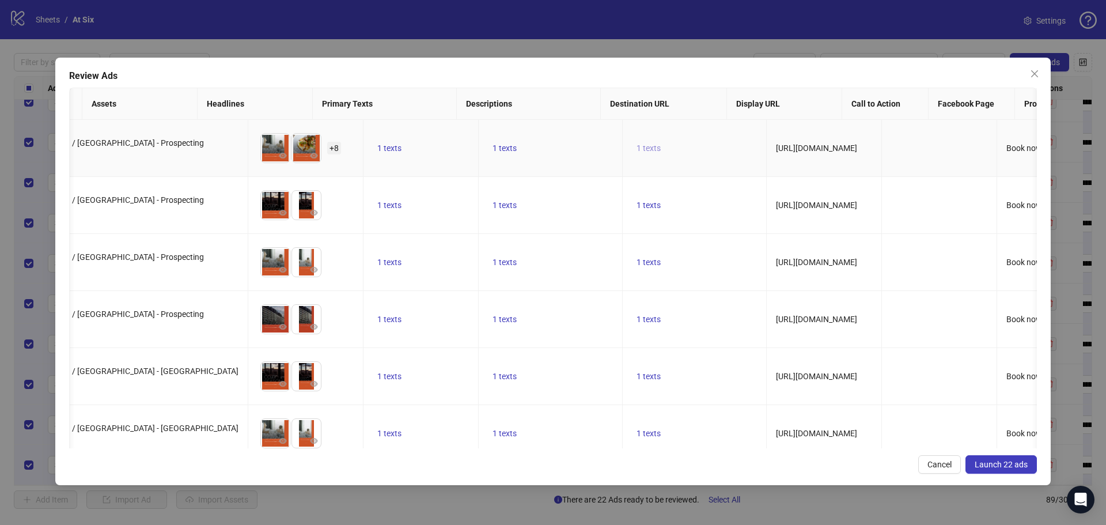
click at [636, 146] on span "1 texts" at bounding box center [648, 147] width 24 height 9
click at [492, 148] on span "1 texts" at bounding box center [504, 147] width 24 height 9
click at [377, 144] on span "1 texts" at bounding box center [389, 147] width 24 height 9
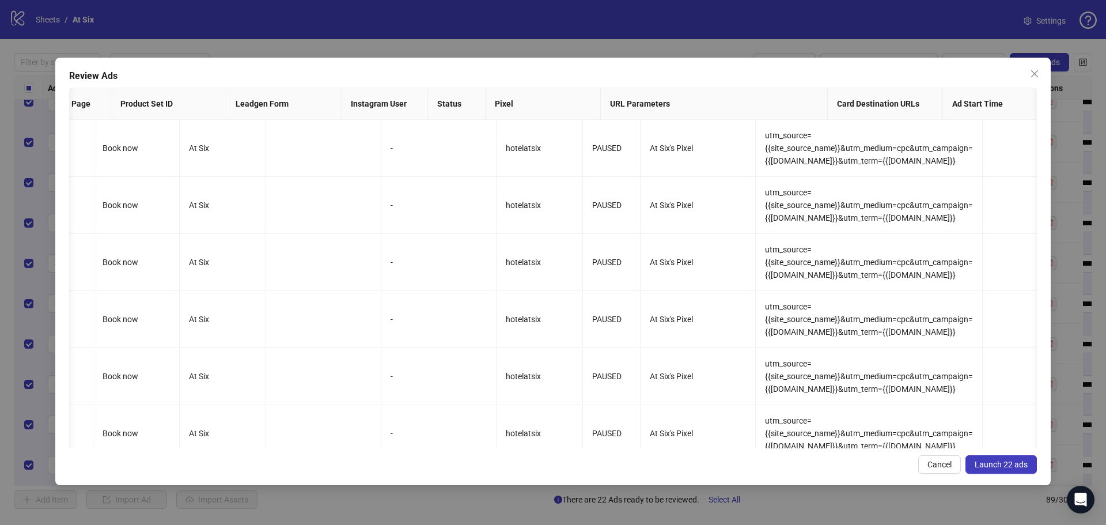
scroll to position [0, 1208]
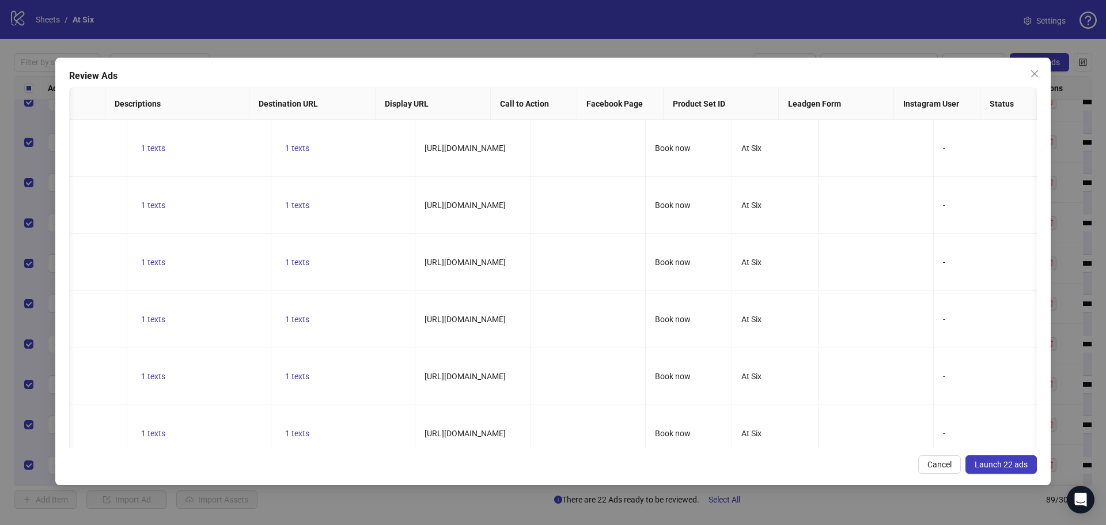
click at [1010, 462] on span "Launch 22 ads" at bounding box center [1000, 464] width 53 height 9
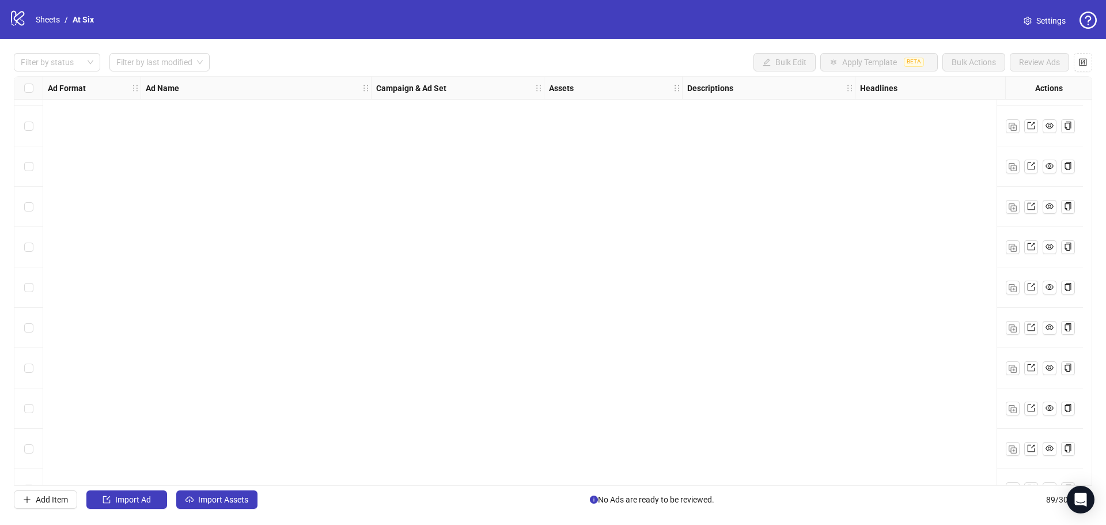
scroll to position [3207, 0]
